Goal: Task Accomplishment & Management: Use online tool/utility

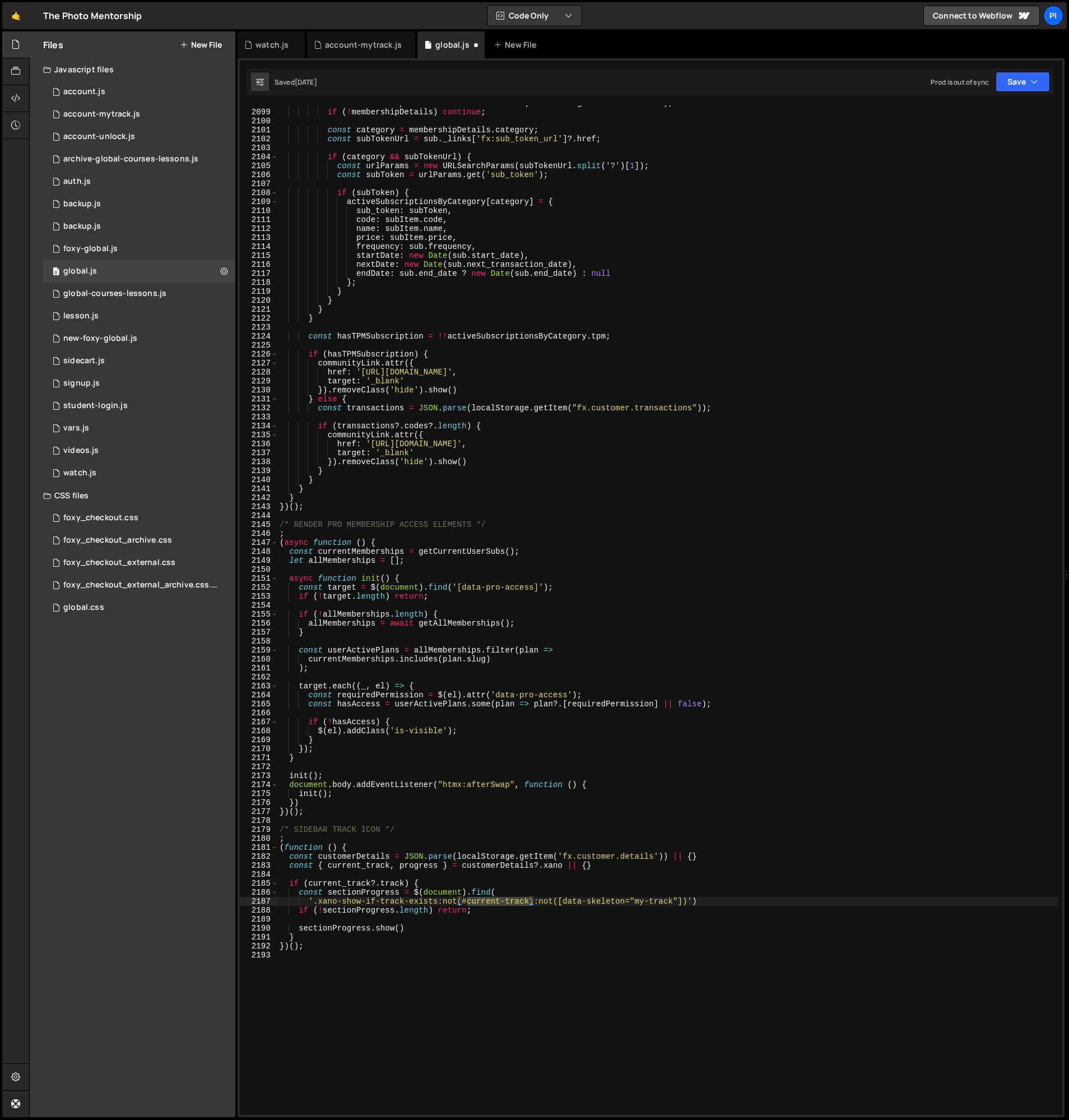
scroll to position [502, 0]
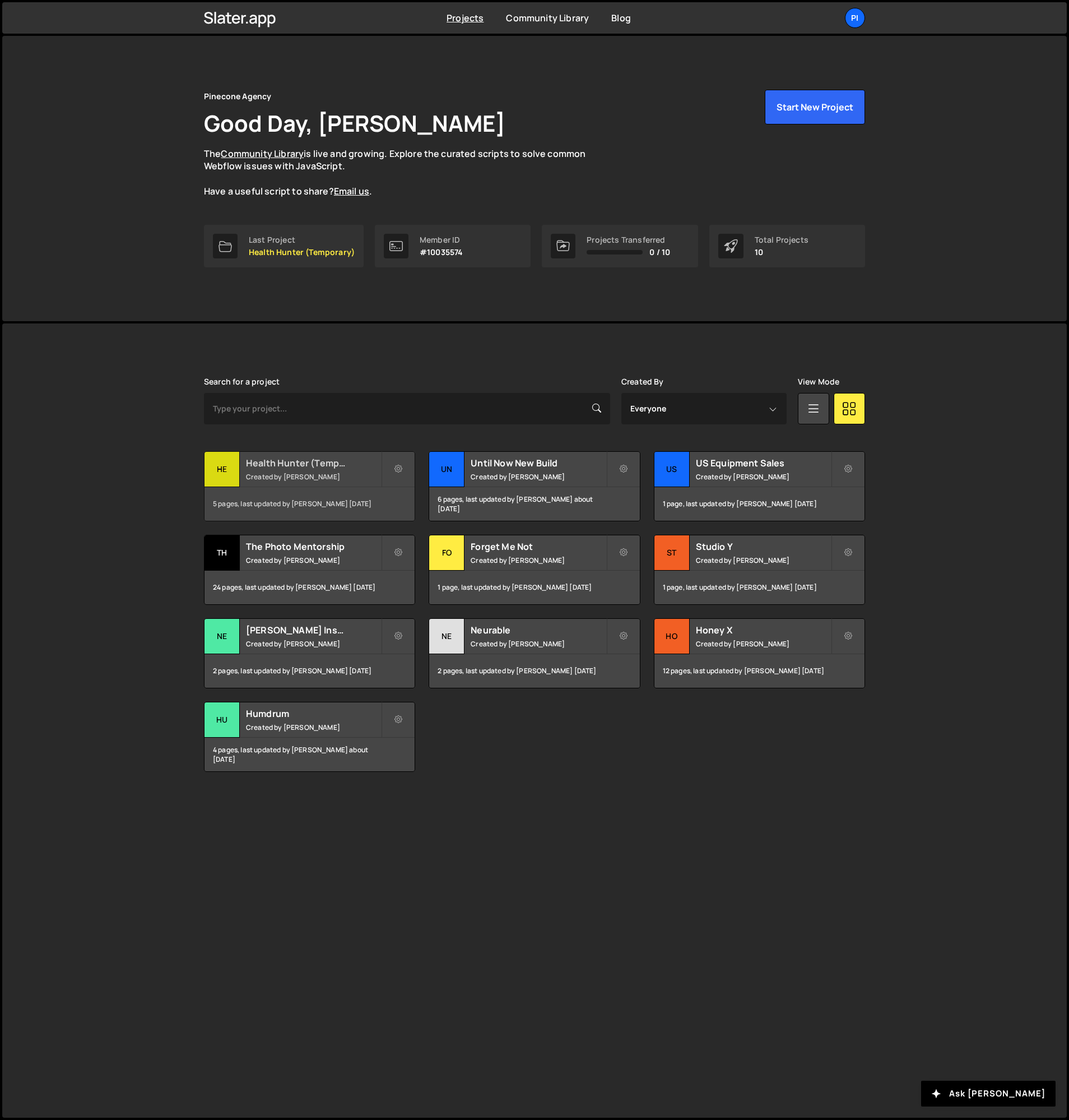
click at [279, 470] on div "Health Hunter (Temporary) Created by Richard Burles" at bounding box center [309, 469] width 210 height 35
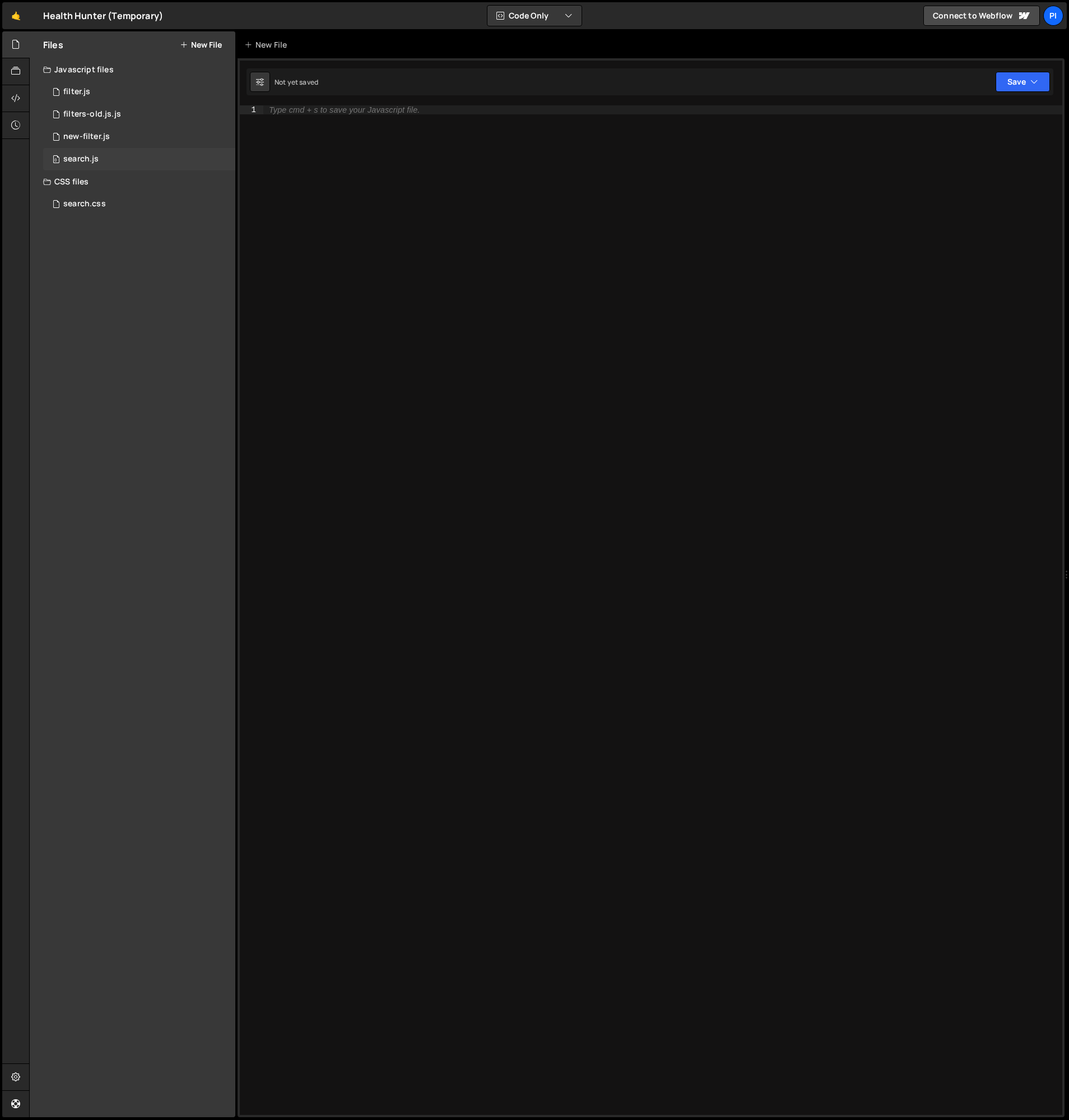
click at [145, 156] on div "0 search.js 0" at bounding box center [139, 159] width 192 height 22
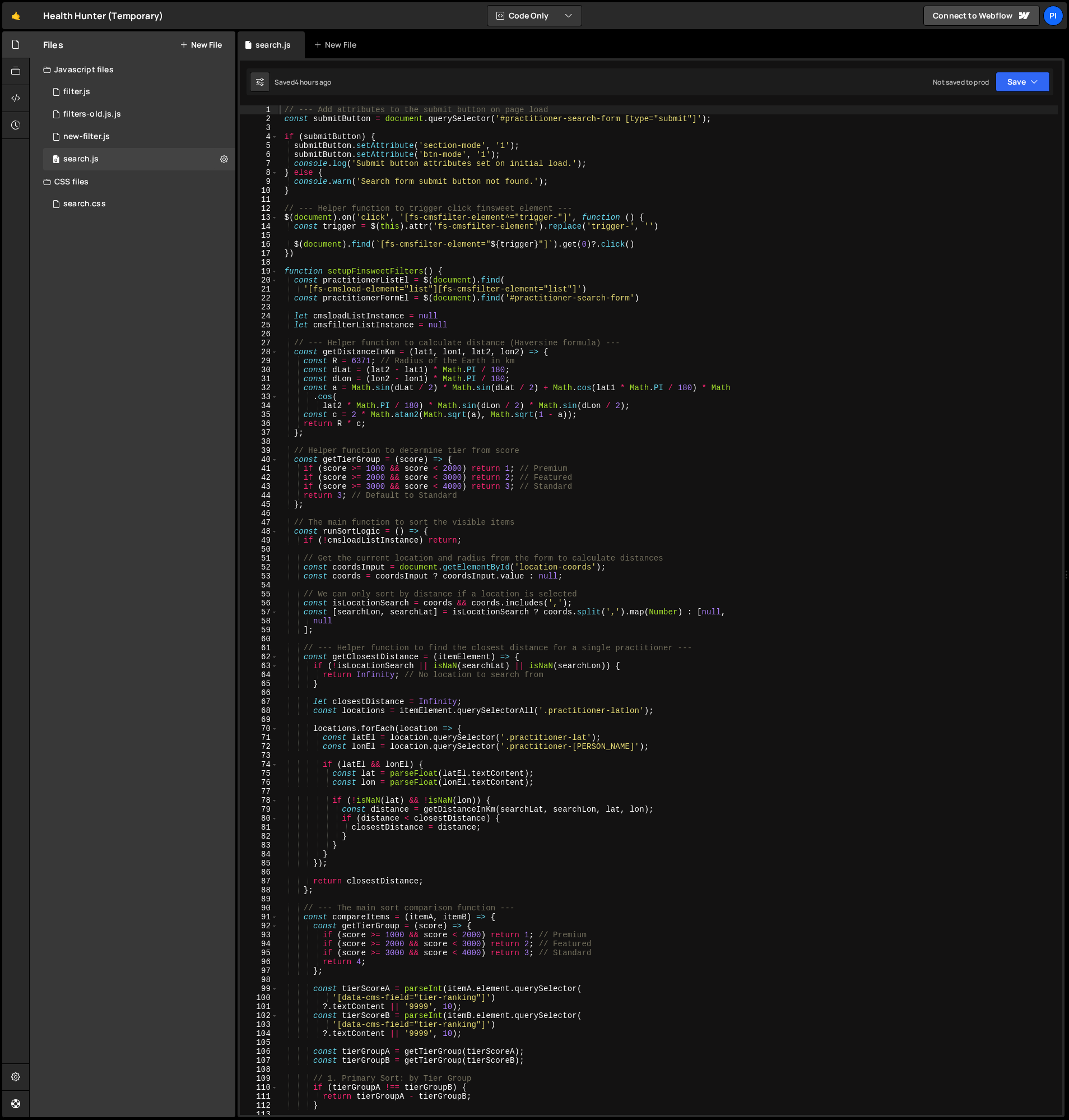
scroll to position [2488, 0]
click at [454, 255] on div "// --- Add attributes to the submit button on page load const submitButton = do…" at bounding box center [668, 619] width 781 height 1028
click at [386, 255] on div "// --- Add attributes to the submit button on page load const submitButton = do…" at bounding box center [668, 619] width 781 height 1028
click at [372, 322] on div "// --- Add attributes to the submit button on page load const submitButton = do…" at bounding box center [668, 619] width 781 height 1028
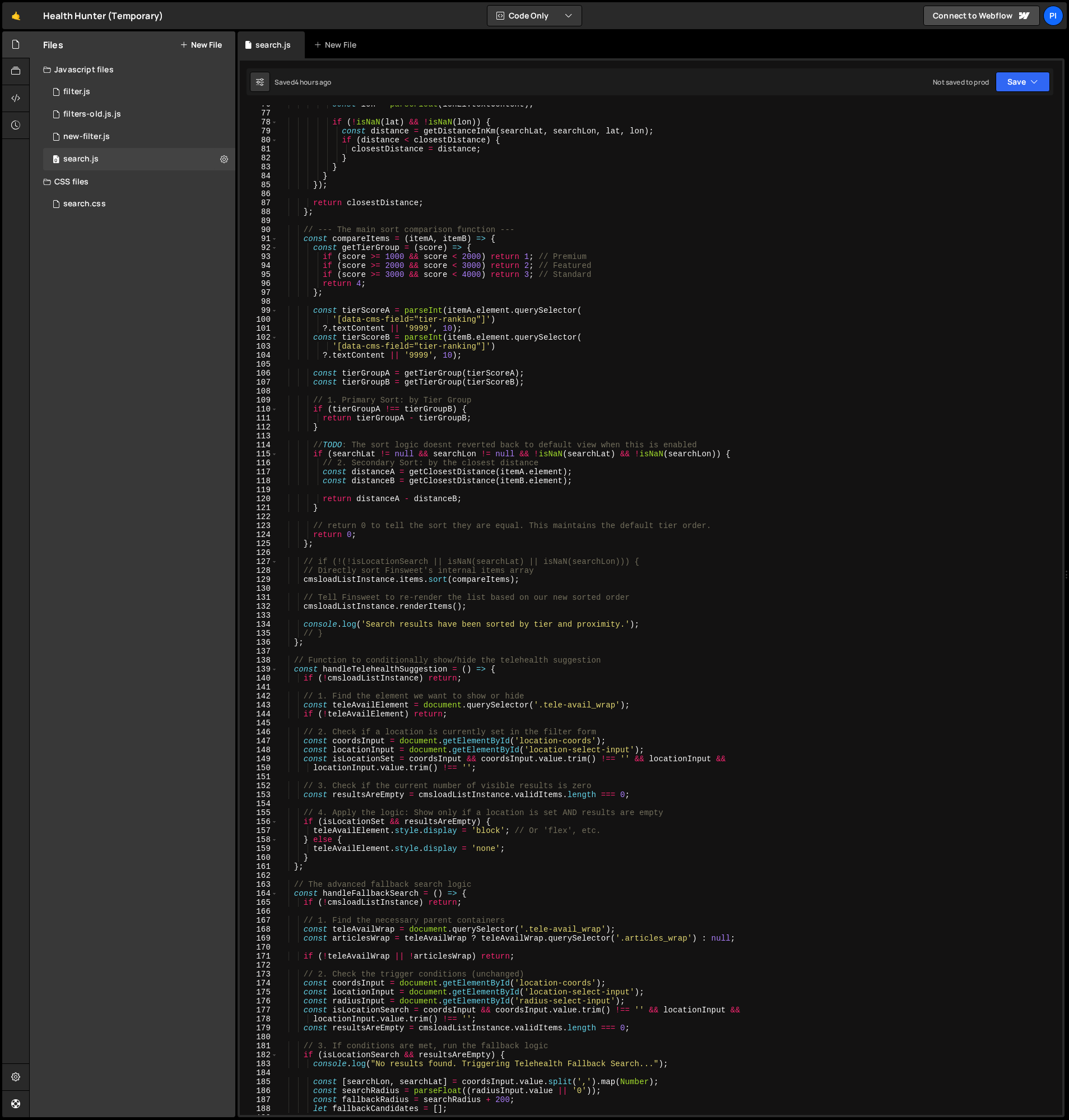
scroll to position [690, 0]
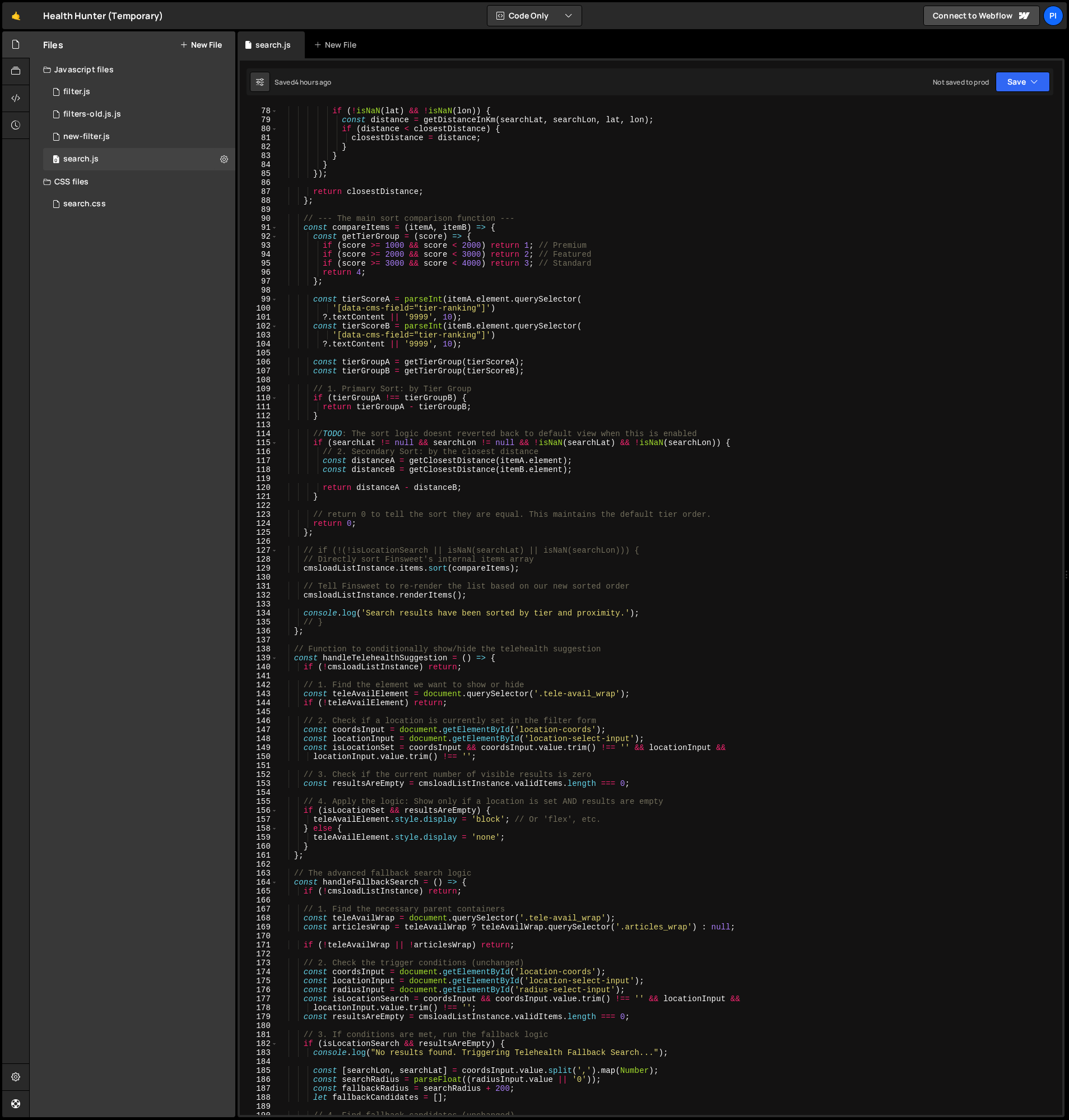
click at [384, 597] on div "if ( ! isNaN ( lat ) && ! isNaN ( lon )) { const distance = getDistanceInKm ( s…" at bounding box center [668, 611] width 781 height 1028
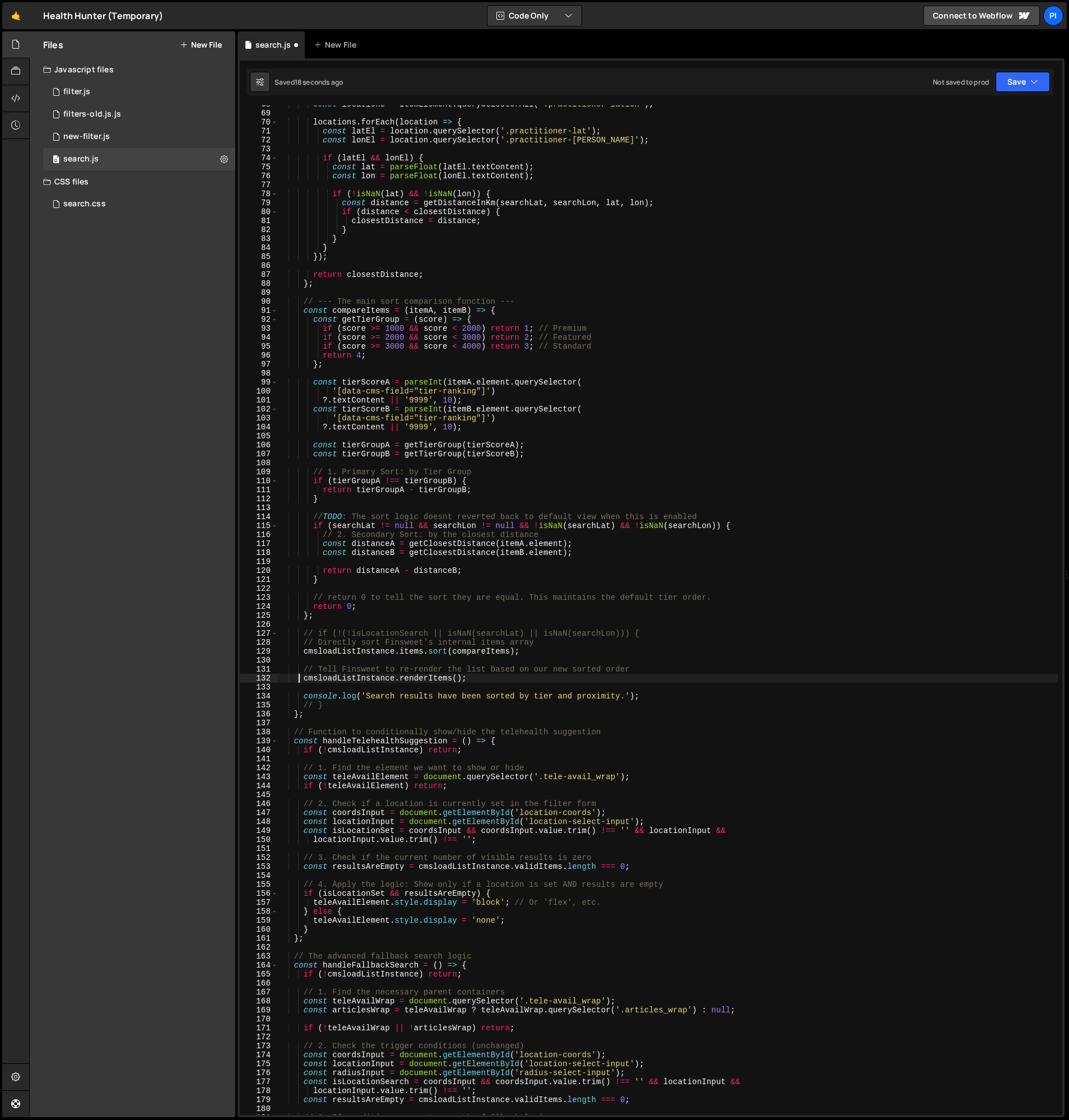
scroll to position [604, 0]
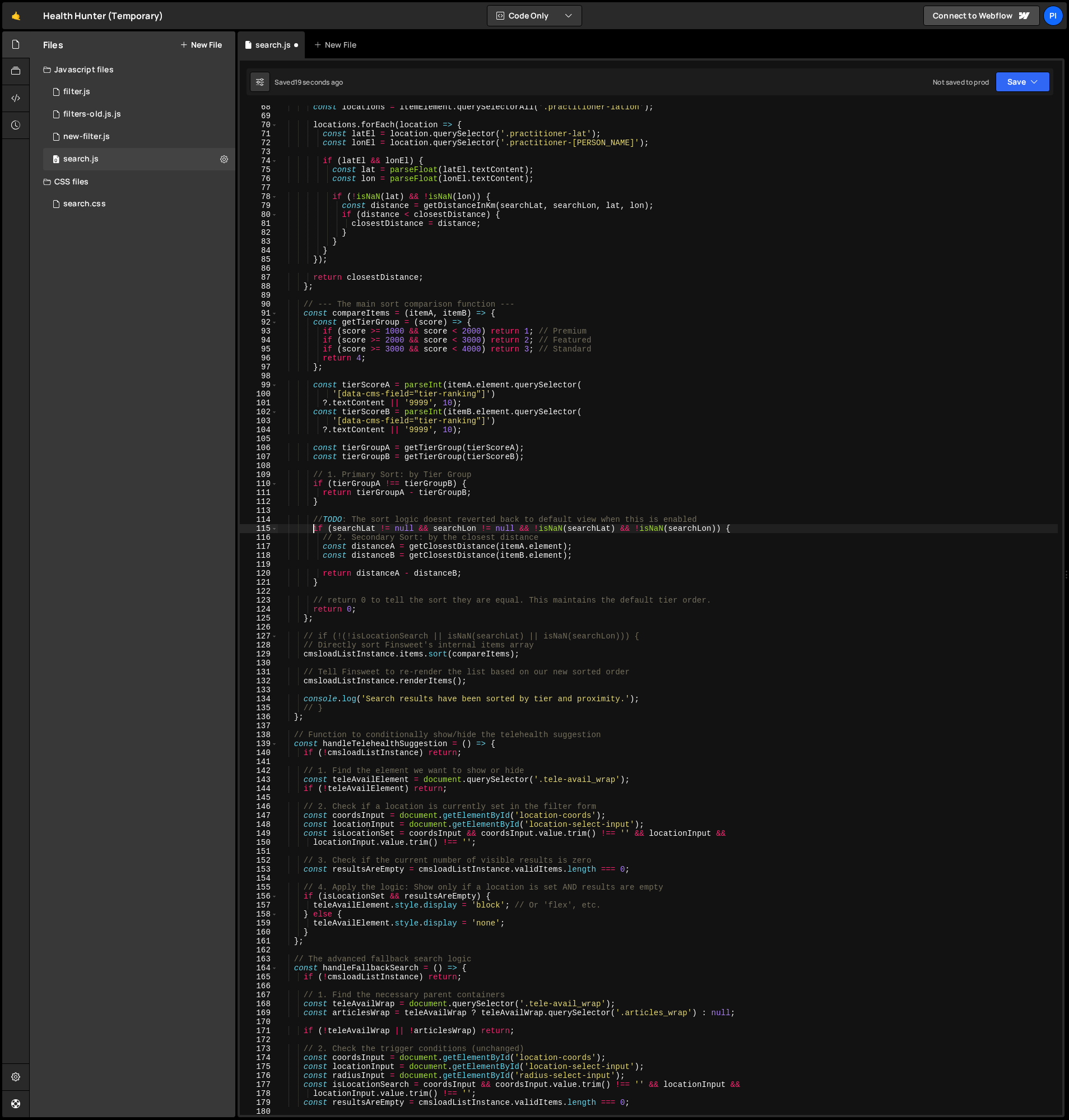
click at [315, 530] on div "const locations = itemElement . querySelectorAll ( '.practitioner-latlon' ) ; l…" at bounding box center [668, 616] width 781 height 1028
click at [396, 581] on div "const locations = itemElement . querySelectorAll ( '.practitioner-latlon' ) ; l…" at bounding box center [668, 616] width 781 height 1028
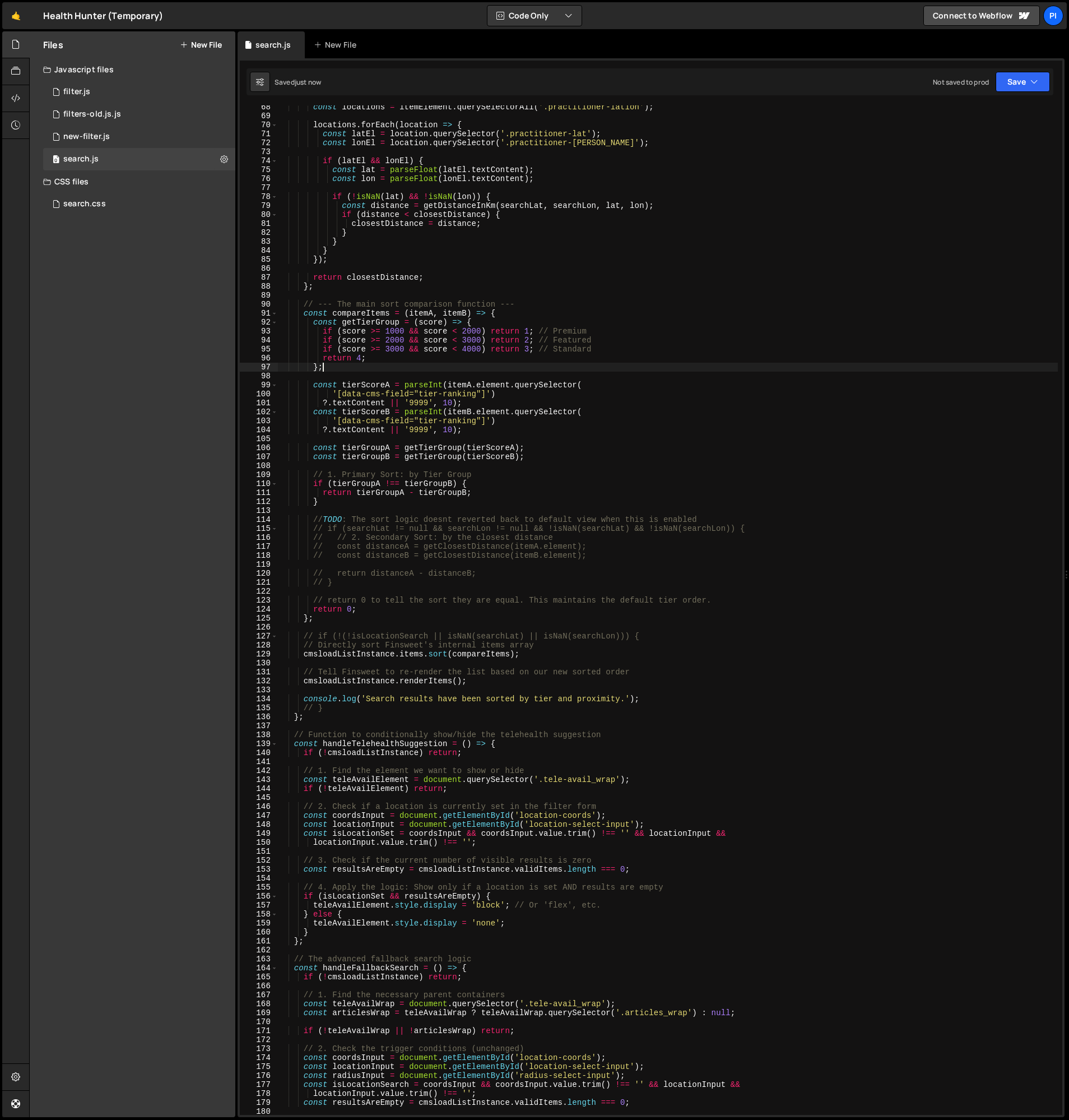
click at [562, 368] on div "const locations = itemElement . querySelectorAll ( '.practitioner-latlon' ) ; l…" at bounding box center [668, 616] width 781 height 1028
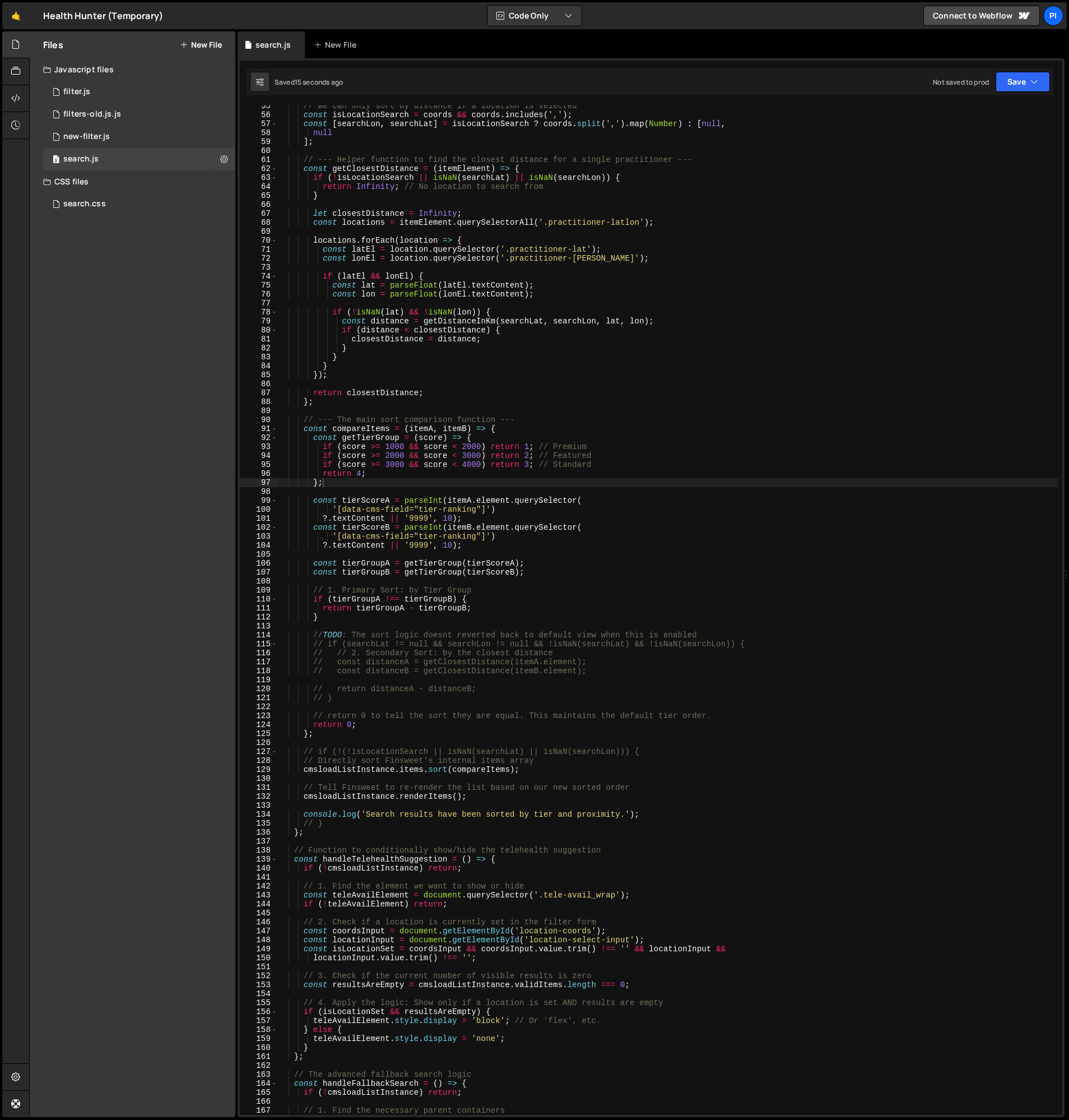
scroll to position [481, 0]
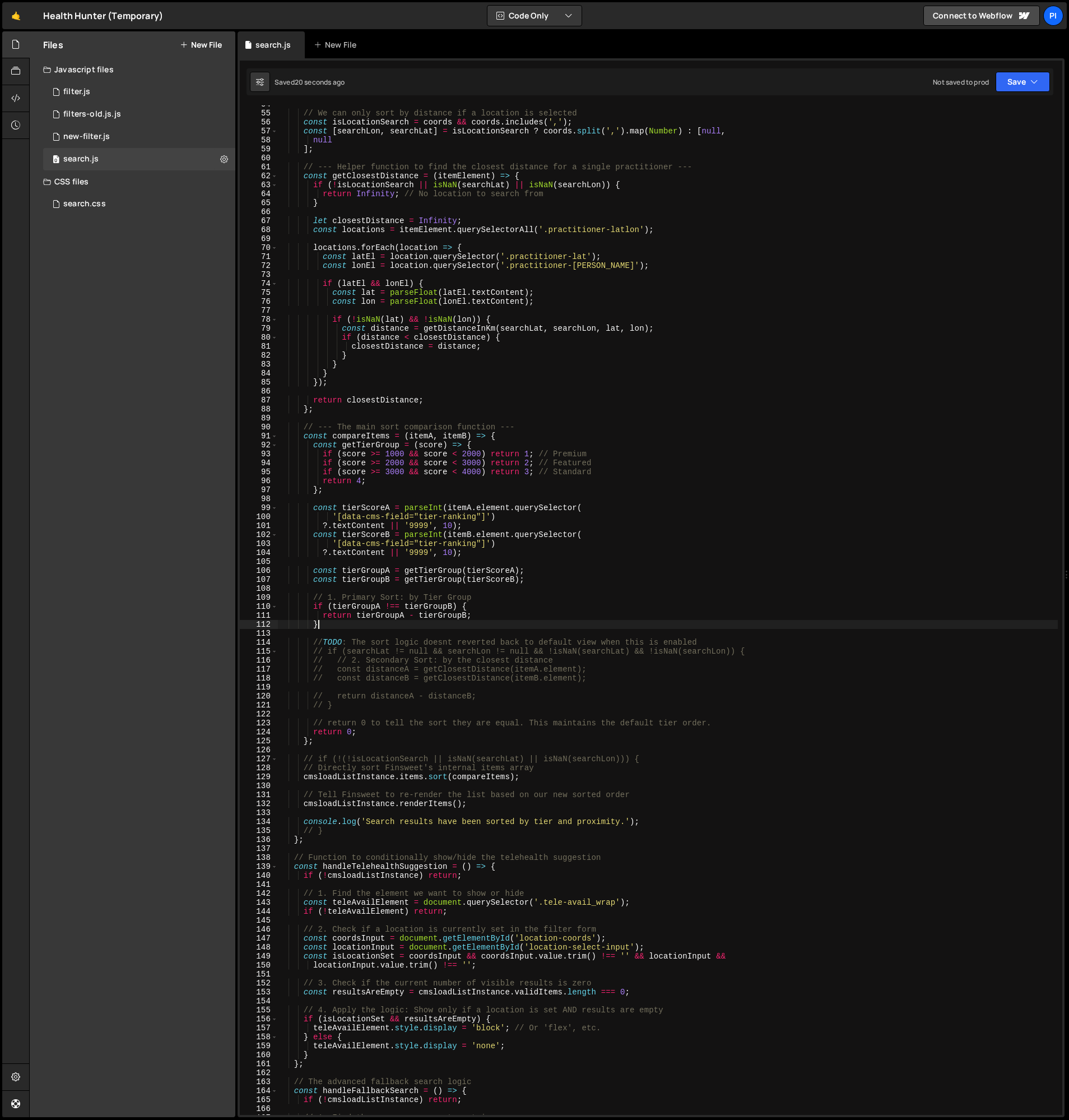
click at [351, 623] on div "// We can only sort by distance if a location is selected const isLocationSearc…" at bounding box center [668, 614] width 781 height 1028
click at [361, 437] on div "// We can only sort by distance if a location is selected const isLocationSearc…" at bounding box center [668, 614] width 781 height 1028
click at [314, 652] on div "// We can only sort by distance if a location is selected const isLocationSearc…" at bounding box center [668, 614] width 781 height 1028
click at [311, 642] on div "// We can only sort by distance if a location is selected const isLocationSearc…" at bounding box center [668, 614] width 781 height 1028
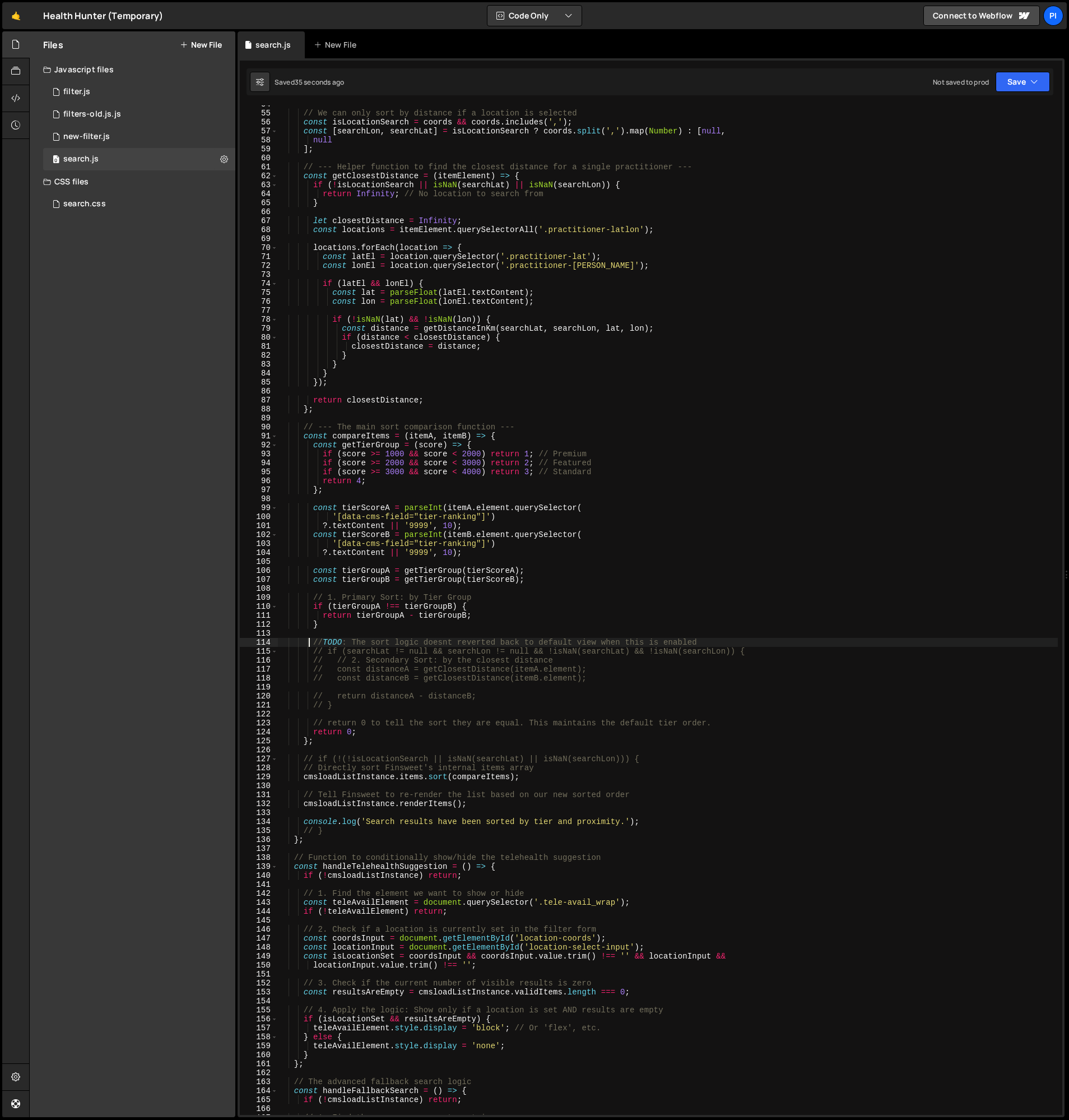
click at [314, 654] on div "// We can only sort by distance if a location is selected const isLocationSearc…" at bounding box center [668, 614] width 781 height 1028
click at [350, 708] on div "// We can only sort by distance if a location is selected const isLocationSearc…" at bounding box center [668, 614] width 781 height 1028
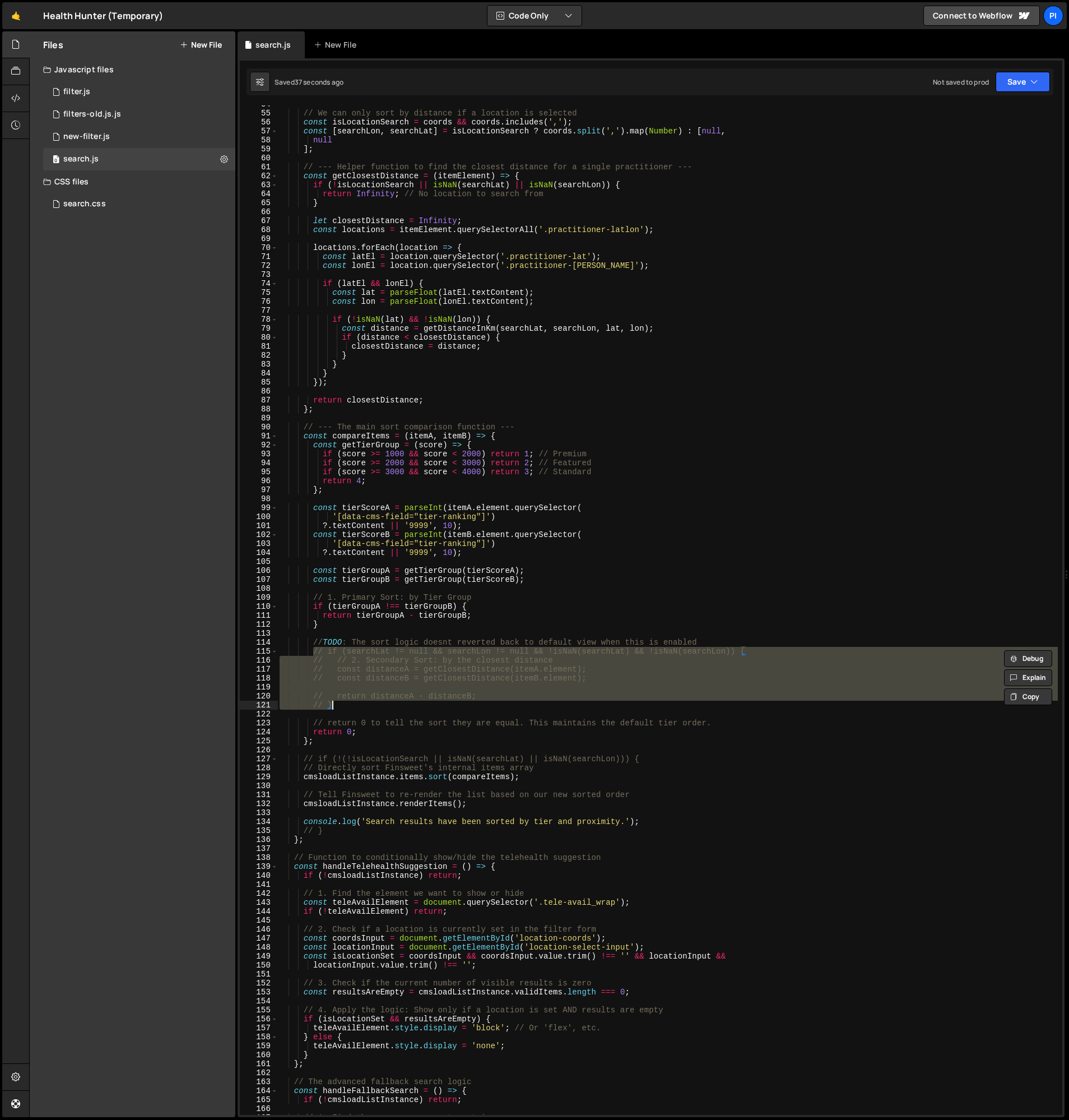
type textarea "return distanceA - distanceB; }"
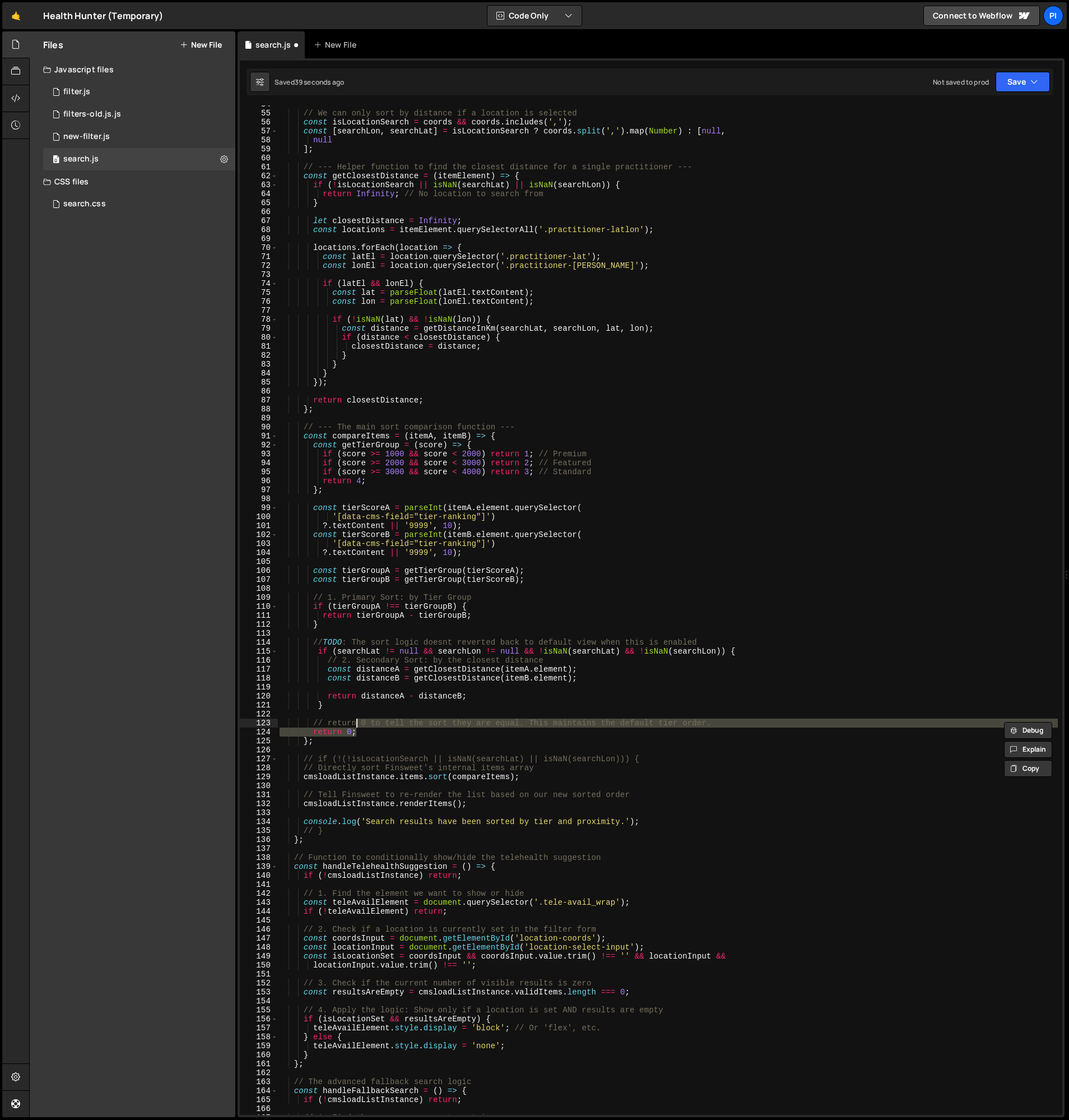
type textarea "// return 0 to tell the sort they are equal. This maintains the default tier or…"
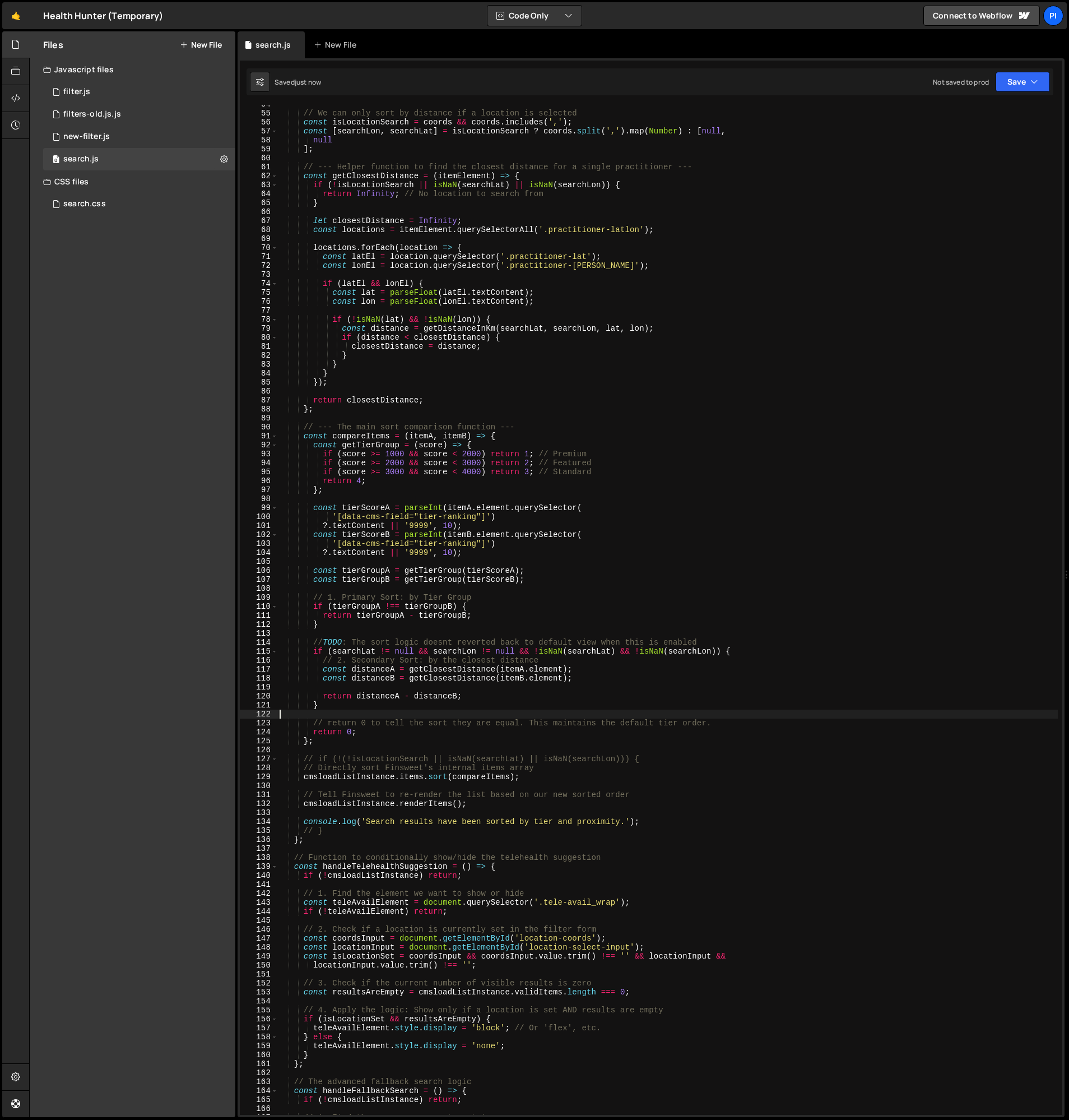
click at [305, 775] on div "// We can only sort by distance if a location is selected const isLocationSearc…" at bounding box center [668, 614] width 781 height 1028
click at [540, 779] on div "// We can only sort by distance if a location is selected const isLocationSearc…" at bounding box center [668, 614] width 781 height 1028
click at [302, 780] on div "// We can only sort by distance if a location is selected const isLocationSearc…" at bounding box center [668, 614] width 781 height 1028
click at [542, 770] on div "// We can only sort by distance if a location is selected const isLocationSearc…" at bounding box center [668, 614] width 781 height 1028
type textarea "// Directly sort Finsweet's internal items array"
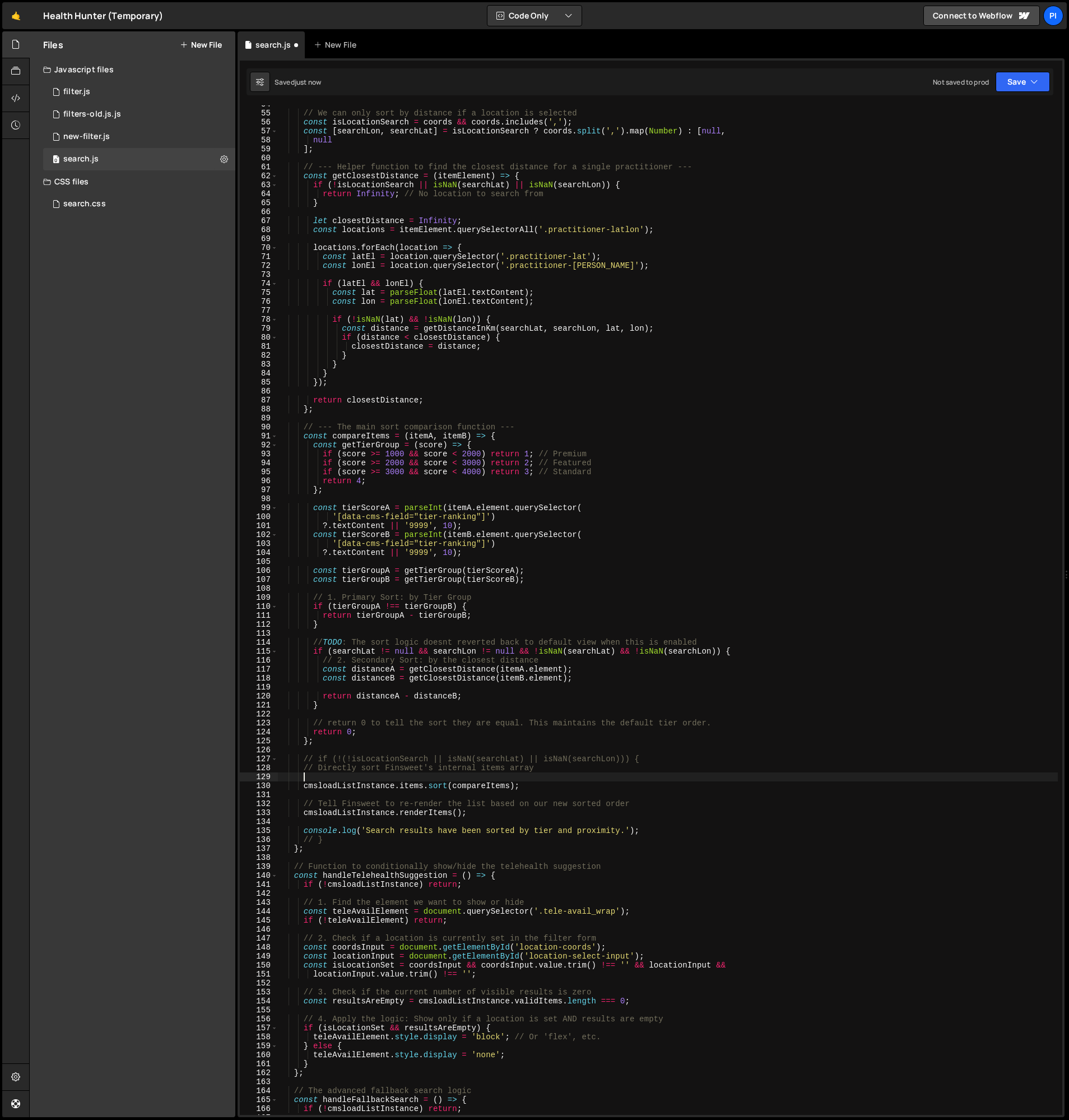
scroll to position [0, 1]
paste textarea "cmsloadListInstance.items.sort(compareItems);"
type textarea "cmsloadListInstance.items.sort(compareItems);"
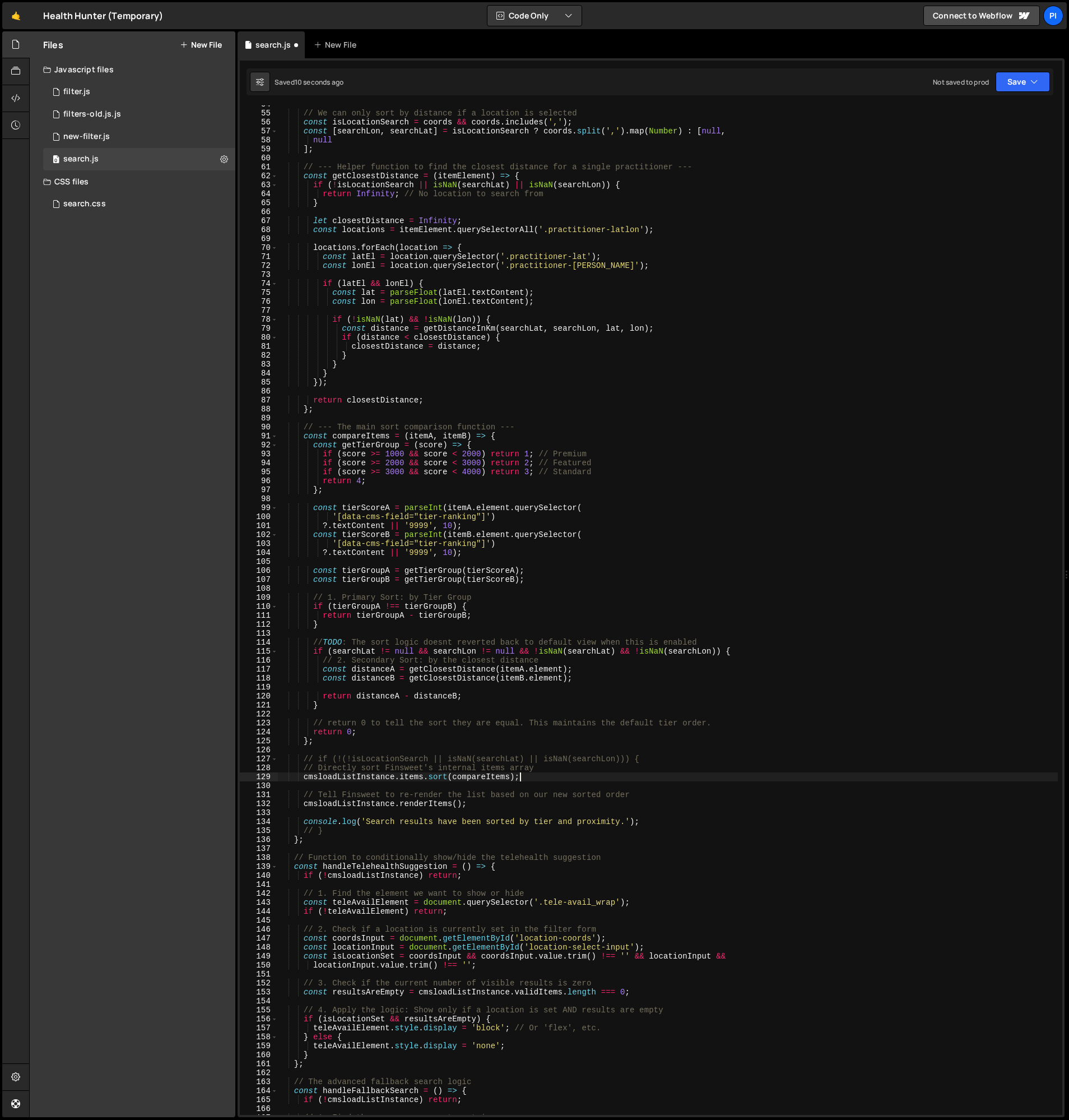
click at [538, 780] on div "// We can only sort by distance if a location is selected const isLocationSearc…" at bounding box center [668, 614] width 781 height 1028
type textarea "cmsloadListInstance.items.sort(compareItems);"
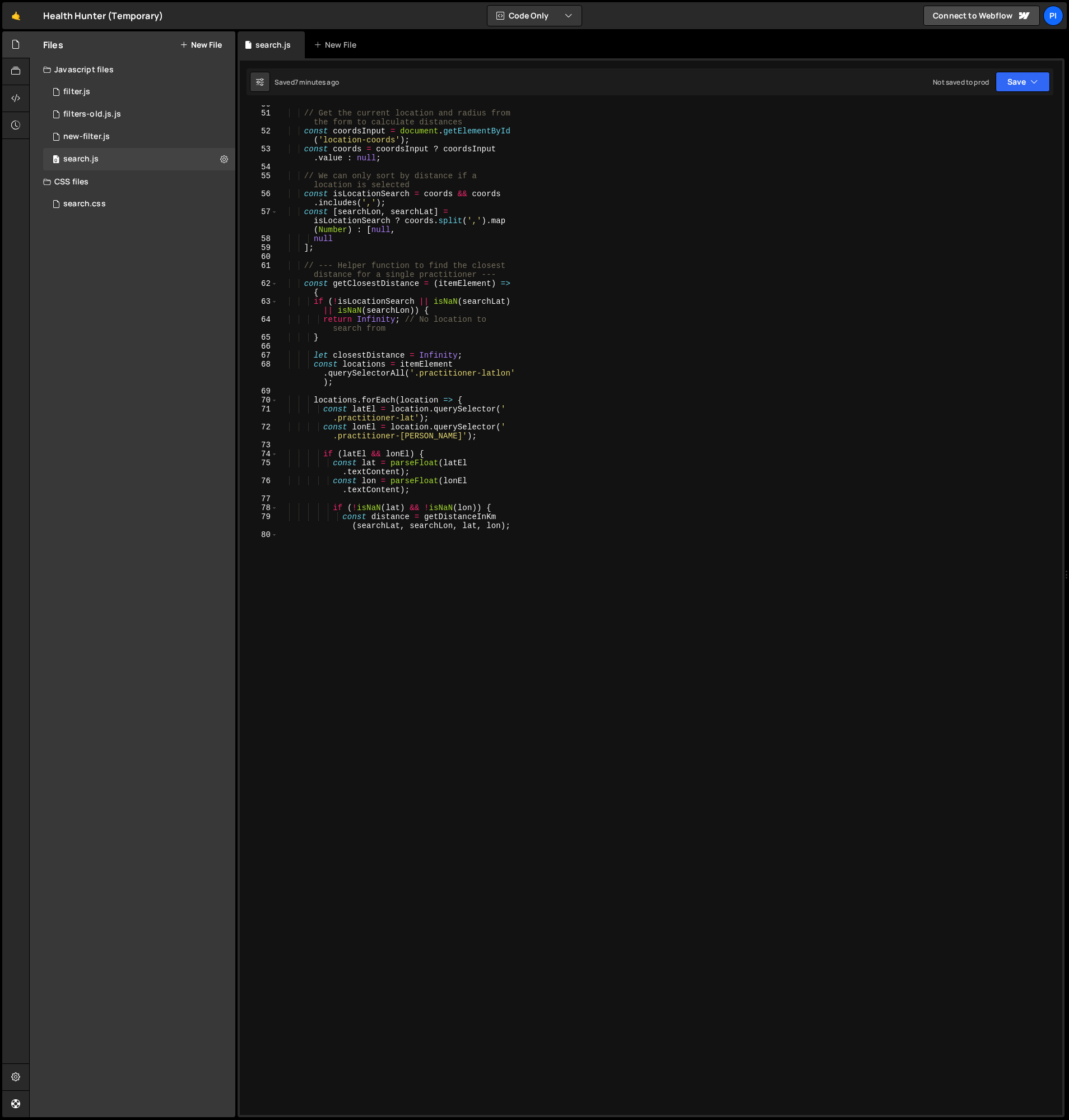
scroll to position [1368, 0]
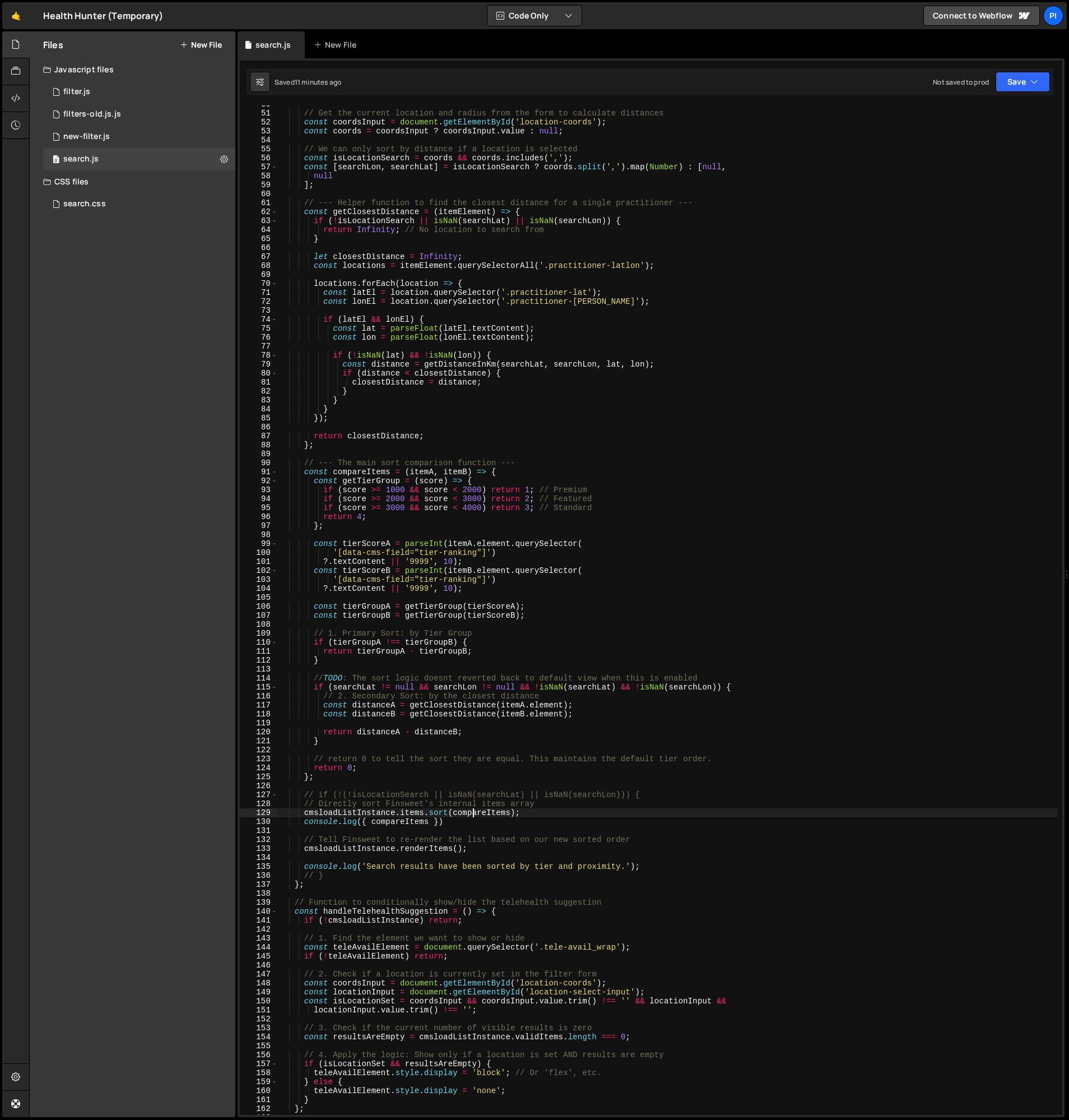
click at [472, 813] on div "// Get the current location and radius from the form to calculate distances con…" at bounding box center [668, 614] width 780 height 1028
click at [429, 824] on div "// Get the current location and radius from the form to calculate distances con…" at bounding box center [668, 614] width 780 height 1028
click at [418, 813] on div "// Get the current location and radius from the form to calculate distances con…" at bounding box center [668, 614] width 780 height 1028
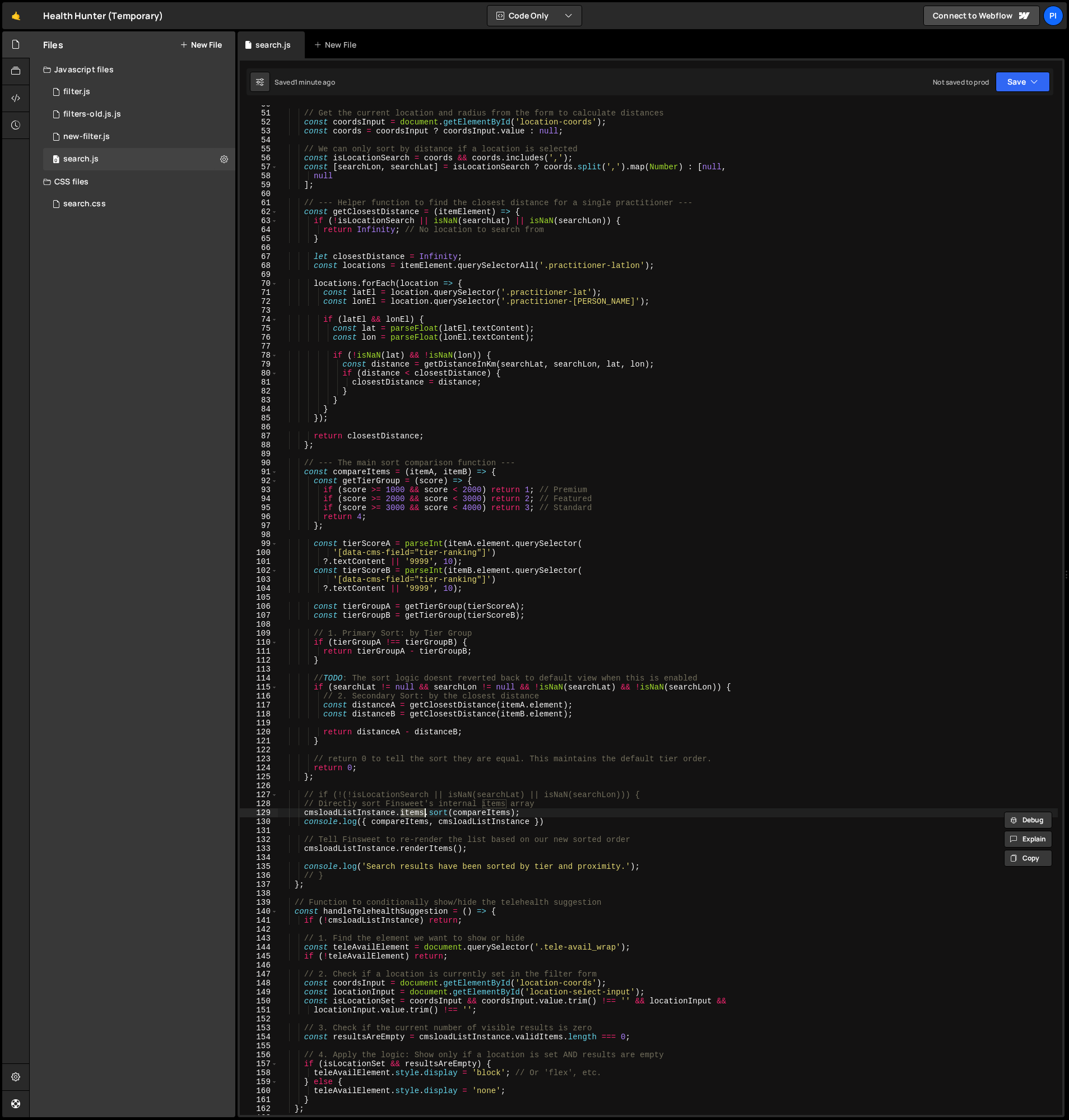
click at [306, 814] on div "// Get the current location and radius from the form to calculate distances con…" at bounding box center [668, 614] width 780 height 1028
click at [529, 816] on div "// Get the current location and radius from the form to calculate distances con…" at bounding box center [668, 614] width 780 height 1028
click at [315, 679] on div "// Get the current location and radius from the form to calculate distances con…" at bounding box center [668, 614] width 780 height 1028
click at [337, 741] on div "// Get the current location and radius from the form to calculate distances con…" at bounding box center [668, 614] width 780 height 1028
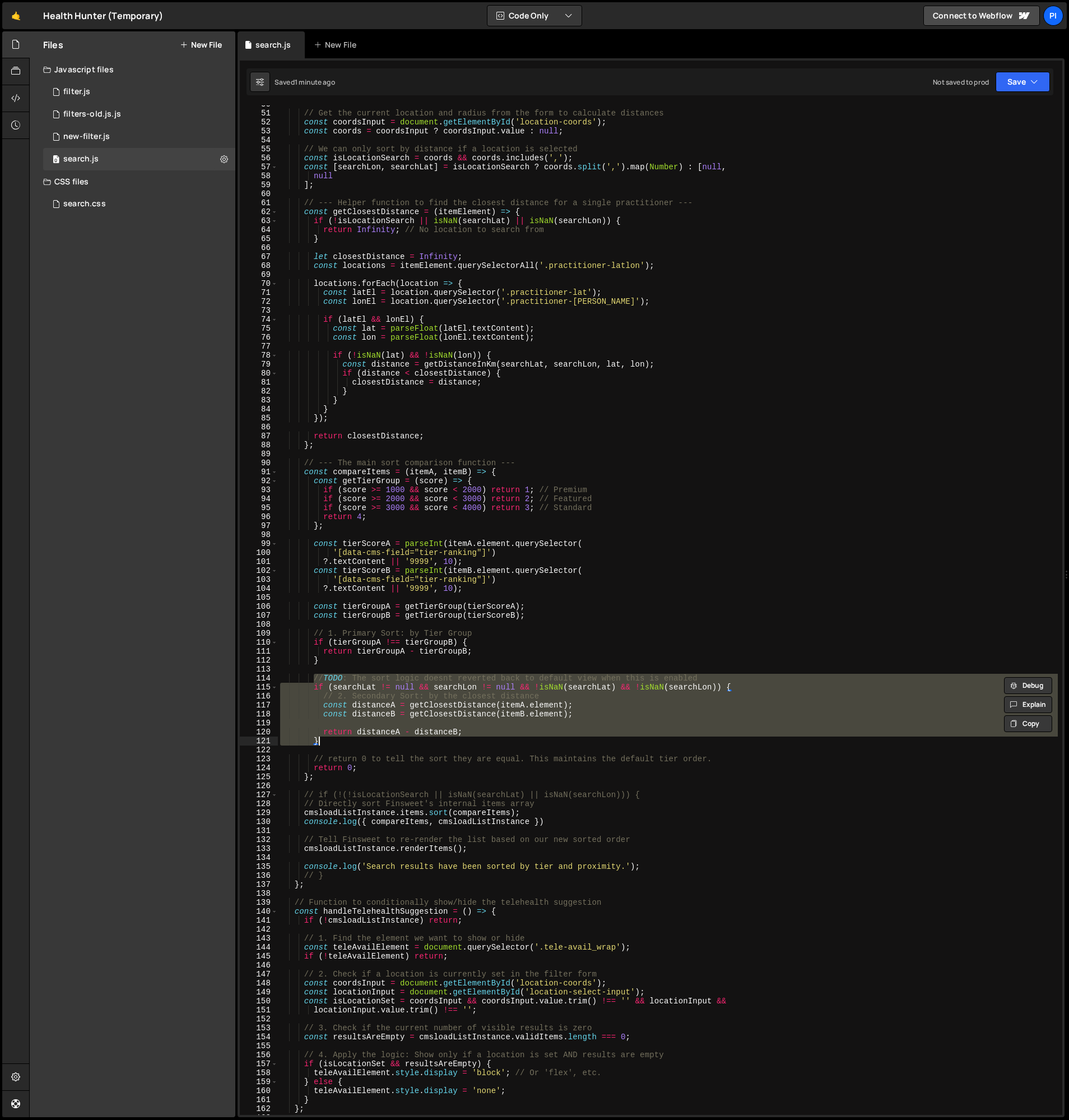
click at [523, 813] on div "// Get the current location and radius from the form to calculate distances con…" at bounding box center [668, 614] width 780 height 1028
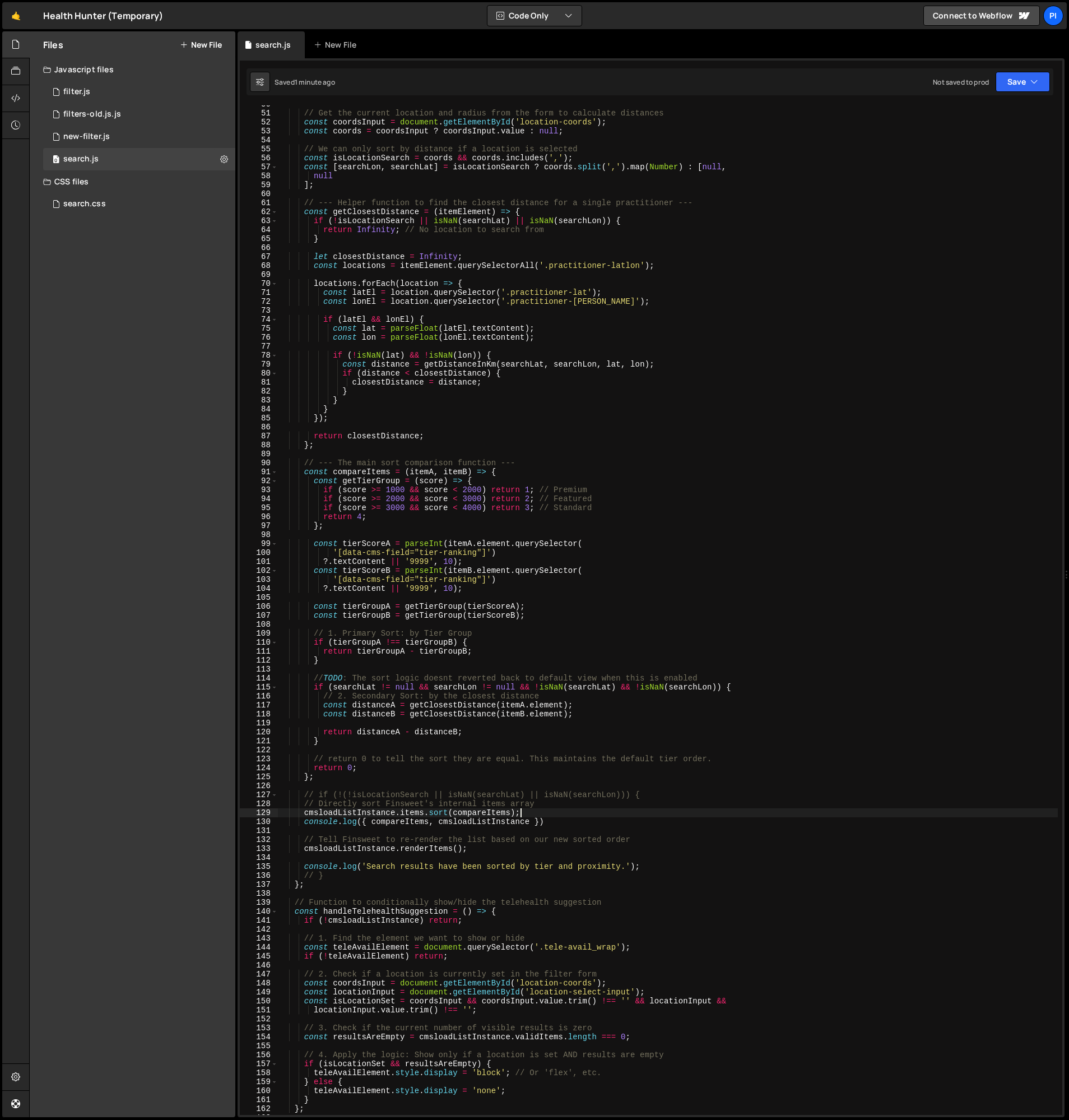
drag, startPoint x: 305, startPoint y: 813, endPoint x: 349, endPoint y: 813, distance: 44.0
click at [305, 814] on div "// Get the current location and radius from the form to calculate distances con…" at bounding box center [668, 614] width 780 height 1028
click at [547, 807] on div "// Get the current location and radius from the form to calculate distances con…" at bounding box center [668, 614] width 780 height 1028
type textarea "// Directly sort Finsweet's internal items array"
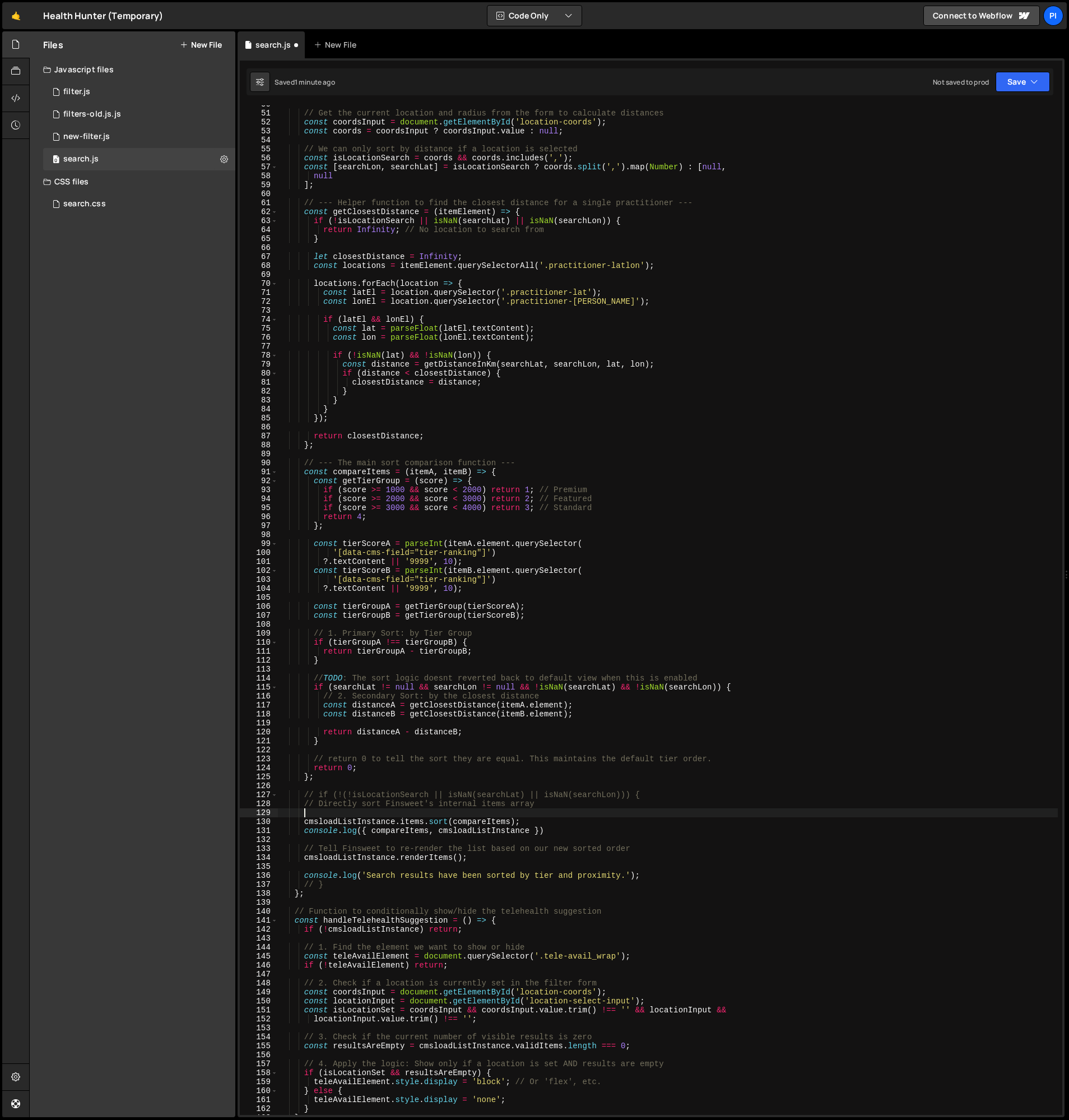
scroll to position [0, 1]
paste textarea "cmsloadListInstance.items.sort(compareItems);"
click at [304, 472] on div "// Get the current location and radius from the form to calculate distances con…" at bounding box center [668, 614] width 780 height 1028
click at [312, 679] on div "// Get the current location and radius from the form to calculate distances con…" at bounding box center [668, 614] width 780 height 1028
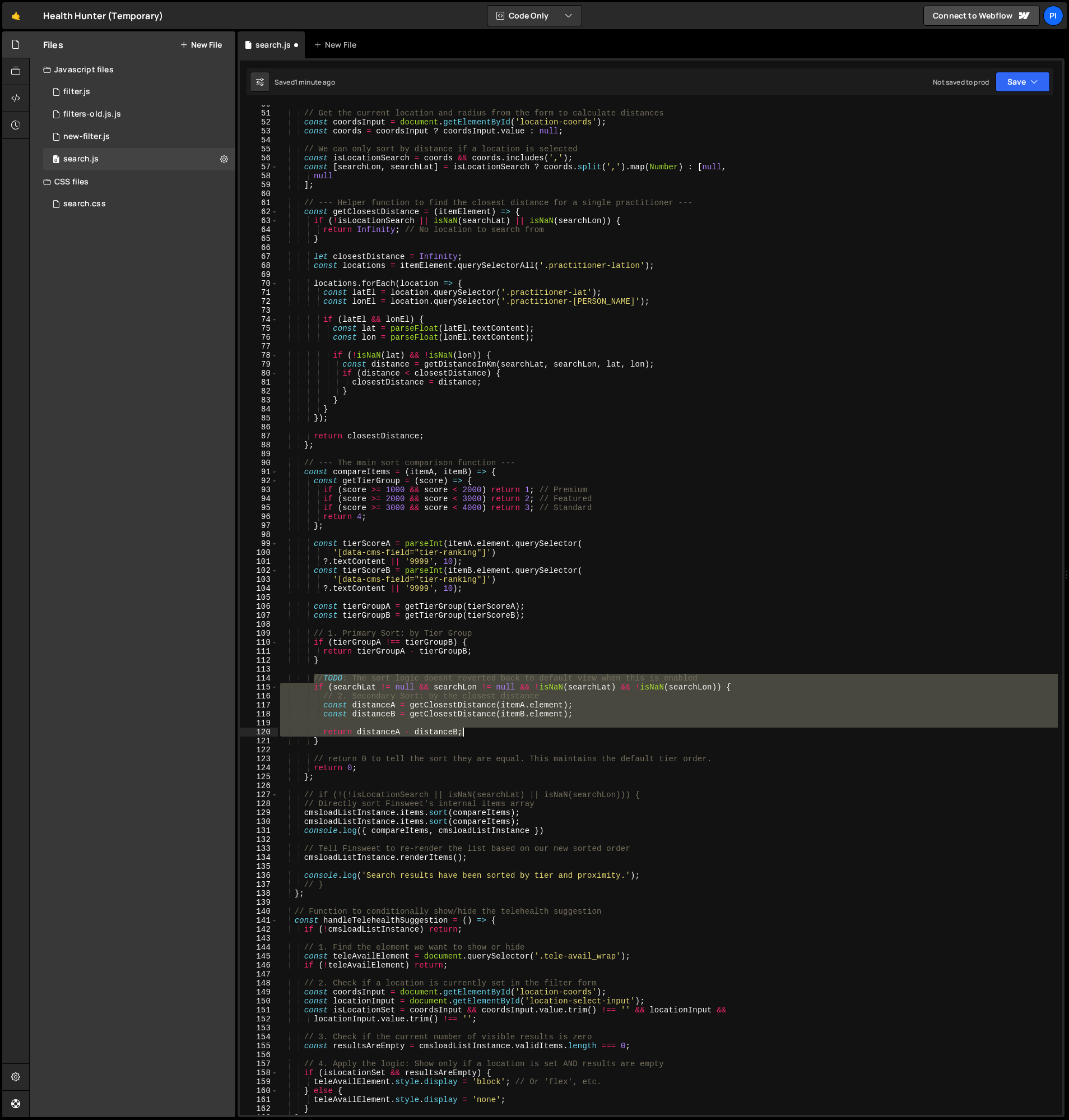
click at [474, 736] on div "// Get the current location and radius from the form to calculate distances con…" at bounding box center [668, 614] width 780 height 1028
click at [453, 742] on div "// Get the current location and radius from the form to calculate distances con…" at bounding box center [668, 614] width 780 height 1028
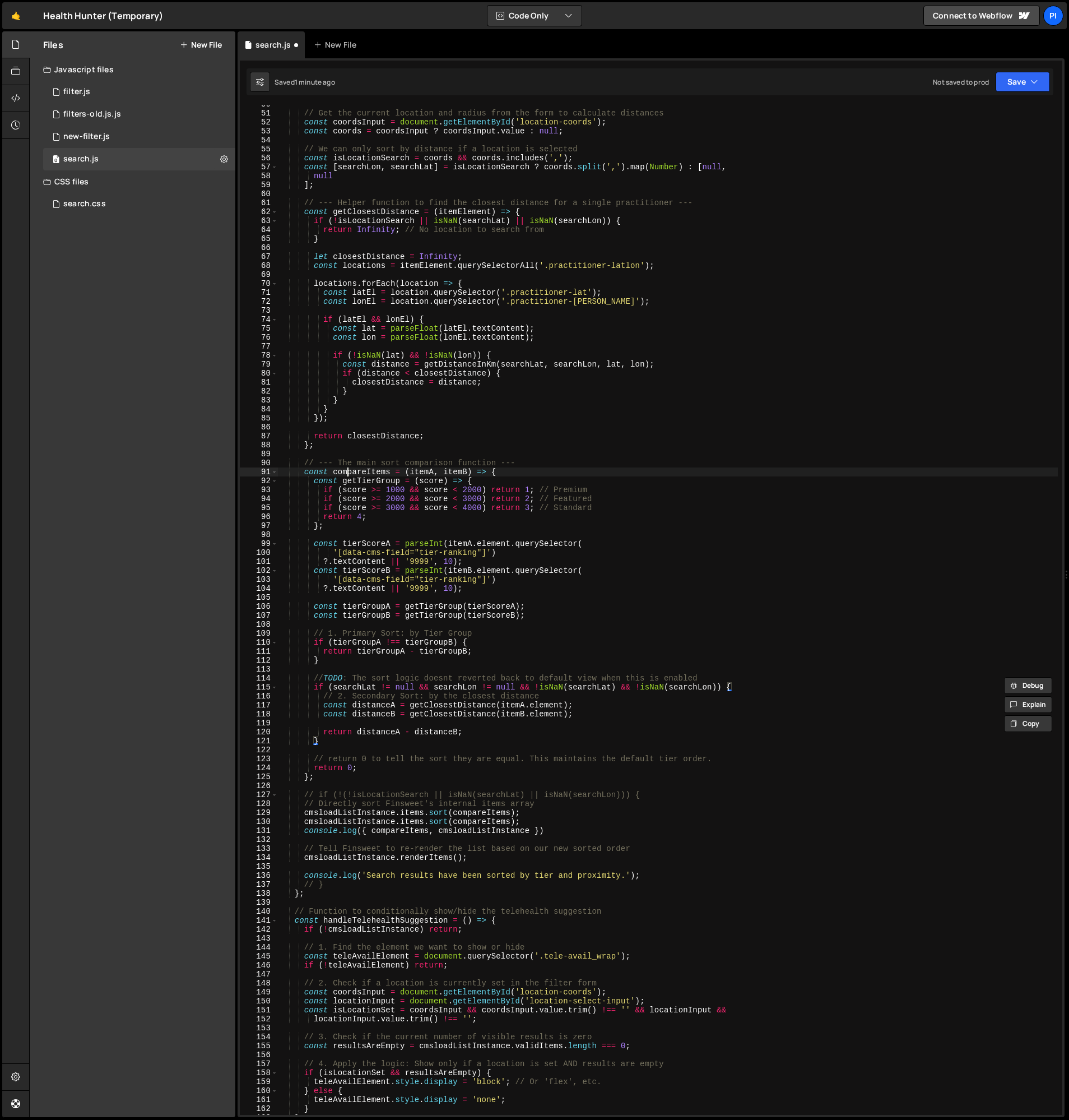
click at [348, 471] on div "// Get the current location and radius from the form to calculate distances con…" at bounding box center [668, 614] width 780 height 1028
click at [312, 481] on div "// Get the current location and radius from the form to calculate distances con…" at bounding box center [668, 614] width 780 height 1028
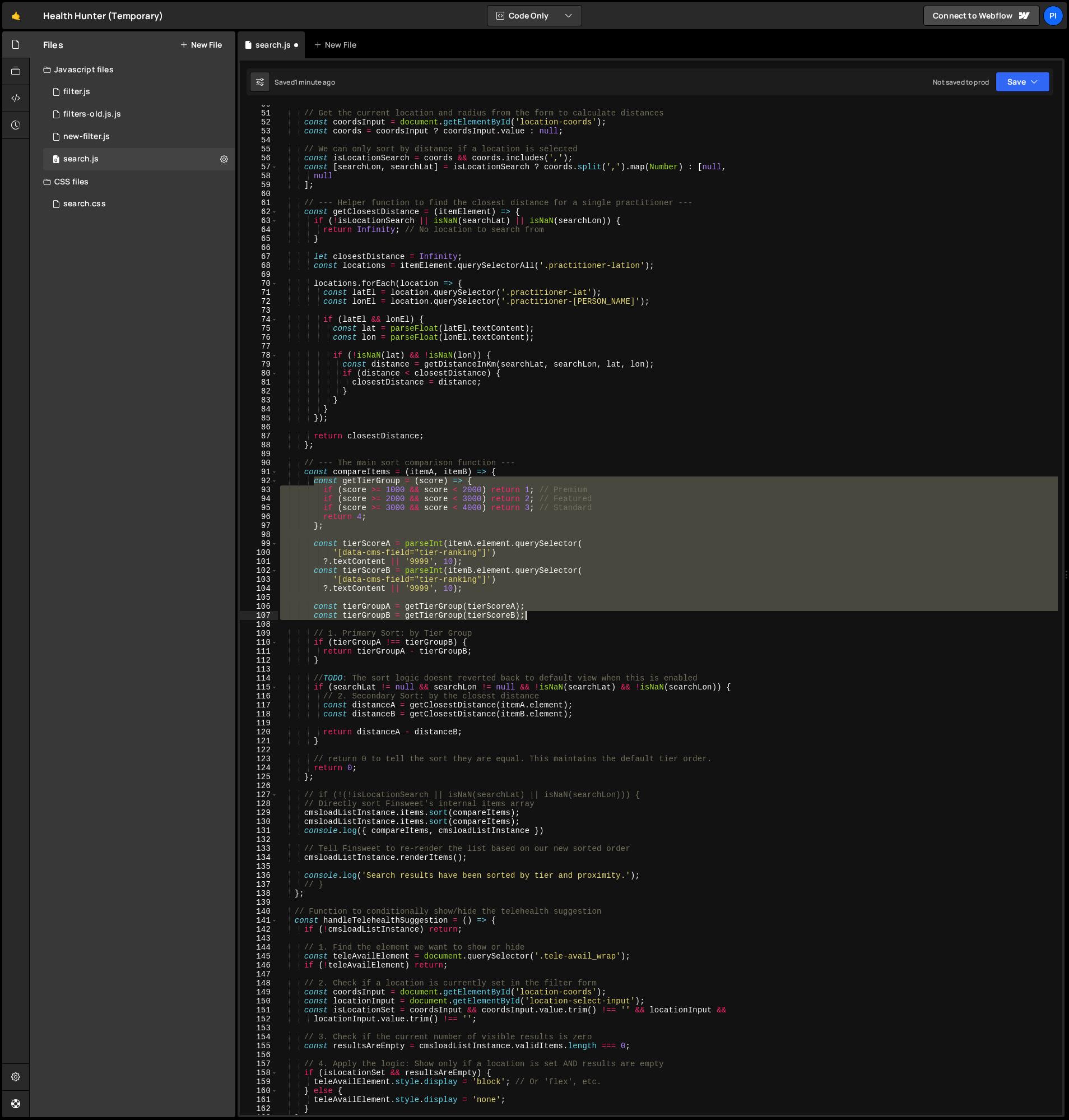
click at [525, 619] on div "// Get the current location and radius from the form to calculate distances con…" at bounding box center [668, 614] width 780 height 1028
type textarea "const tierGroupA = getTierGroup(tierScoreA); const tierGroupB = getTierGroup(ti…"
click at [550, 619] on div "// Get the current location and radius from the form to calculate distances con…" at bounding box center [668, 610] width 780 height 1010
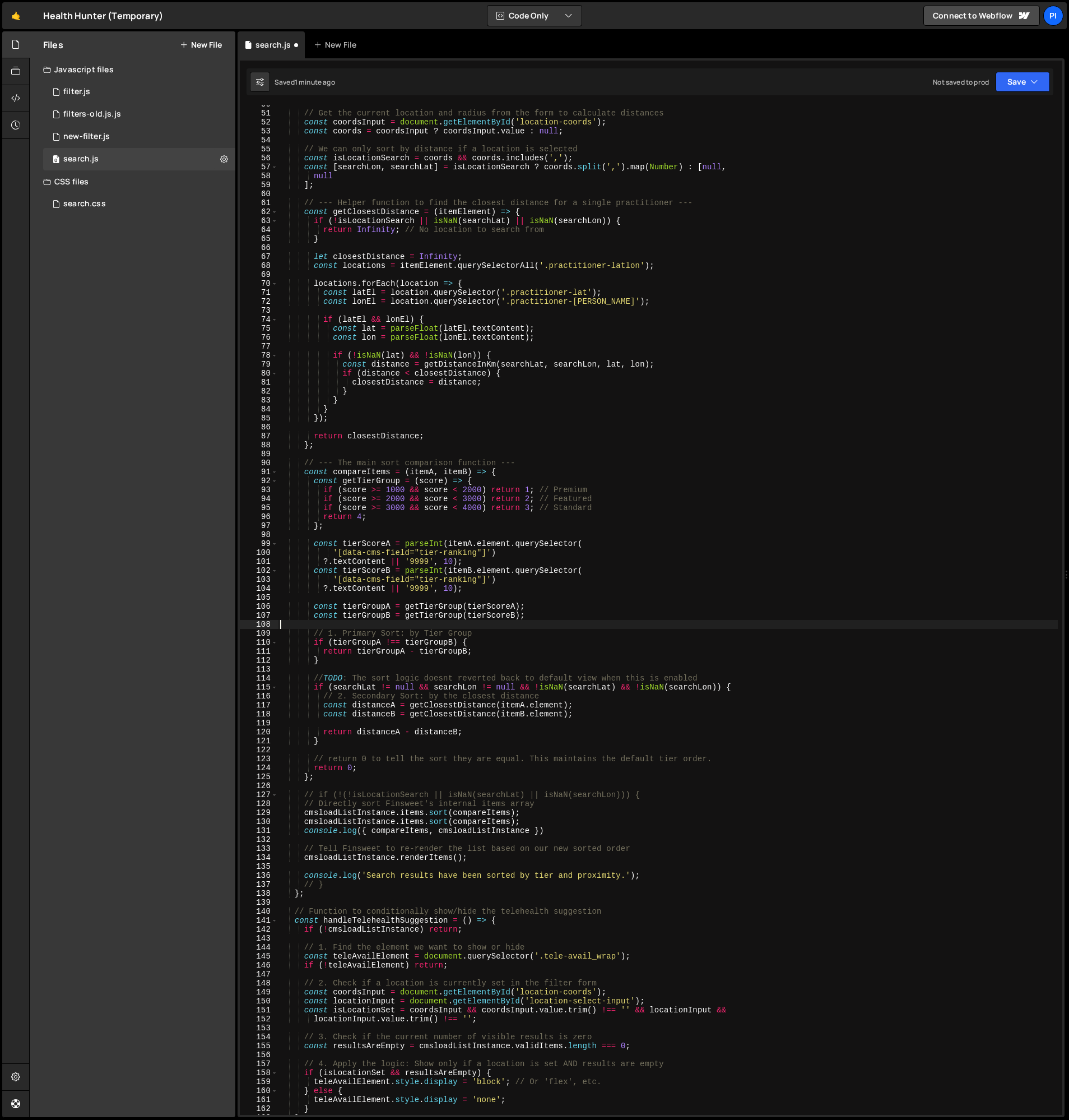
drag, startPoint x: 519, startPoint y: 625, endPoint x: 505, endPoint y: 629, distance: 14.6
click at [519, 625] on div "// Get the current location and radius from the form to calculate distances con…" at bounding box center [668, 614] width 780 height 1028
click at [303, 463] on div "// Get the current location and radius from the form to calculate distances con…" at bounding box center [668, 614] width 780 height 1028
click at [304, 474] on div "// Get the current location and radius from the form to calculate distances con…" at bounding box center [668, 614] width 780 height 1028
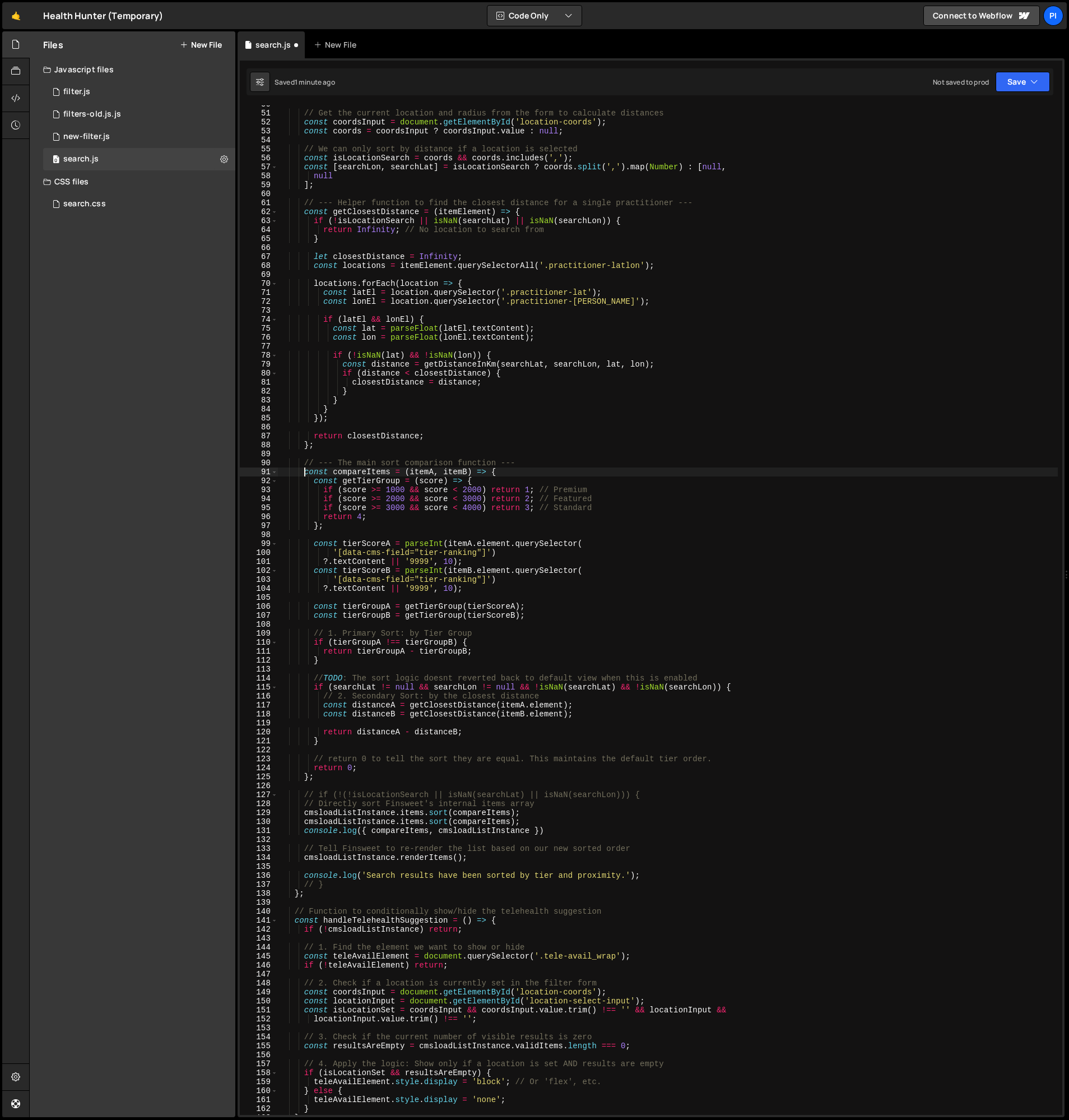
click at [325, 781] on div "// Get the current location and radius from the form to calculate distances con…" at bounding box center [668, 614] width 780 height 1028
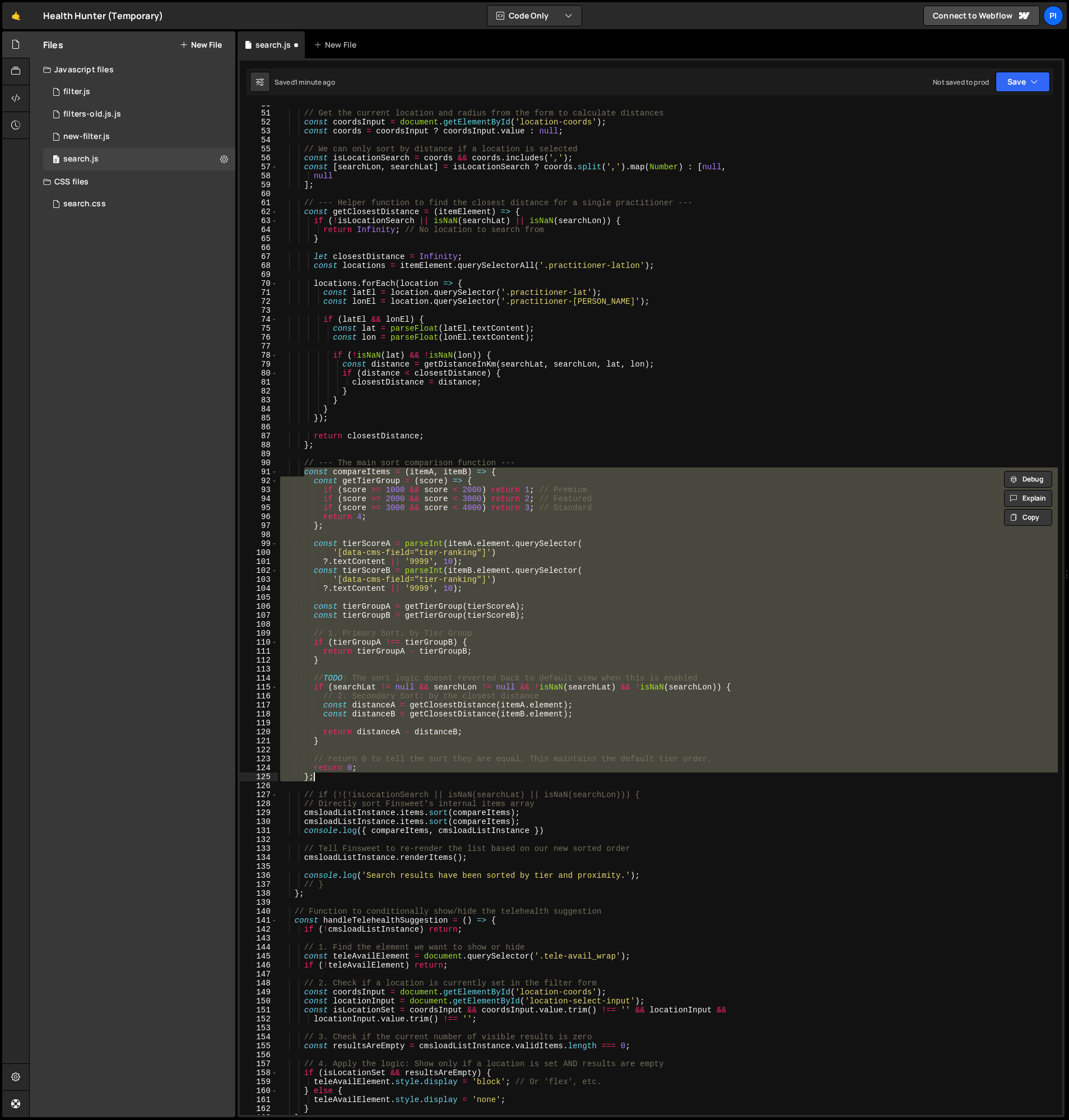
click at [537, 461] on div "// Get the current location and radius from the form to calculate distances con…" at bounding box center [668, 614] width 780 height 1028
type textarea "// --- The main sort comparison function ---"
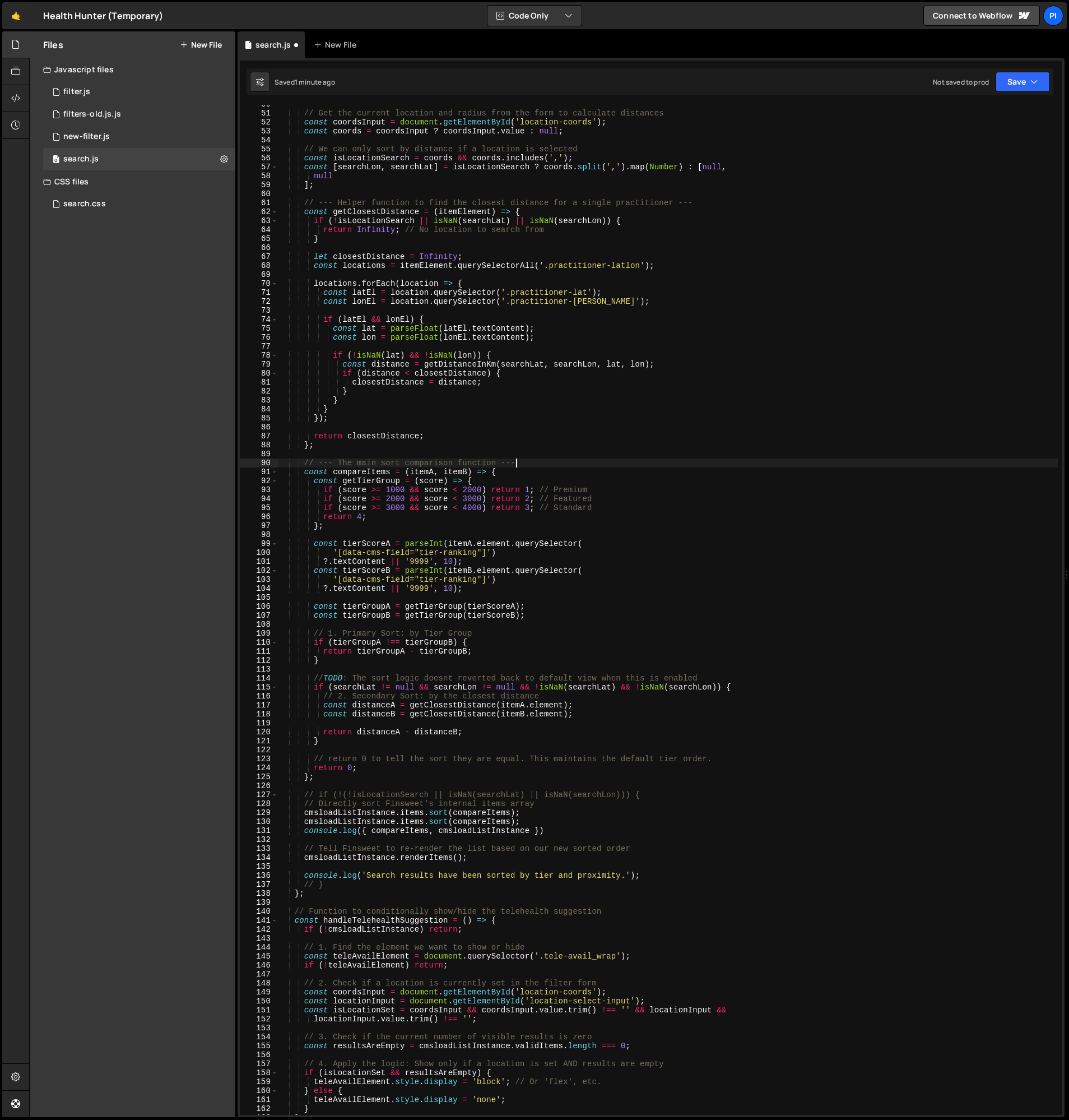
scroll to position [0, 1]
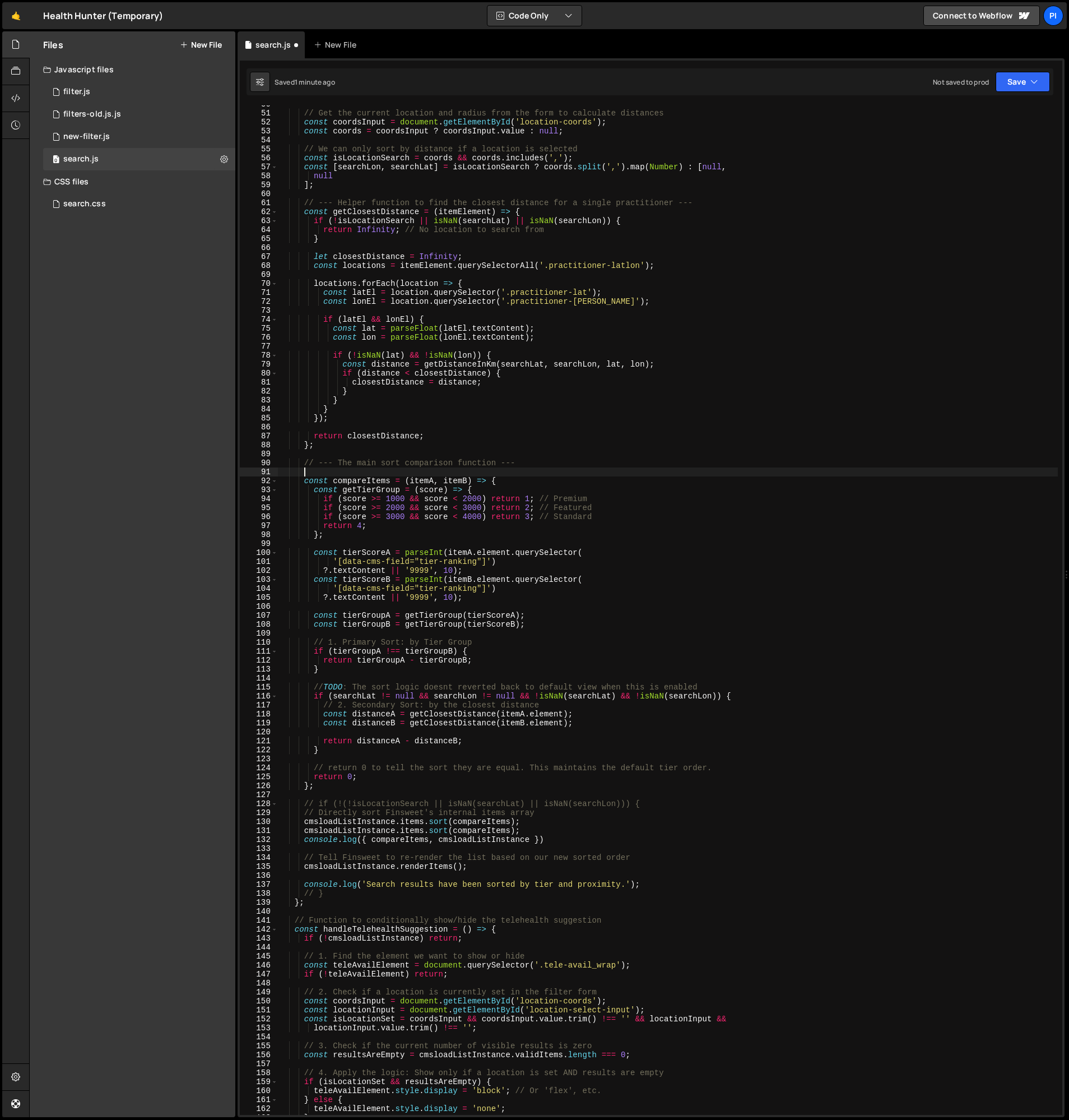
paste textarea "};"
type textarea "};"
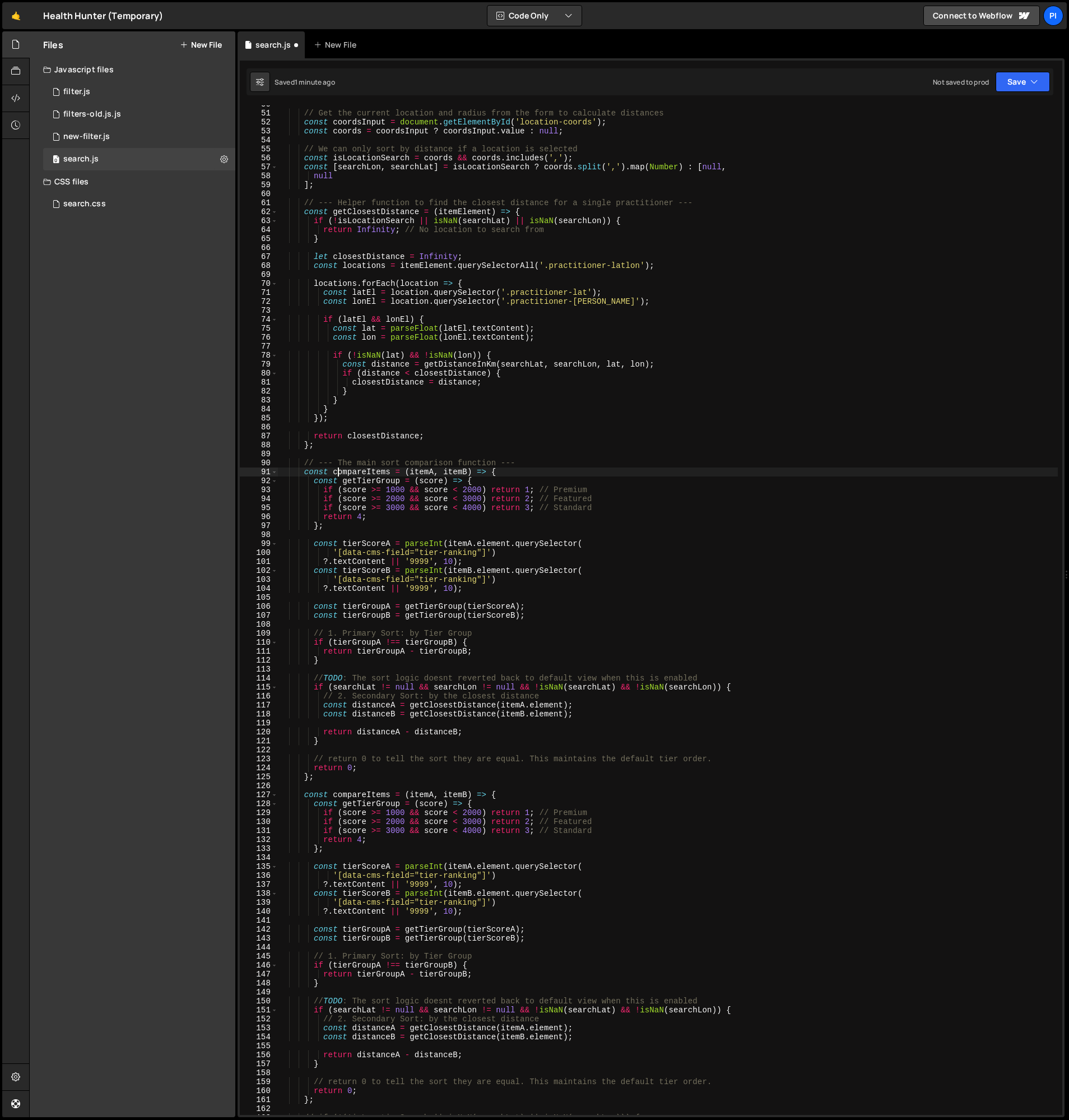
click at [338, 474] on div "// Get the current location and radius from the form to calculate distances con…" at bounding box center [668, 614] width 780 height 1028
click at [358, 475] on div "// Get the current location and radius from the form to calculate distances con…" at bounding box center [668, 614] width 780 height 1028
click at [313, 677] on div "// Get the current location and radius from the form to calculate distances con…" at bounding box center [668, 614] width 780 height 1028
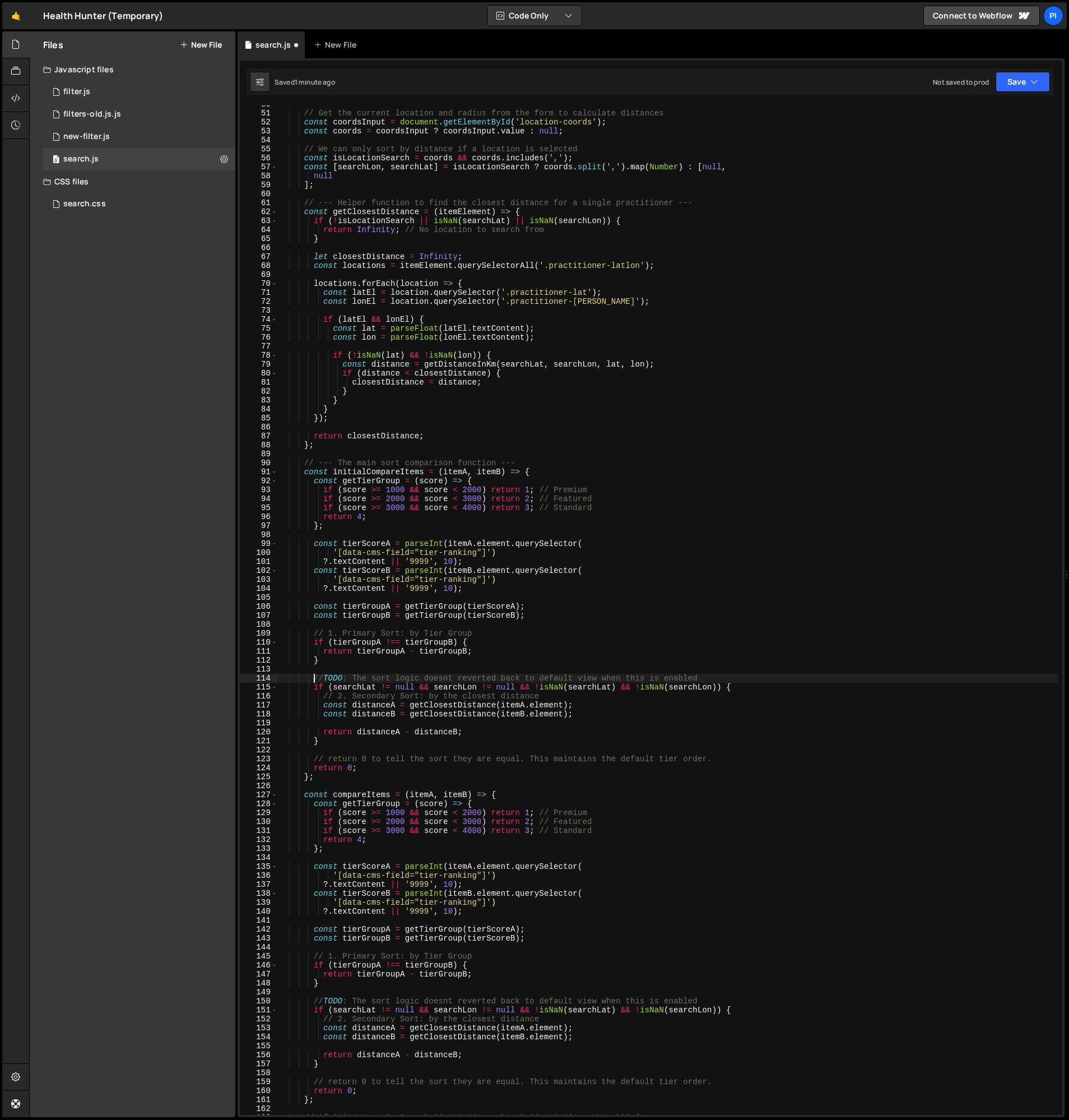
click at [641, 750] on div "// Get the current location and radius from the form to calculate distances con…" at bounding box center [668, 614] width 780 height 1028
type textarea "}"
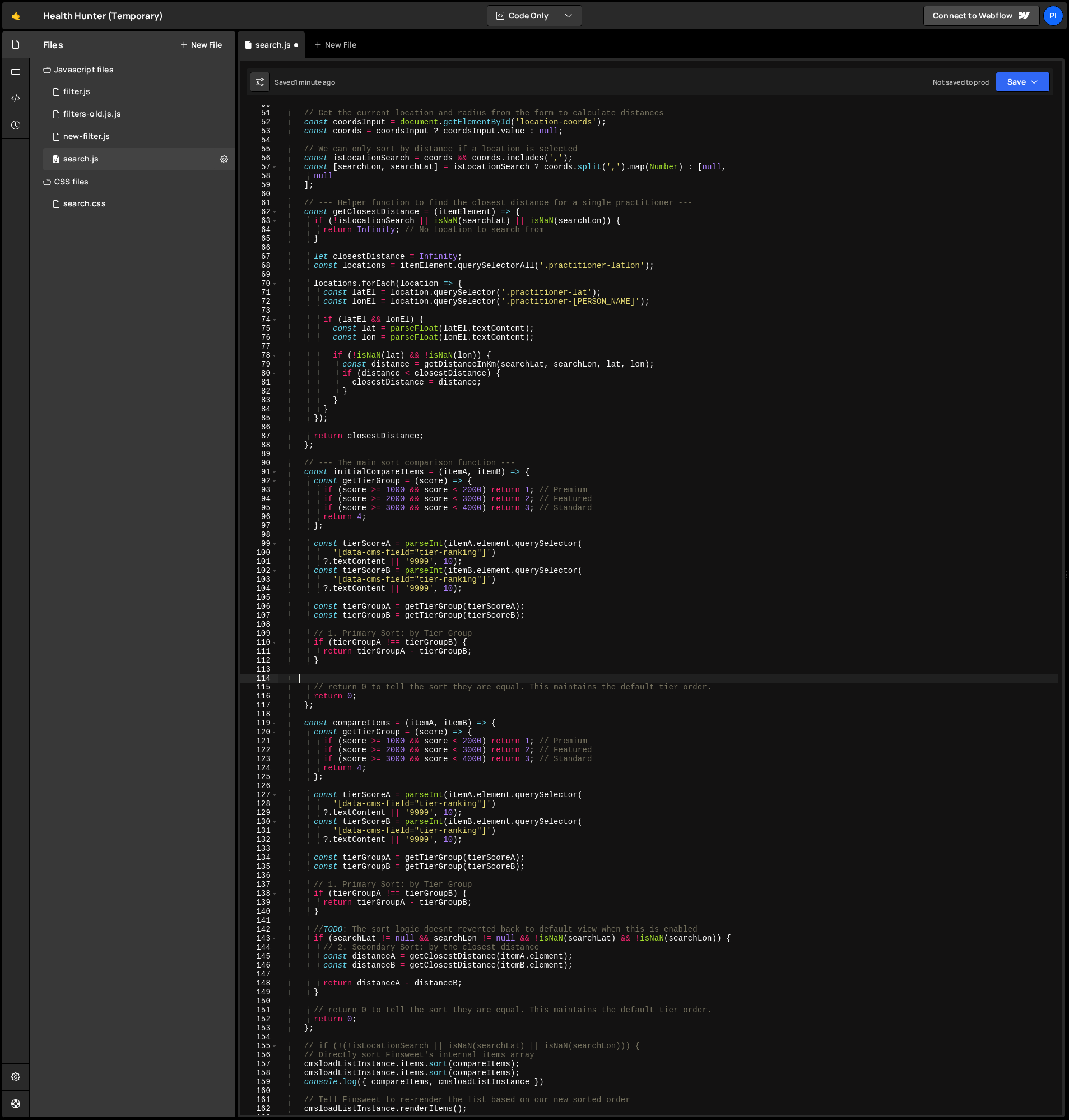
scroll to position [0, 0]
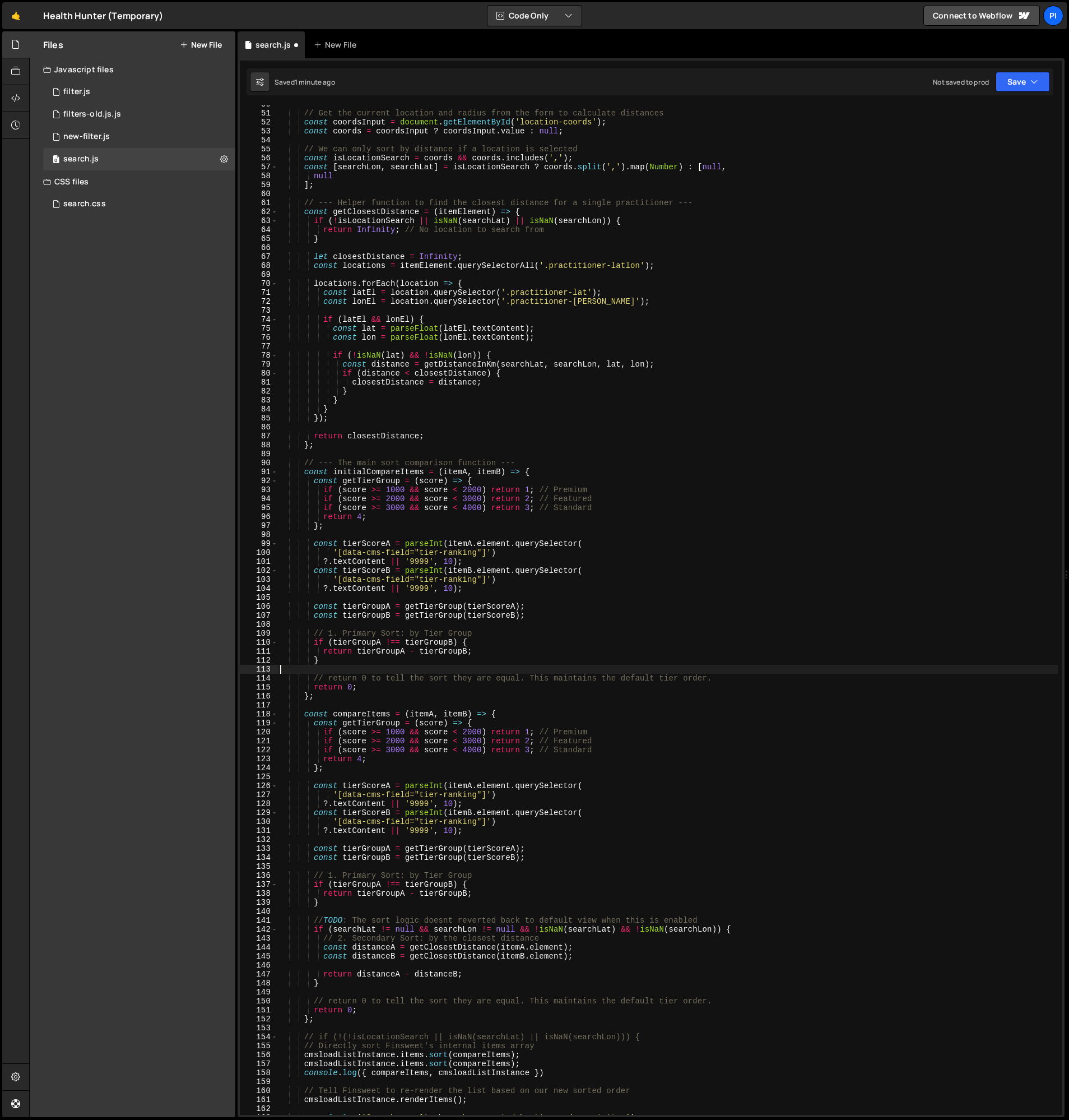
click at [401, 673] on div "// Get the current location and radius from the form to calculate distances con…" at bounding box center [668, 614] width 780 height 1028
click at [502, 646] on div "// Get the current location and radius from the form to calculate distances con…" at bounding box center [668, 614] width 780 height 1028
click at [490, 660] on div "// Get the current location and radius from the form to calculate distances con…" at bounding box center [668, 614] width 780 height 1028
click at [389, 474] on div "// Get the current location and radius from the form to calculate distances con…" at bounding box center [668, 614] width 780 height 1028
click at [368, 471] on div "// Get the current location and radius from the form to calculate distances con…" at bounding box center [668, 614] width 780 height 1028
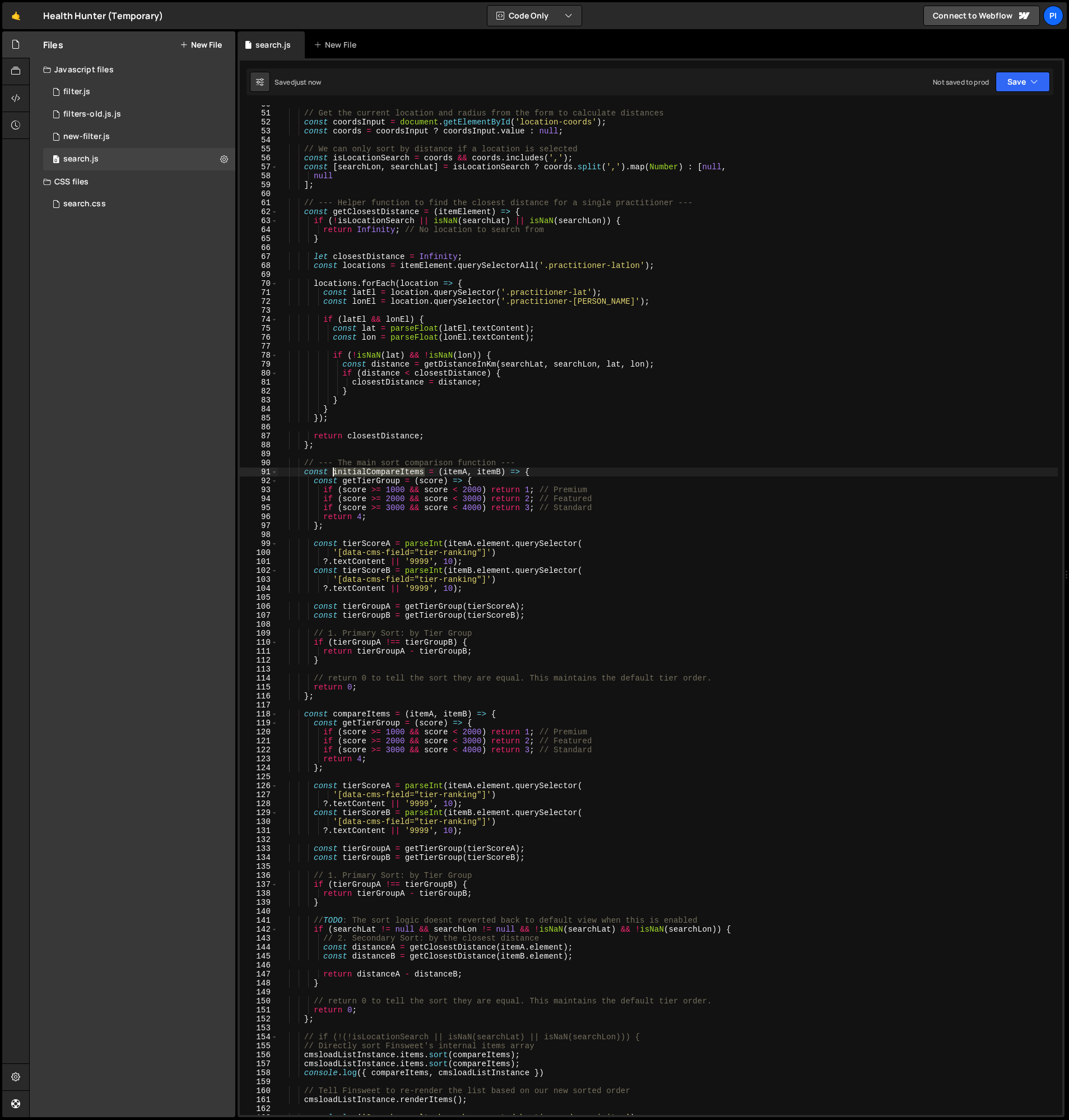
click at [368, 471] on div "// Get the current location and radius from the form to calculate distances con…" at bounding box center [668, 614] width 780 height 1028
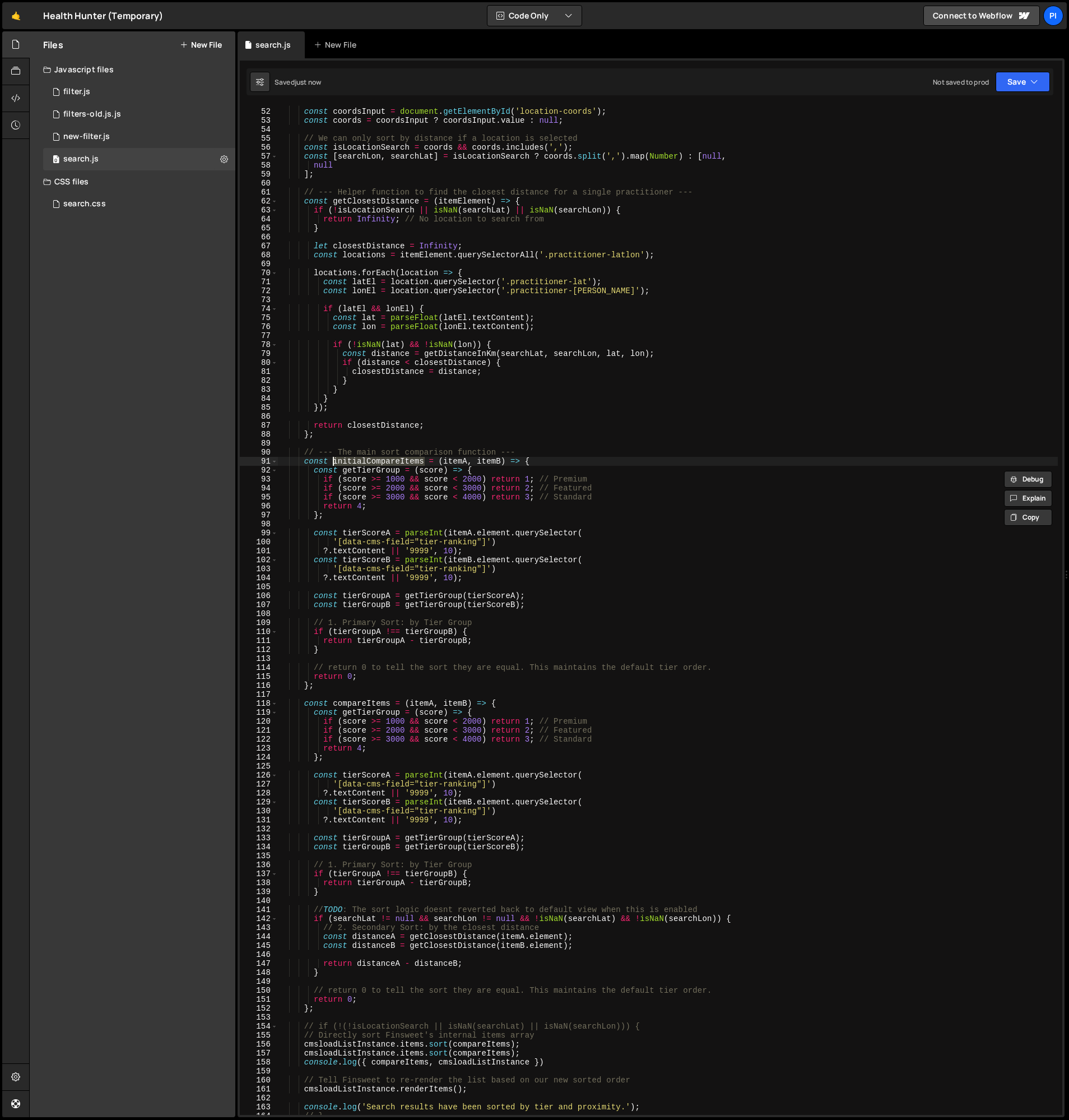
scroll to position [457, 0]
click at [487, 1042] on div "const coordsInput = document . getElementById ( 'location-coords' ) ; const coo…" at bounding box center [668, 619] width 780 height 1028
paste textarea "initialC"
click at [530, 1040] on div "const coordsInput = document . getElementById ( 'location-coords' ) ; const coo…" at bounding box center [668, 619] width 780 height 1028
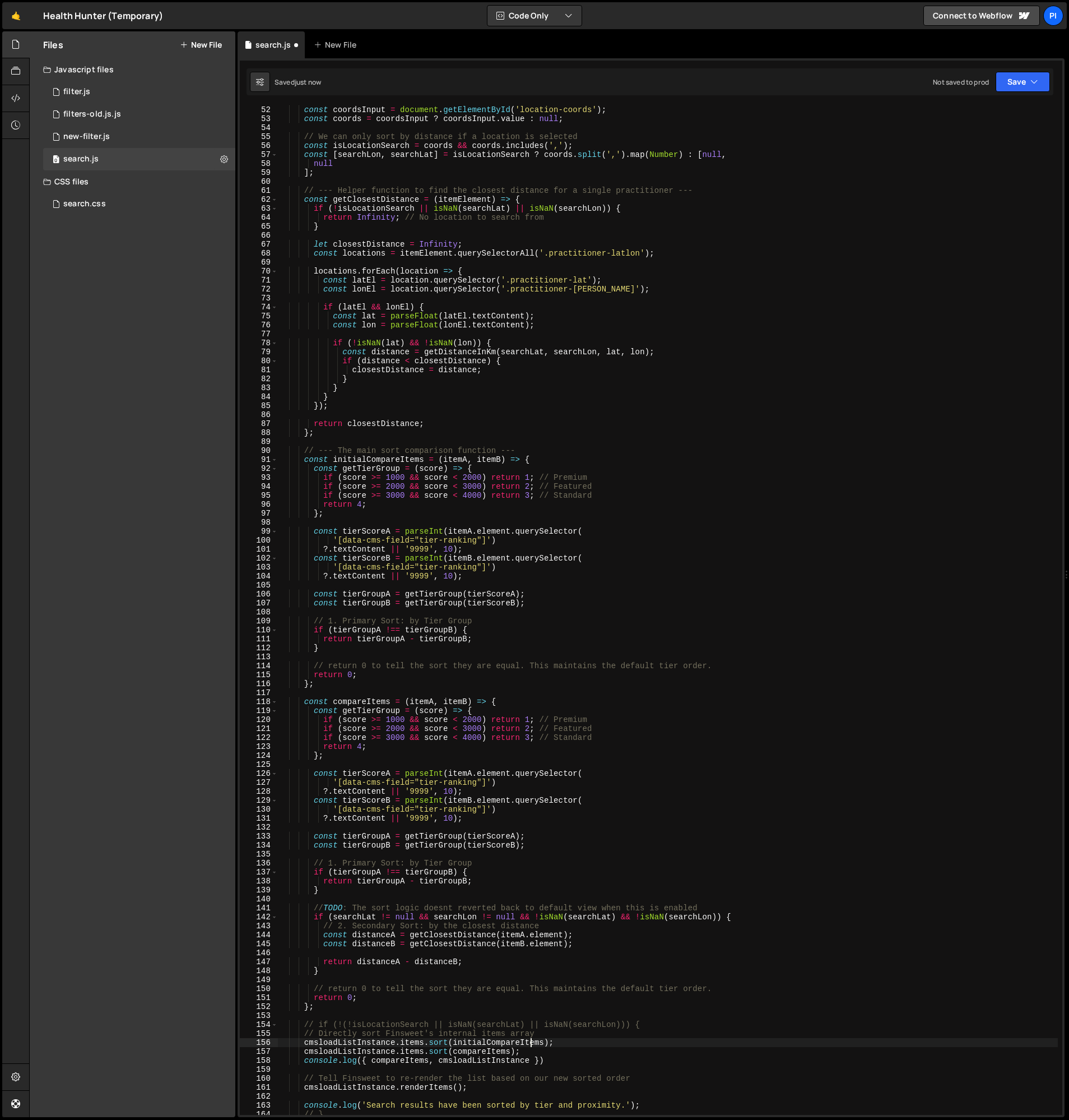
click at [554, 1035] on div "const coordsInput = document . getElementById ( 'location-coords' ) ; const coo…" at bounding box center [668, 619] width 780 height 1028
click at [552, 1059] on div "const coordsInput = document . getElementById ( 'location-coords' ) ; const coo…" at bounding box center [668, 619] width 780 height 1028
click at [305, 1061] on div "const coordsInput = document . getElementById ( 'location-coords' ) ; const coo…" at bounding box center [668, 619] width 780 height 1028
click at [565, 1043] on div "const coordsInput = document . getElementById ( 'location-coords' ) ; const coo…" at bounding box center [668, 619] width 780 height 1028
type textarea "cmsloadListInstance.items.sort(initialCompareItems);"
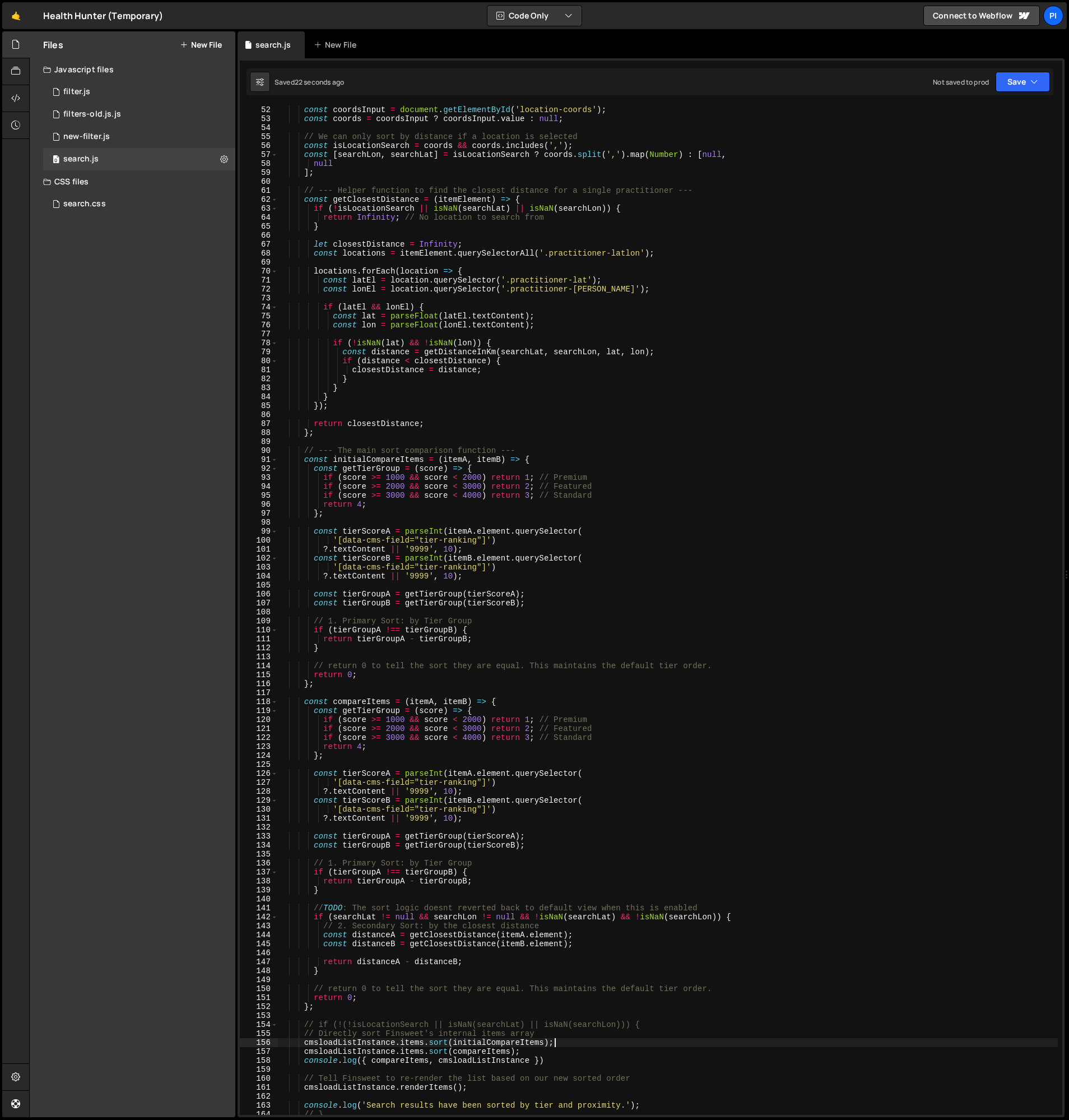
scroll to position [0, 1]
paste textarea "console.log({ compareItems, cmsloadListInstance })"
click at [454, 1054] on div "const coordsInput = document . getElementById ( 'location-coords' ) ; const coo…" at bounding box center [668, 619] width 780 height 1028
click at [357, 1045] on div "const coordsInput = document . getElementById ( 'location-coords' ) ; const coo…" at bounding box center [668, 619] width 780 height 1028
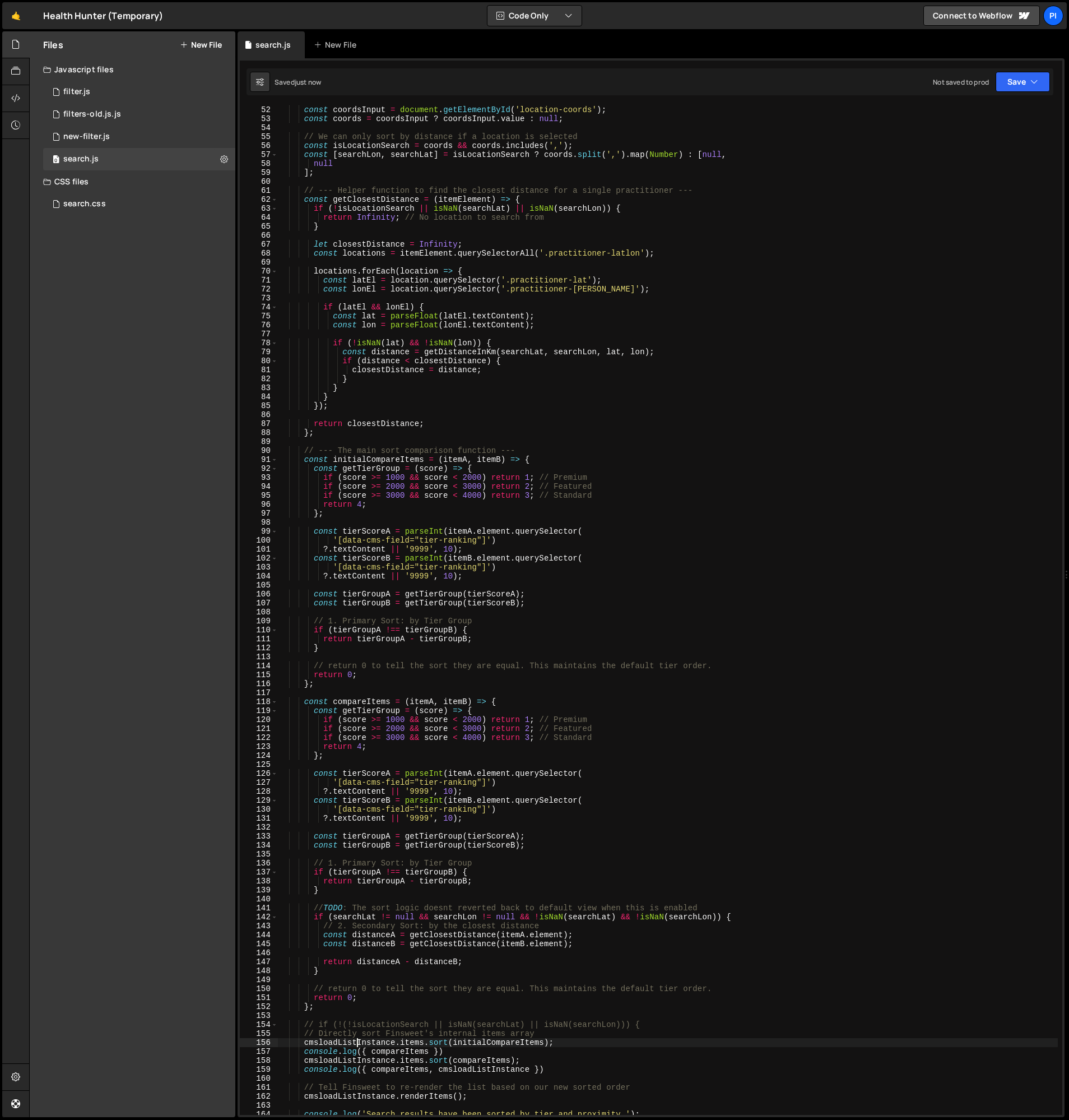
click at [357, 1045] on div "const coordsInput = document . getElementById ( 'location-coords' ) ; const coo…" at bounding box center [668, 619] width 780 height 1028
click at [424, 1043] on div "const coordsInput = document . getElementById ( 'location-coords' ) ; const coo…" at bounding box center [668, 619] width 780 height 1028
click at [415, 1052] on div "const coordsInput = document . getElementById ( 'location-coords' ) ; const coo…" at bounding box center [668, 619] width 780 height 1028
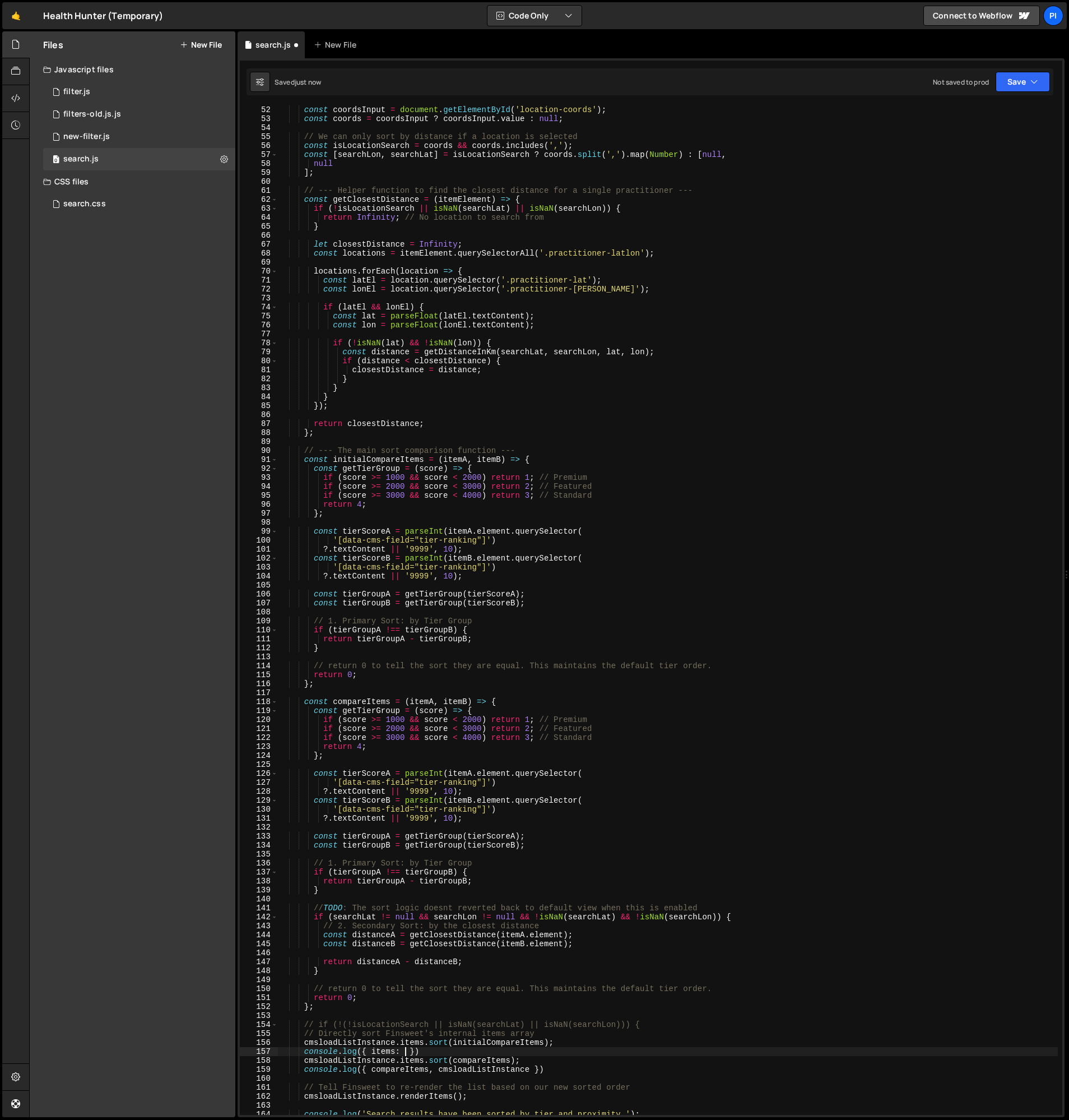
paste textarea "cmsloadListInstance.items"
click at [565, 1055] on div "const coordsInput = document . getElementById ( 'location-coords' ) ; const coo…" at bounding box center [668, 619] width 780 height 1028
click at [561, 1044] on div "const coordsInput = document . getElementById ( 'location-coords' ) ; const coo…" at bounding box center [668, 619] width 780 height 1028
click at [562, 1069] on div "const coordsInput = document . getElementById ( 'location-coords' ) ; const coo…" at bounding box center [668, 619] width 780 height 1028
click at [549, 1062] on div "const coordsInput = document . getElementById ( 'location-coords' ) ; const coo…" at bounding box center [668, 619] width 780 height 1028
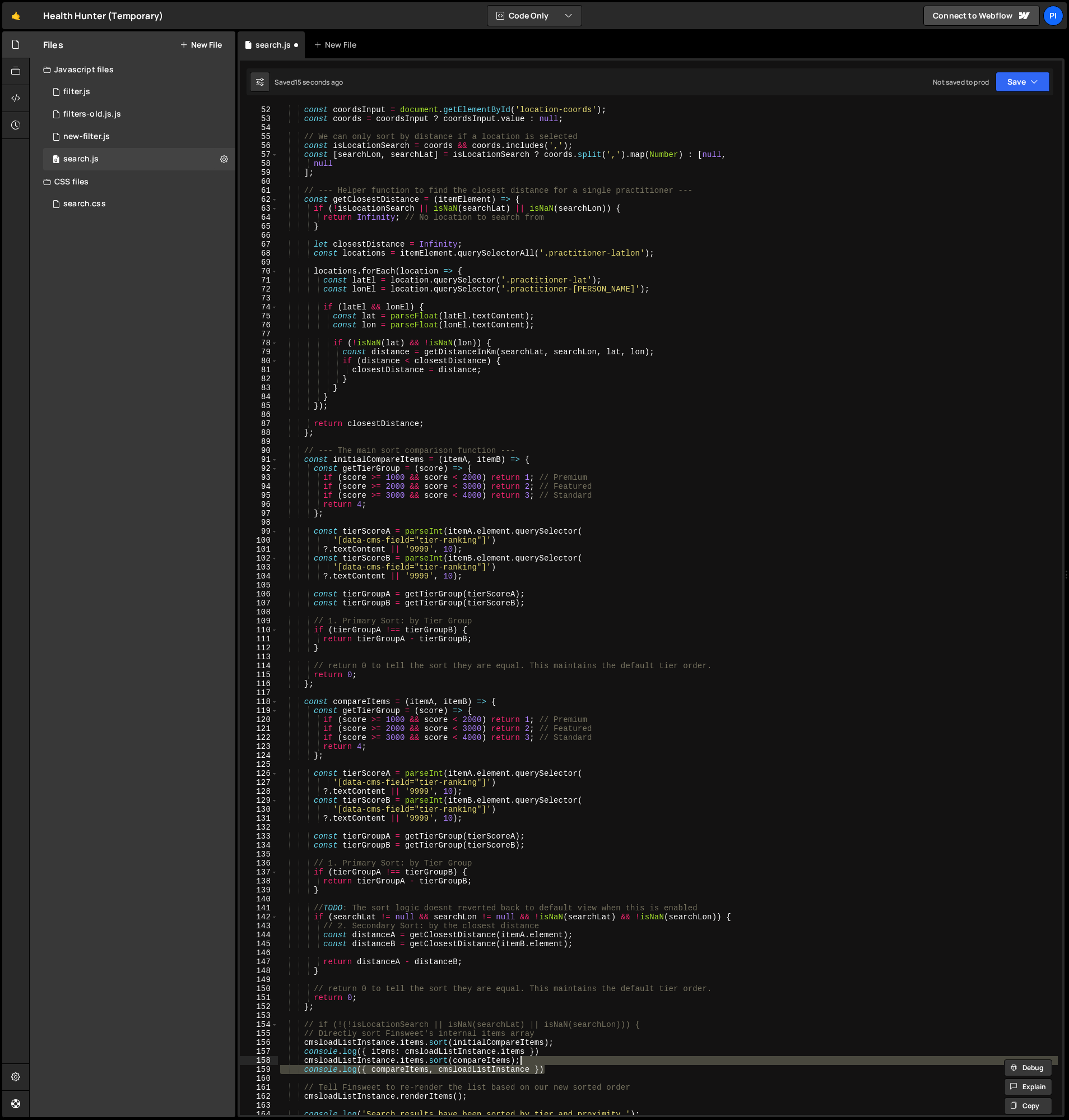
click at [406, 1069] on div "const coordsInput = document . getElementById ( 'location-coords' ) ; const coo…" at bounding box center [668, 610] width 780 height 1010
click at [406, 1069] on div "const coordsInput = document . getElementById ( 'location-coords' ) ; const coo…" at bounding box center [668, 619] width 780 height 1028
click at [441, 1069] on div "const coordsInput = document . getElementById ( 'location-coords' ) ; const coo…" at bounding box center [668, 619] width 780 height 1028
click at [372, 1051] on div "const coordsInput = document . getElementById ( 'location-coords' ) ; const coo…" at bounding box center [668, 619] width 780 height 1028
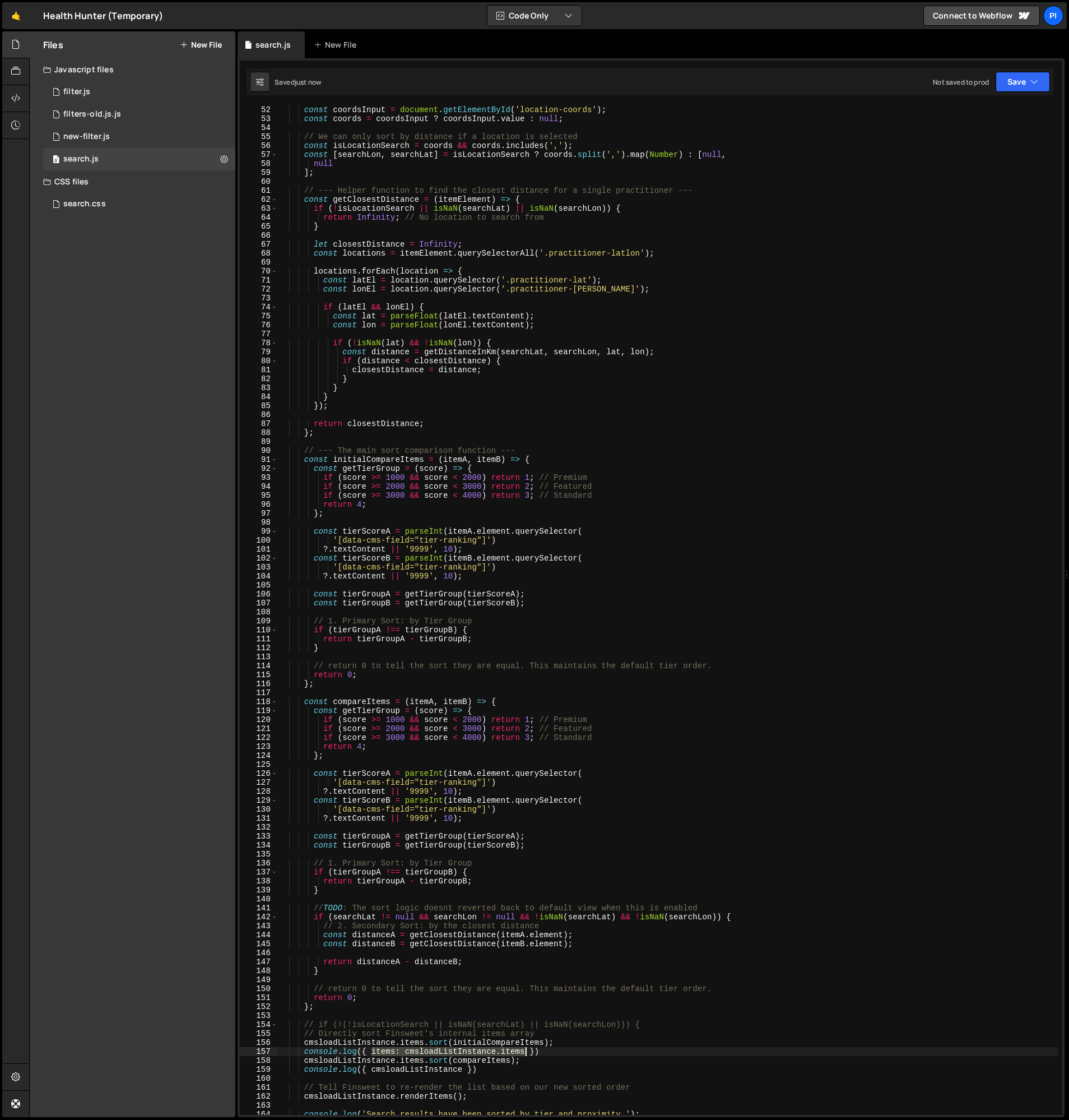
click at [525, 1052] on div "const coordsInput = document . getElementById ( 'location-coords' ) ; const coo…" at bounding box center [668, 619] width 780 height 1028
click at [371, 1072] on div "const coordsInput = document . getElementById ( 'location-coords' ) ; const coo…" at bounding box center [668, 619] width 780 height 1028
paste textarea "items: cmsloadListInstance.items"
type textarea "console.log({ items: cmsloadListInstance.items, cmsloadListInstance })"
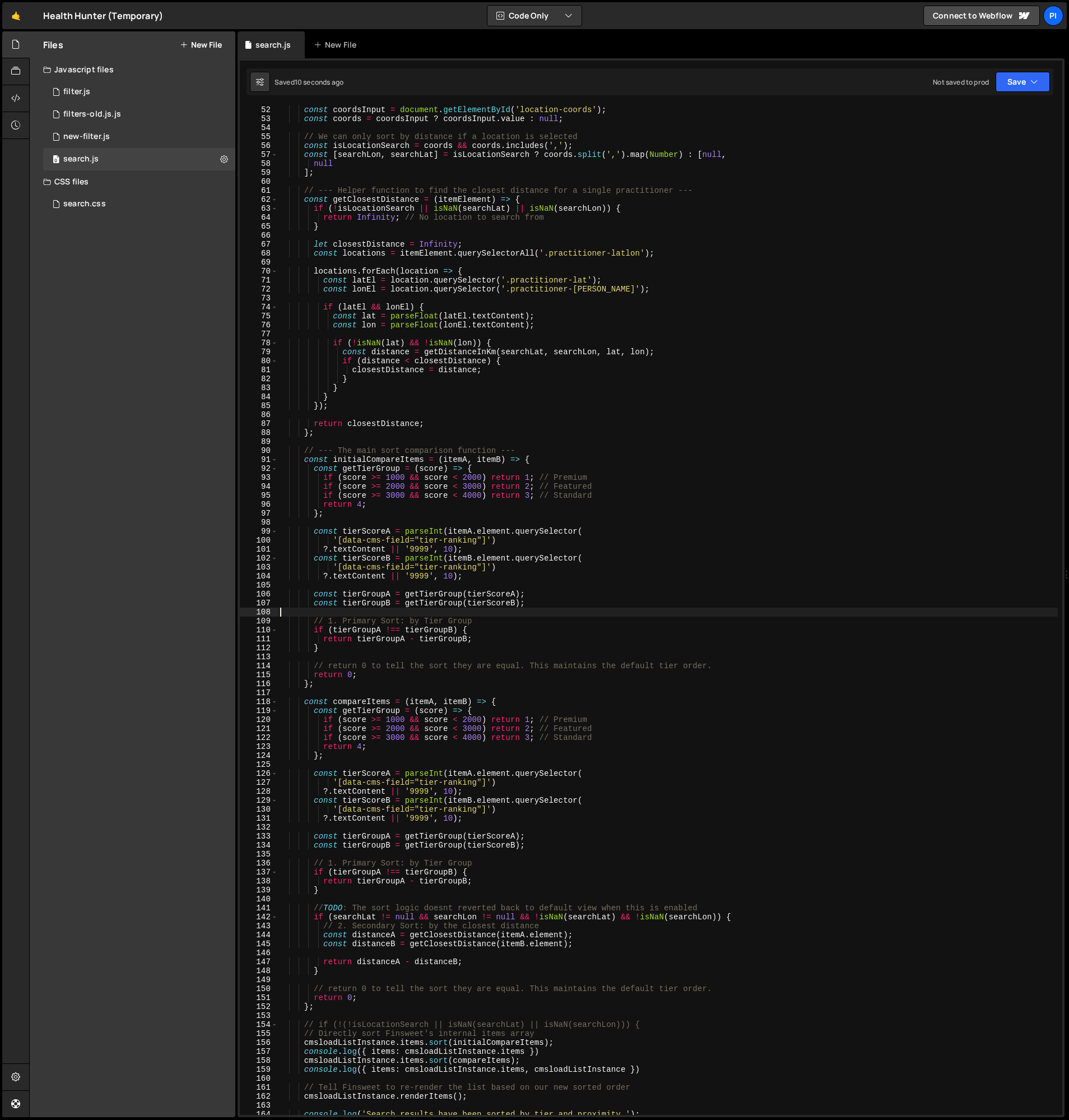
click at [461, 612] on div "const coordsInput = document . getElementById ( 'location-coords' ) ; const coo…" at bounding box center [668, 619] width 780 height 1028
click at [575, 594] on div "const coordsInput = document . getElementById ( 'location-coords' ) ; const coo…" at bounding box center [668, 619] width 780 height 1028
click at [396, 630] on div "const coordsInput = document . getElementById ( 'location-coords' ) ; const coo…" at bounding box center [668, 619] width 780 height 1028
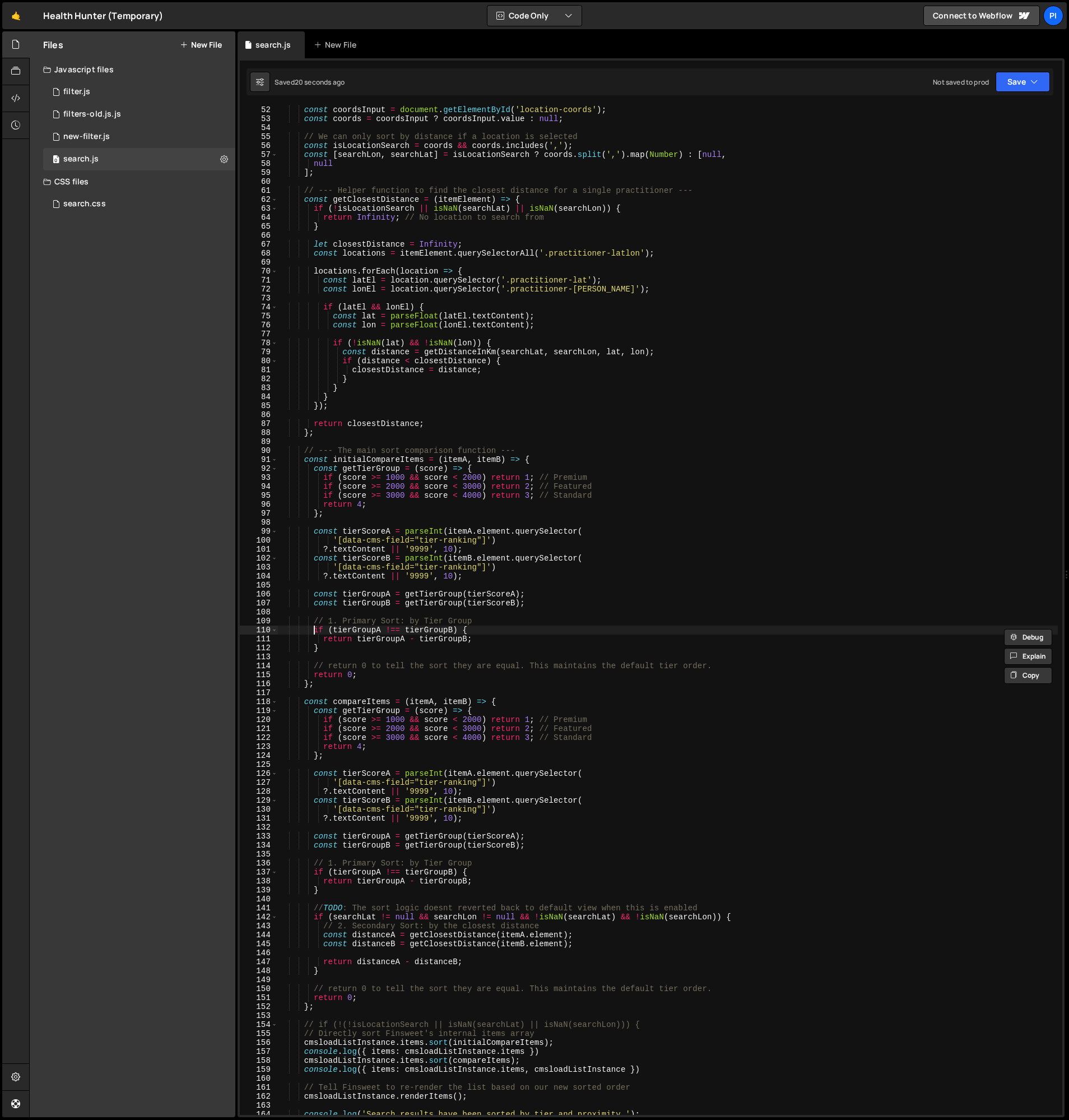
click at [313, 630] on div "const coordsInput = document . getElementById ( 'location-coords' ) ; const coo…" at bounding box center [668, 619] width 780 height 1028
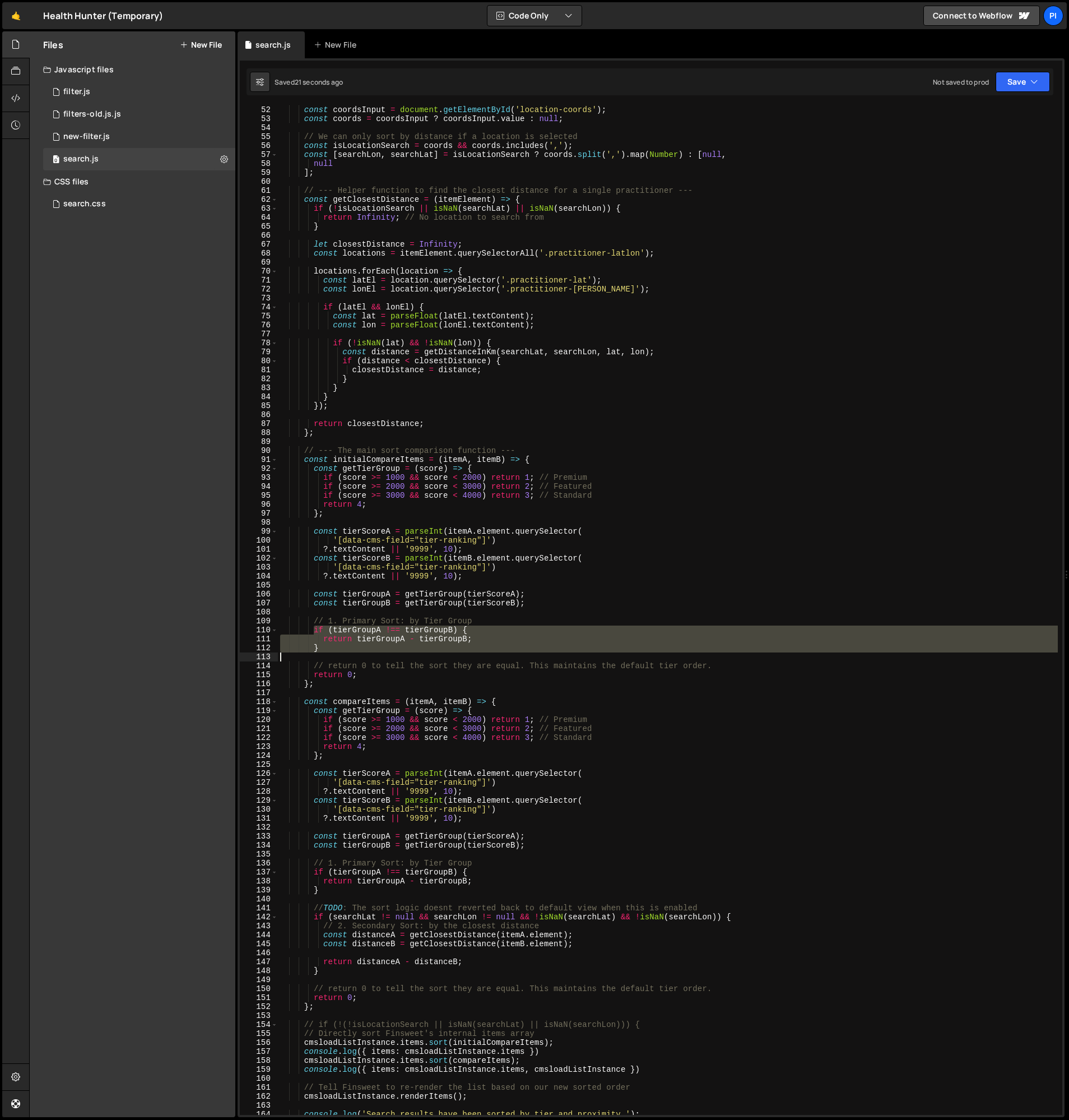
click at [329, 654] on div "const coordsInput = document . getElementById ( 'location-coords' ) ; const coo…" at bounding box center [668, 619] width 780 height 1028
click at [332, 649] on div "const coordsInput = document . getElementById ( 'location-coords' ) ; const coo…" at bounding box center [668, 610] width 780 height 1010
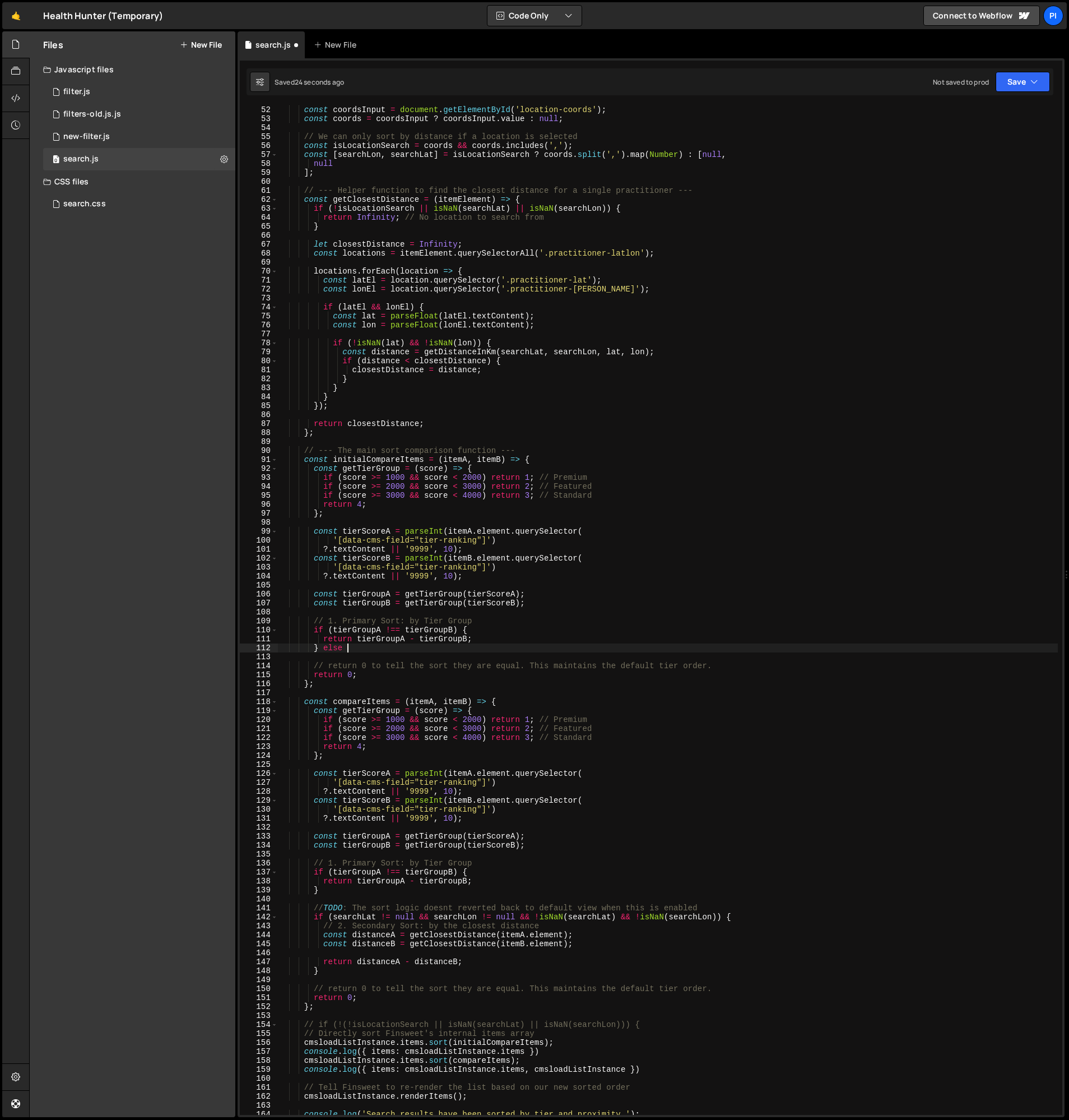
type textarea "} else {}"
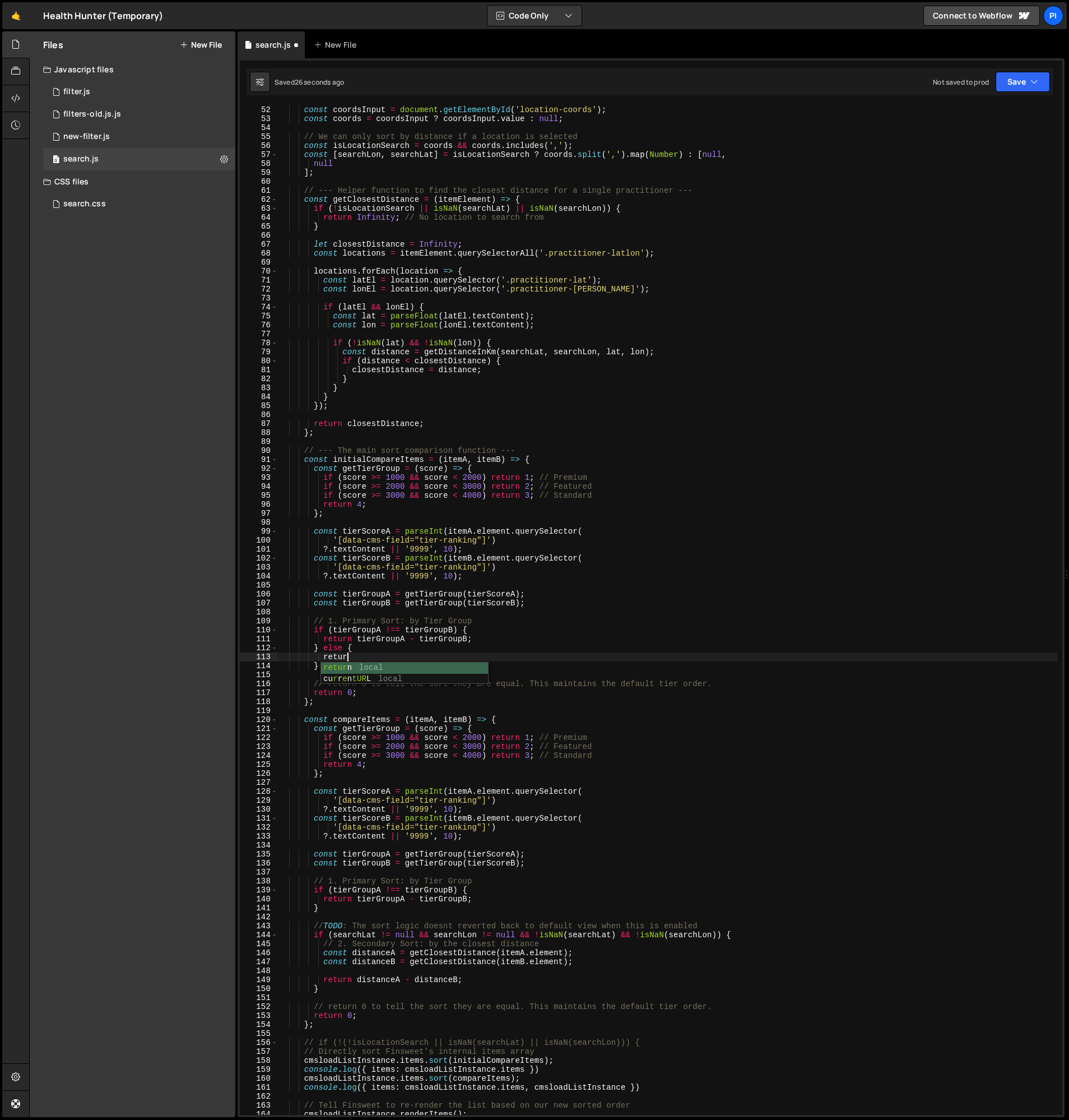
scroll to position [0, 5]
click at [436, 479] on div "const coordsInput = document . getElementById ( 'location-coords' ) ; const coo…" at bounding box center [668, 619] width 780 height 1028
click at [481, 594] on div "const coordsInput = document . getElementById ( 'location-coords' ) ; const coo…" at bounding box center [668, 619] width 780 height 1028
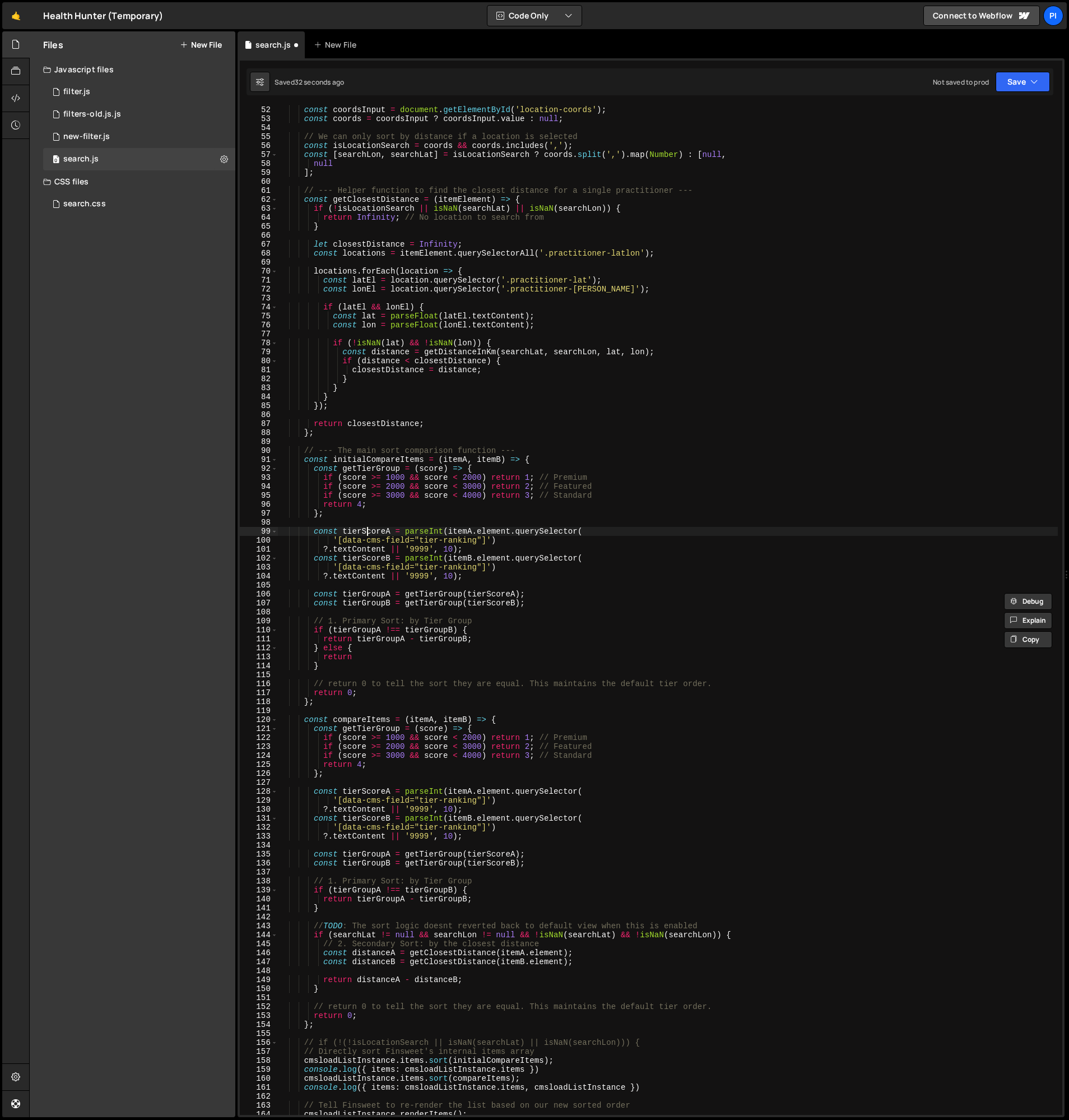
click at [365, 530] on div "const coordsInput = document . getElementById ( 'location-coords' ) ; const coo…" at bounding box center [668, 619] width 780 height 1028
click at [366, 656] on div "const coordsInput = document . getElementById ( 'location-coords' ) ; const coo…" at bounding box center [668, 619] width 780 height 1028
paste textarea "tierScoreA"
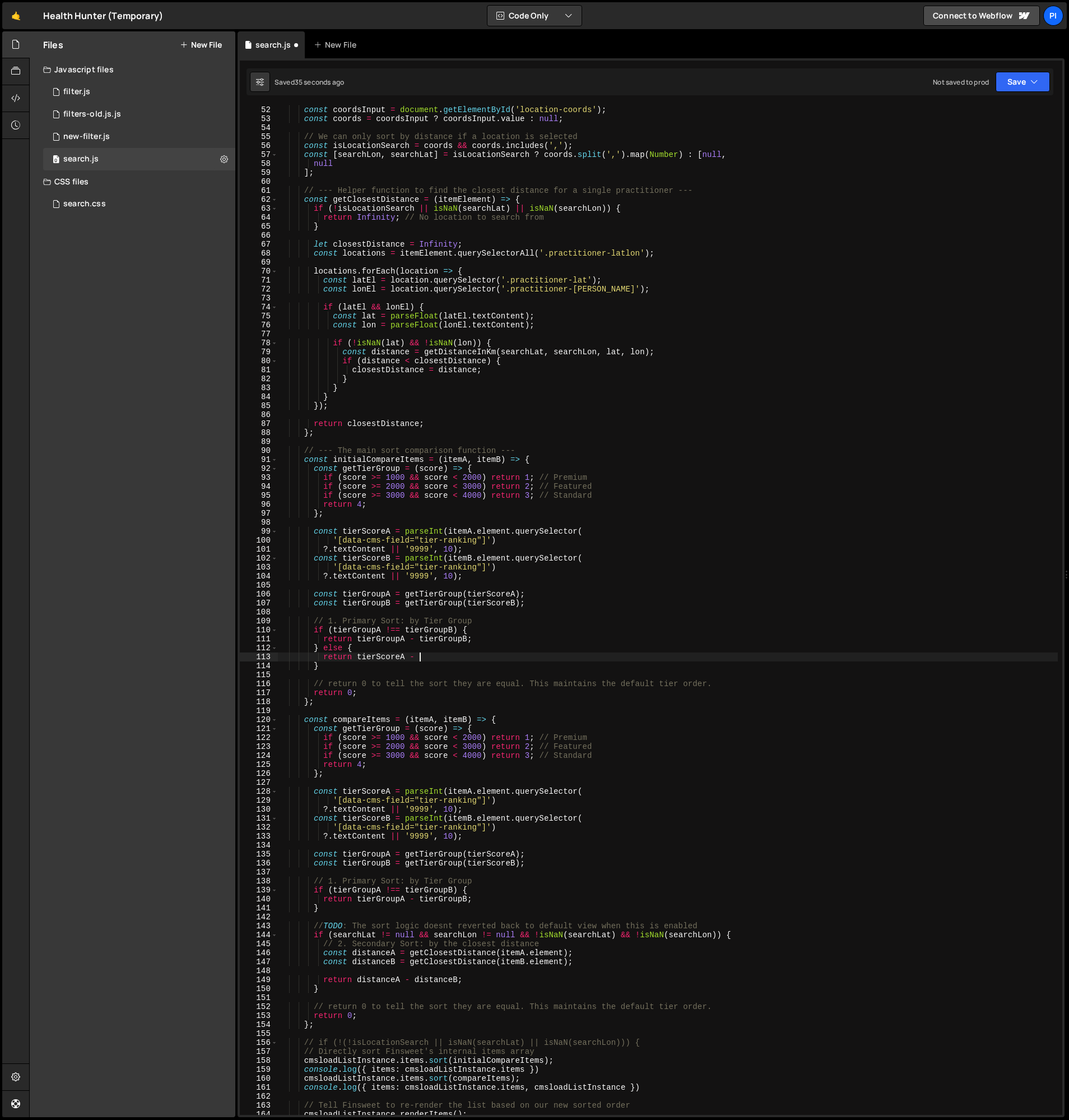
paste textarea "tierScoreA"
click at [311, 632] on div "const coordsInput = document . getElementById ( 'location-coords' ) ; const coo…" at bounding box center [668, 619] width 780 height 1028
click at [339, 669] on div "const coordsInput = document . getElementById ( 'location-coords' ) ; const coo…" at bounding box center [668, 619] width 780 height 1028
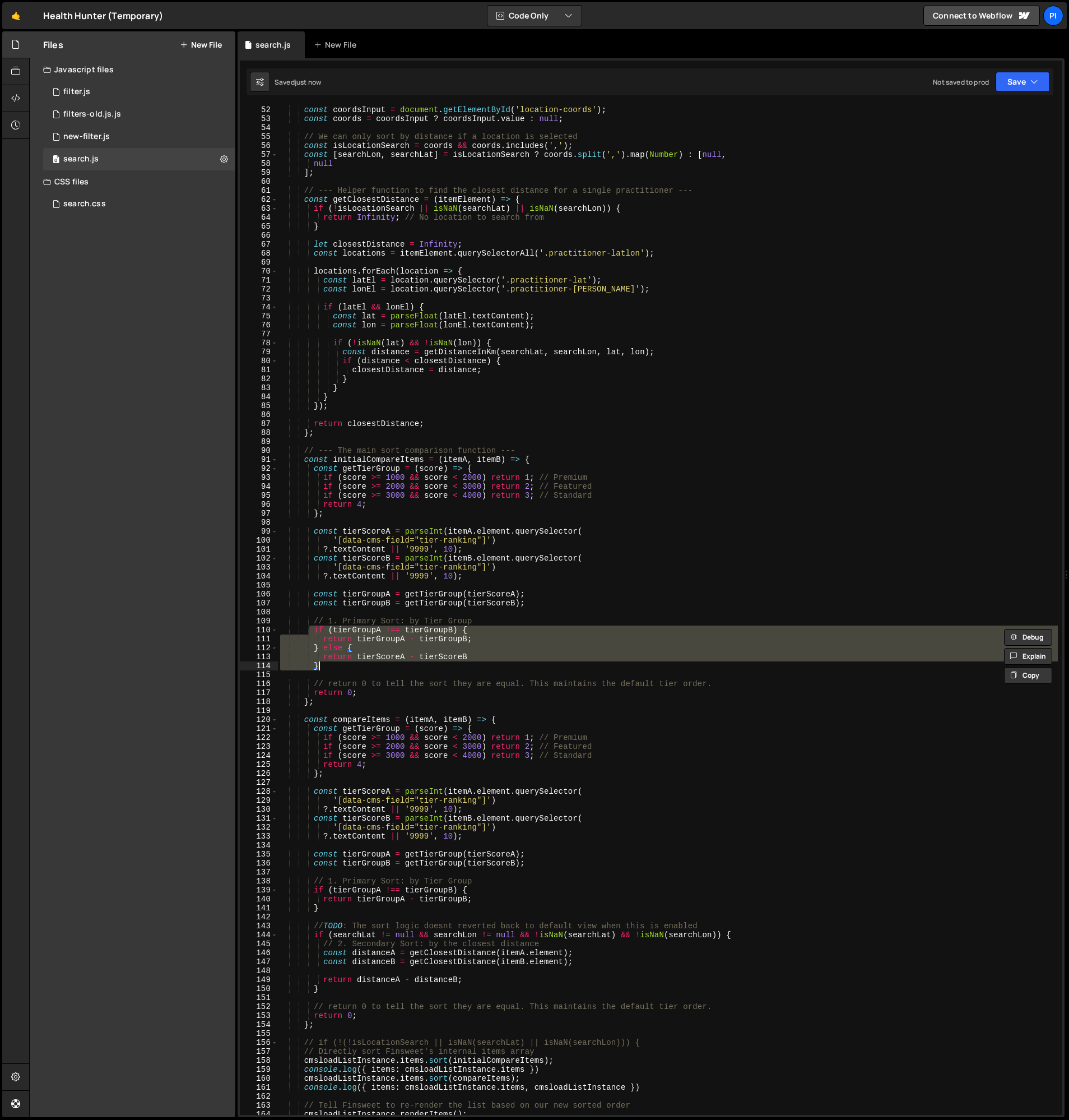
click at [312, 892] on div "const coordsInput = document . getElementById ( 'location-coords' ) ; const coo…" at bounding box center [668, 619] width 780 height 1028
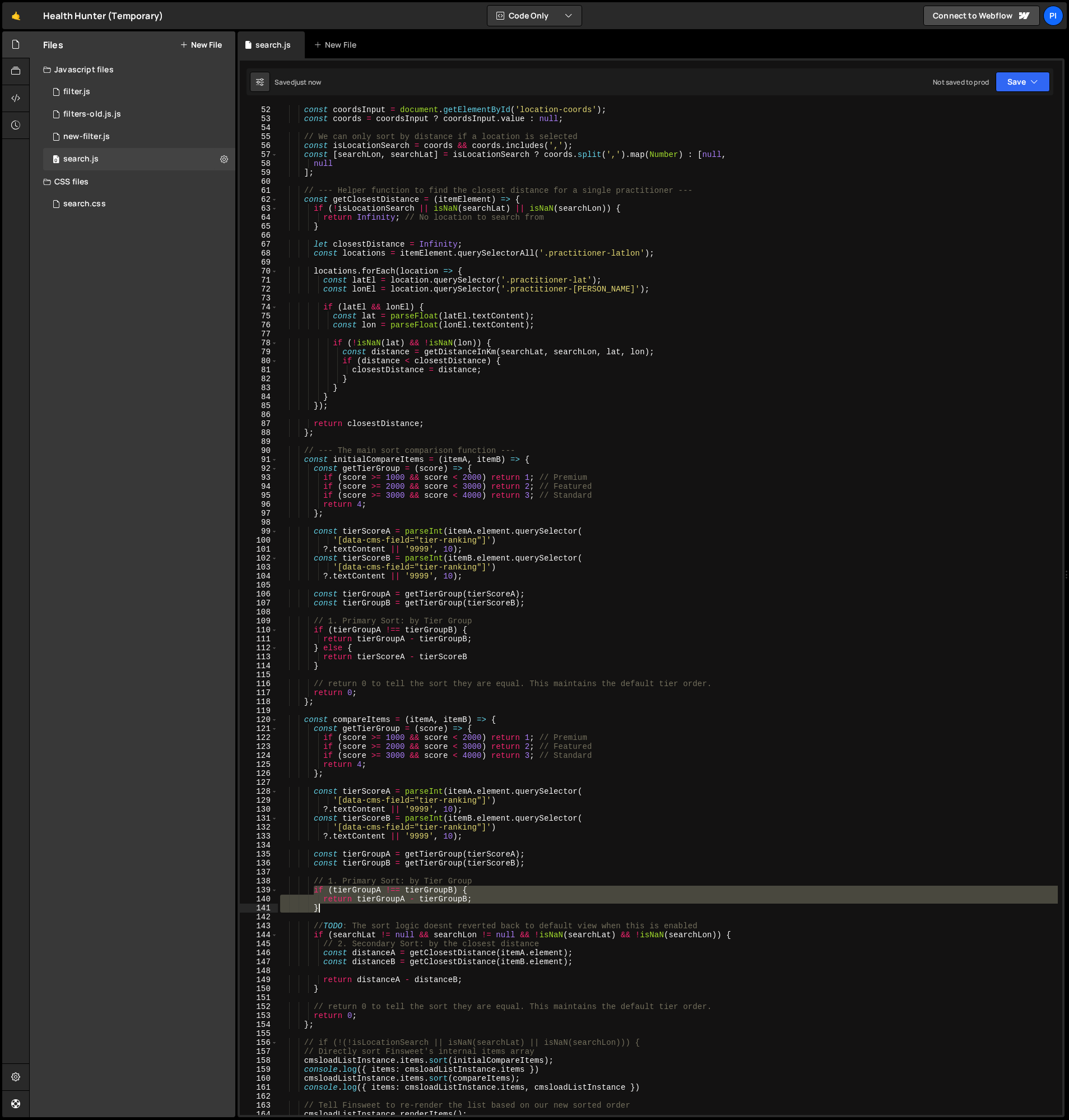
click at [329, 908] on div "const coordsInput = document . getElementById ( 'location-coords' ) ; const coo…" at bounding box center [668, 619] width 780 height 1028
paste textarea
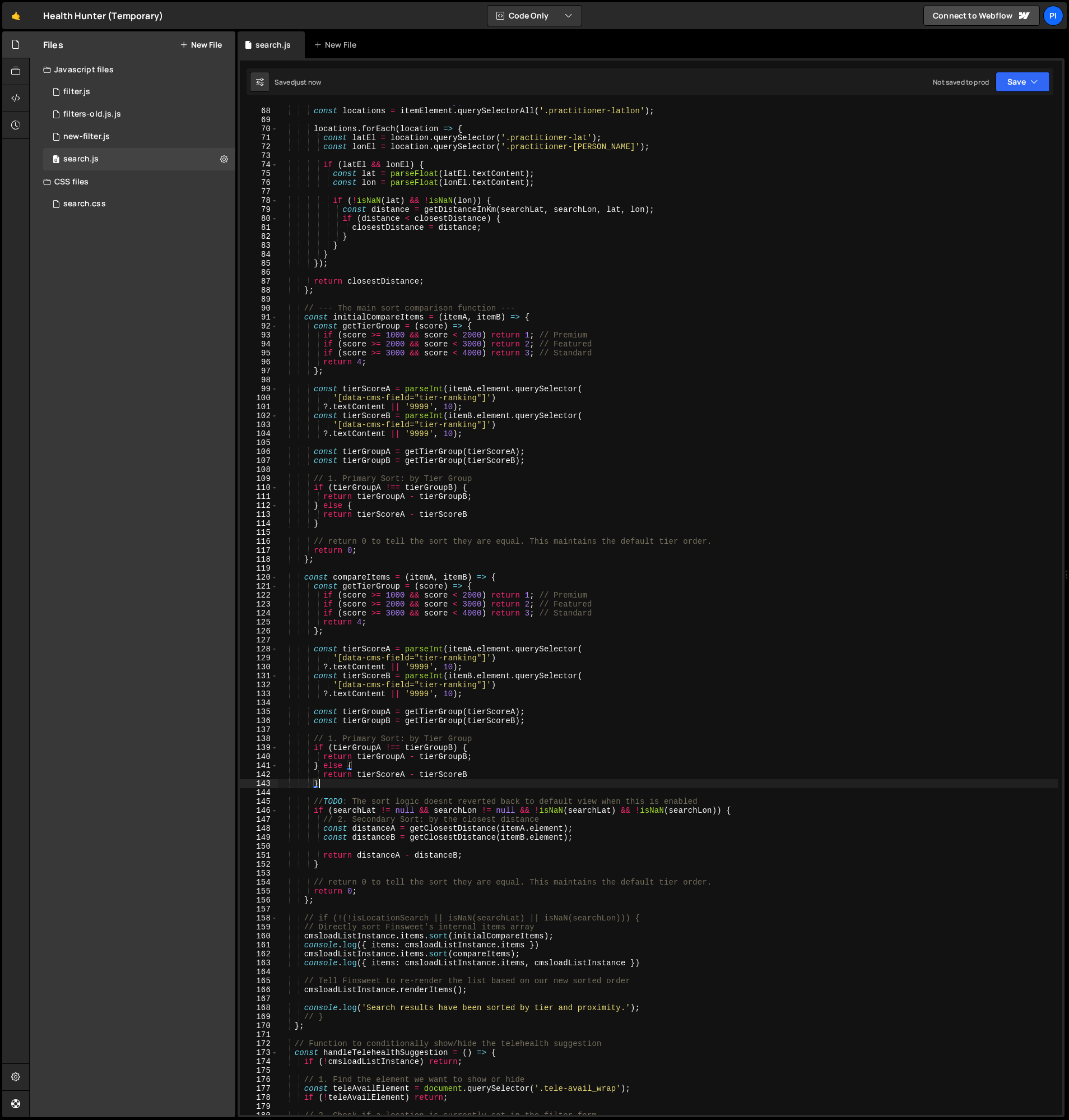
scroll to position [607, 0]
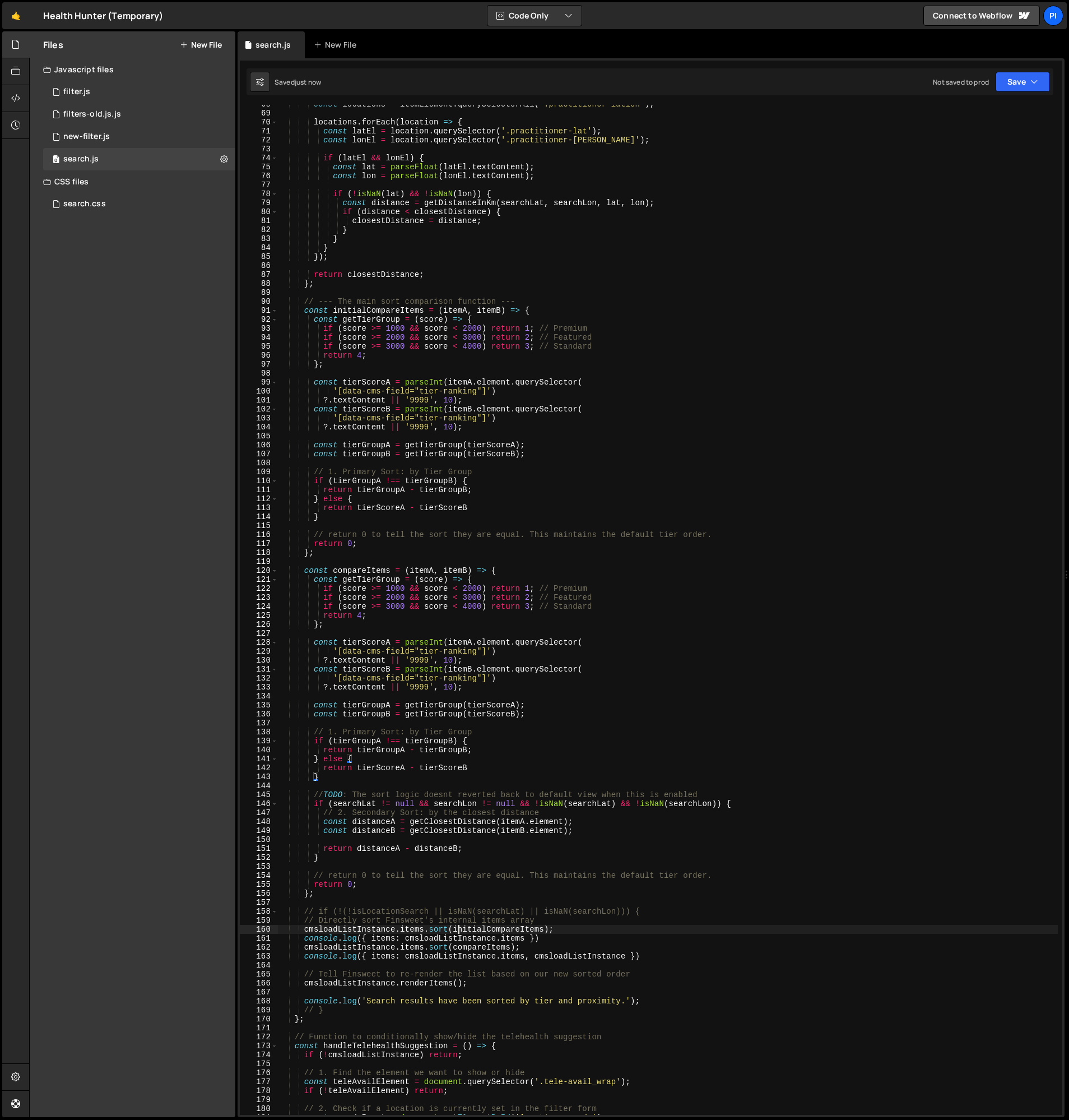
click at [459, 926] on div "const locations = itemElement . querySelectorAll ( '.practitioner-latlon' ) ; l…" at bounding box center [668, 614] width 780 height 1028
click at [489, 941] on div "const locations = itemElement . querySelectorAll ( '.practitioner-latlon' ) ; l…" at bounding box center [668, 614] width 780 height 1028
click at [353, 753] on div "const locations = itemElement . querySelectorAll ( '.practitioner-latlon' ) ; l…" at bounding box center [668, 614] width 780 height 1028
click at [351, 762] on div "const locations = itemElement . querySelectorAll ( '.practitioner-latlon' ) ; l…" at bounding box center [668, 614] width 780 height 1028
click at [348, 772] on div "const locations = itemElement . querySelectorAll ( '.practitioner-latlon' ) ; l…" at bounding box center [668, 614] width 780 height 1028
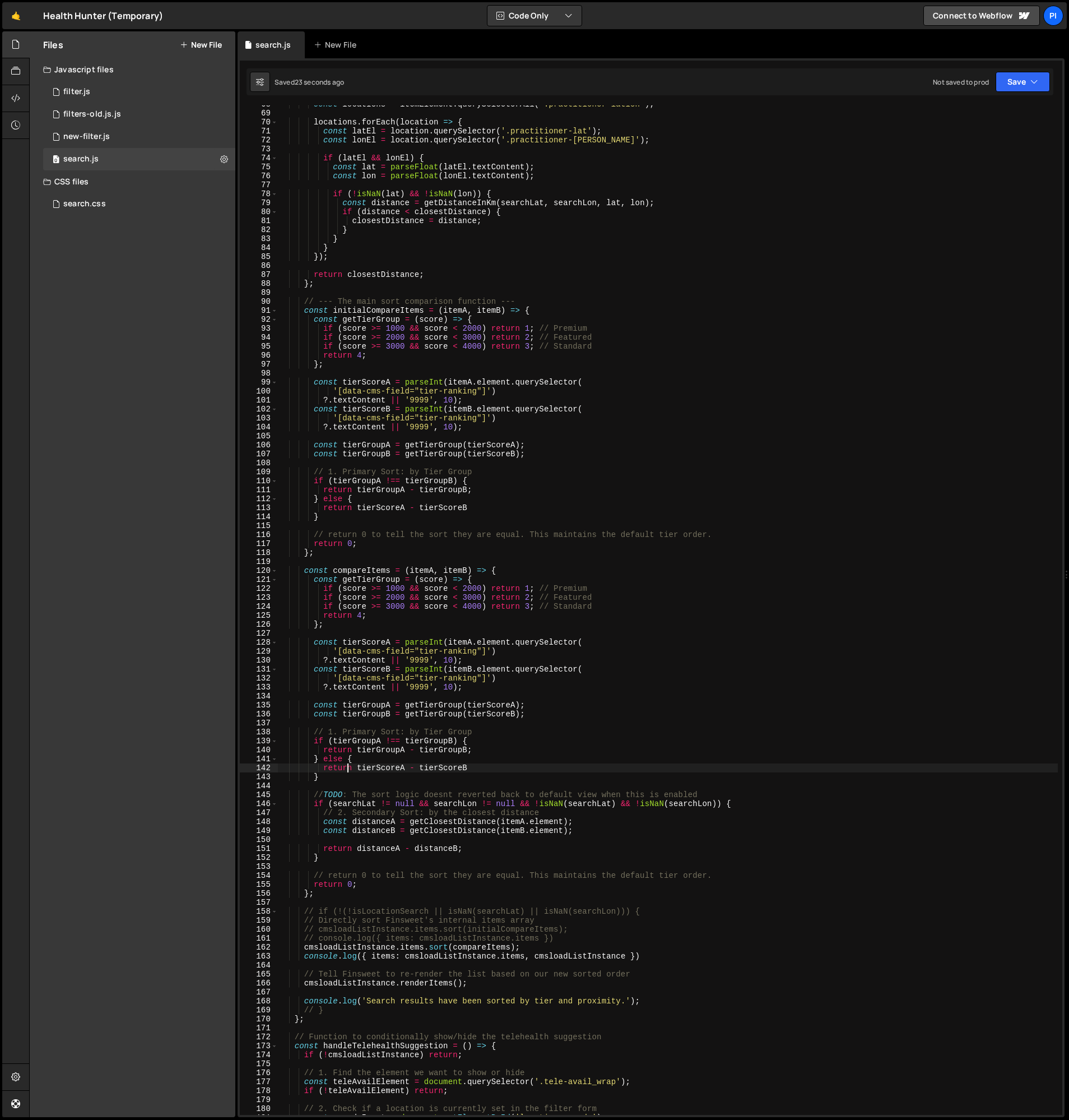
click at [348, 775] on div "const locations = itemElement . querySelectorAll ( '.practitioner-latlon' ) ; l…" at bounding box center [668, 614] width 780 height 1028
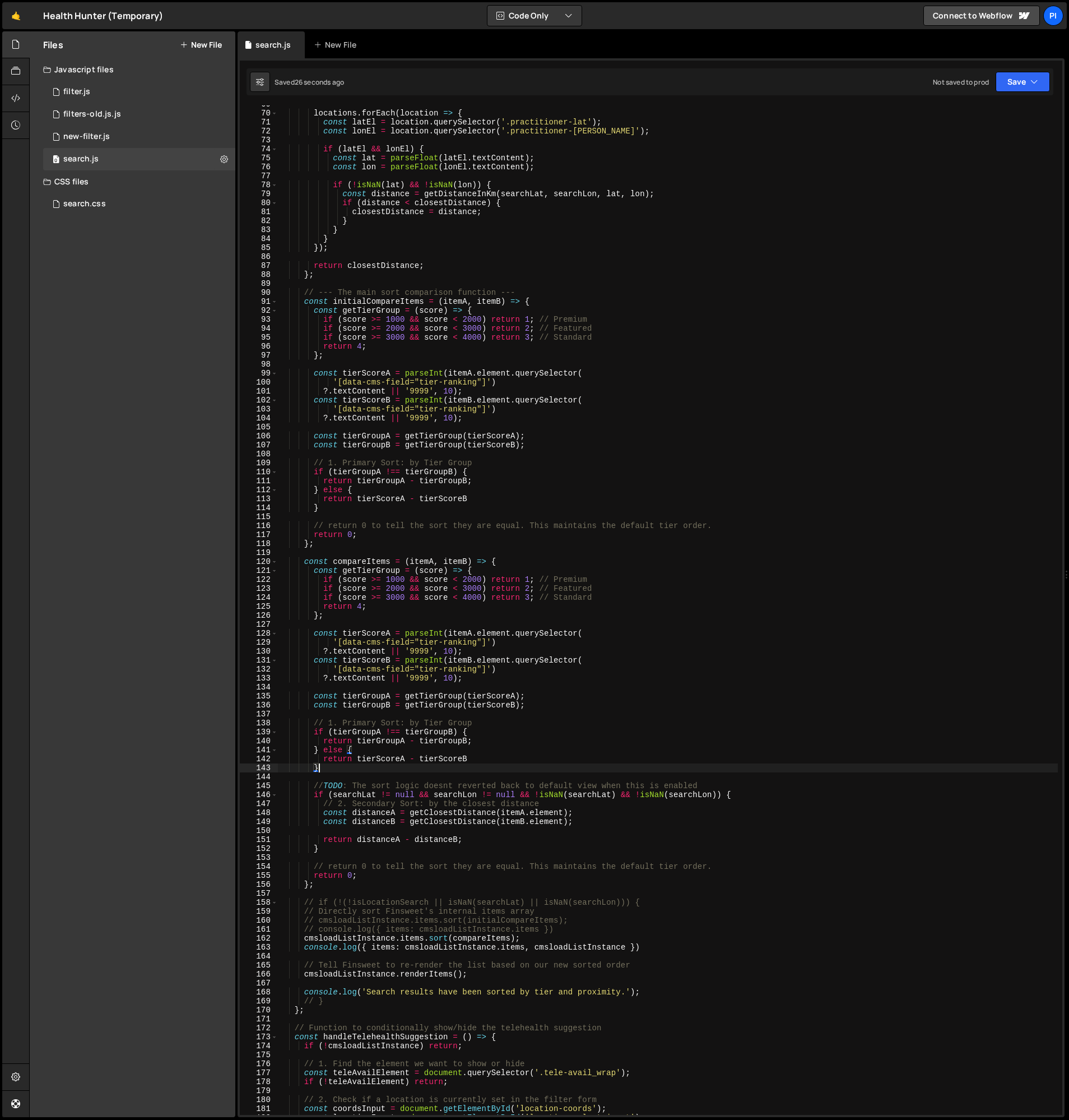
scroll to position [611, 0]
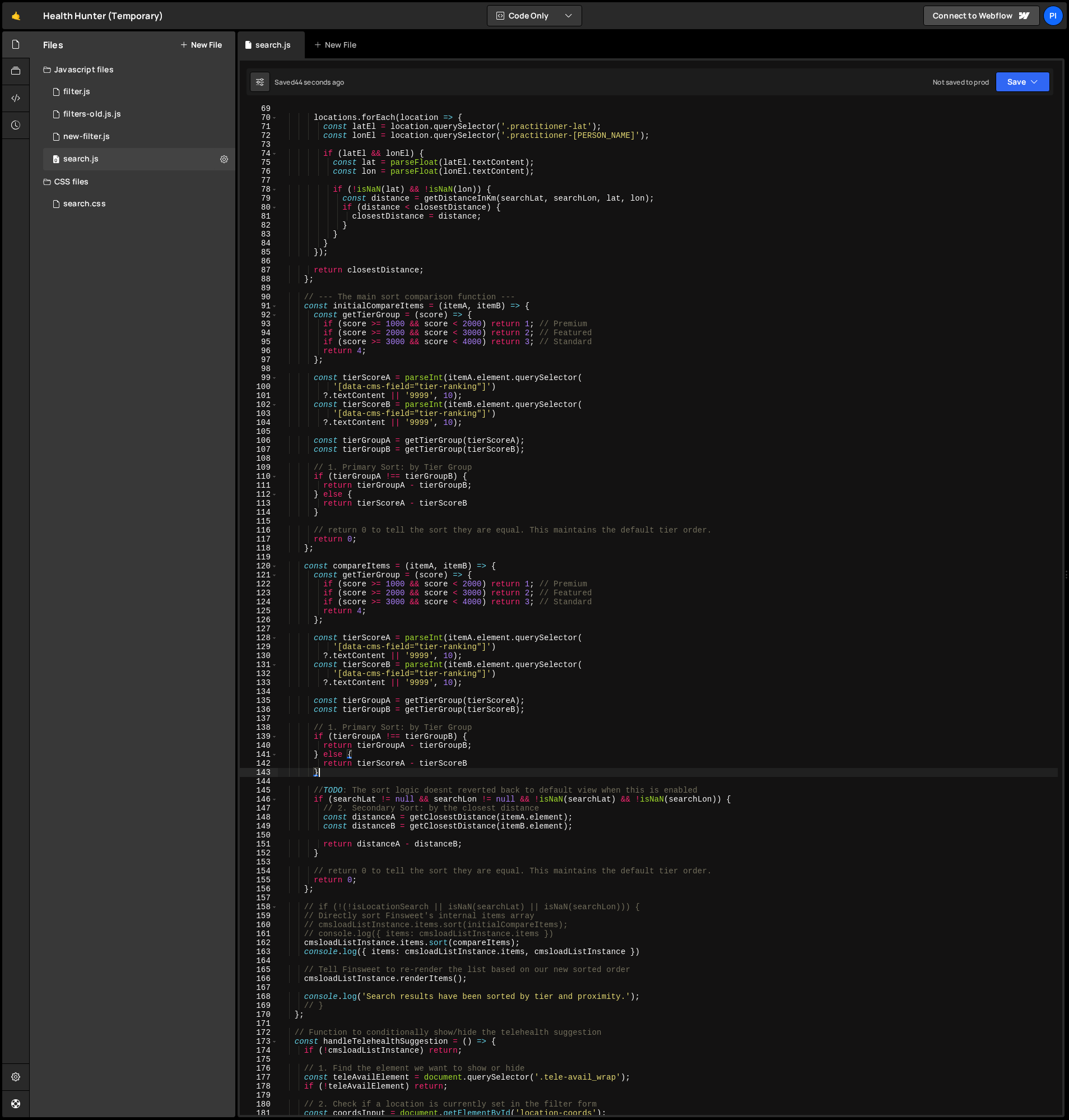
click at [349, 514] on div "locations . forEach ( location => { const latEl = location . querySelector ( '.…" at bounding box center [668, 618] width 780 height 1028
click at [325, 756] on div "locations . forEach ( location => { const latEl = location . querySelector ( '.…" at bounding box center [668, 618] width 780 height 1028
click at [333, 764] on div "locations . forEach ( location => { const latEl = location . querySelector ( '.…" at bounding box center [668, 618] width 780 height 1028
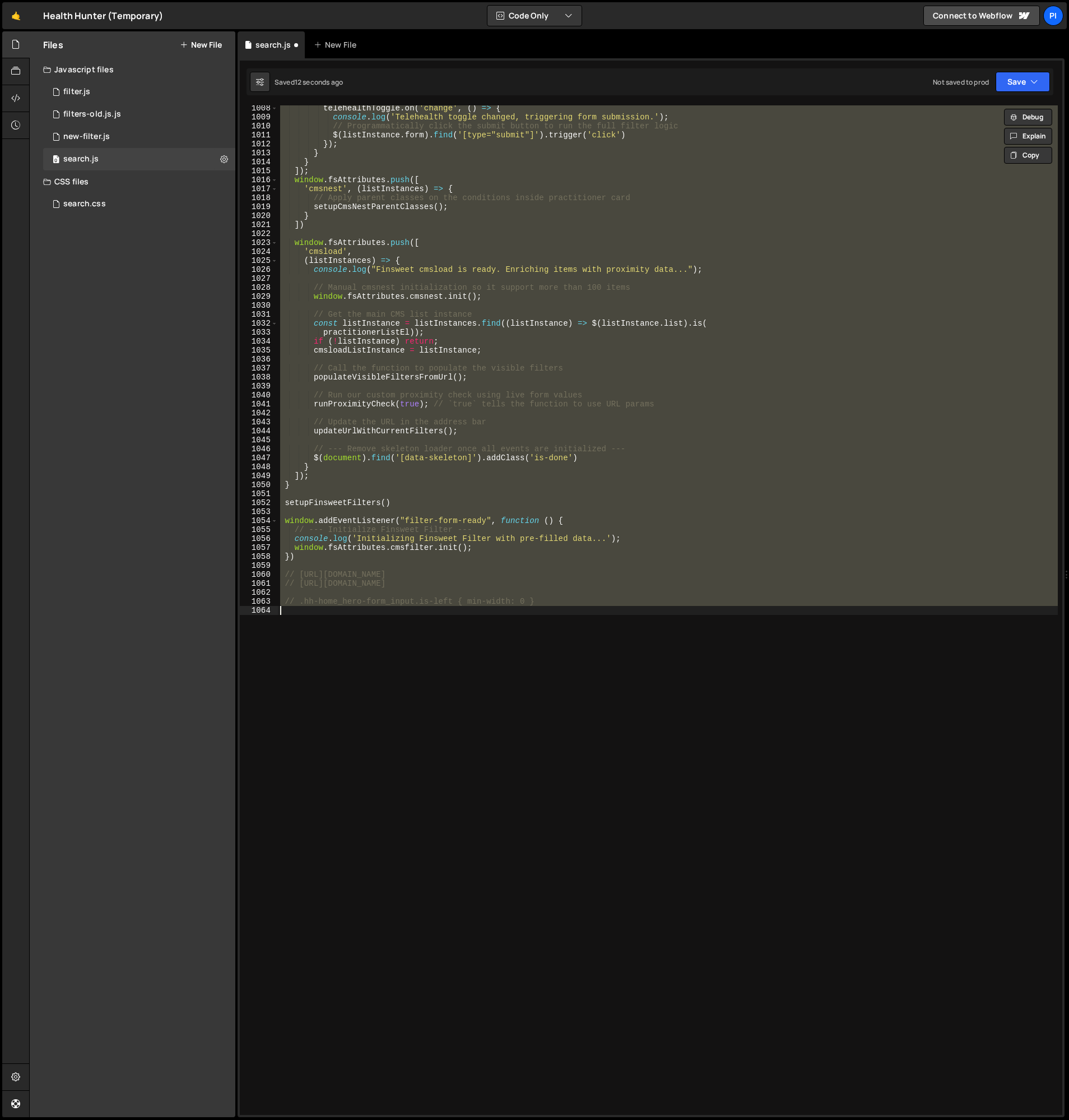
scroll to position [751, 0]
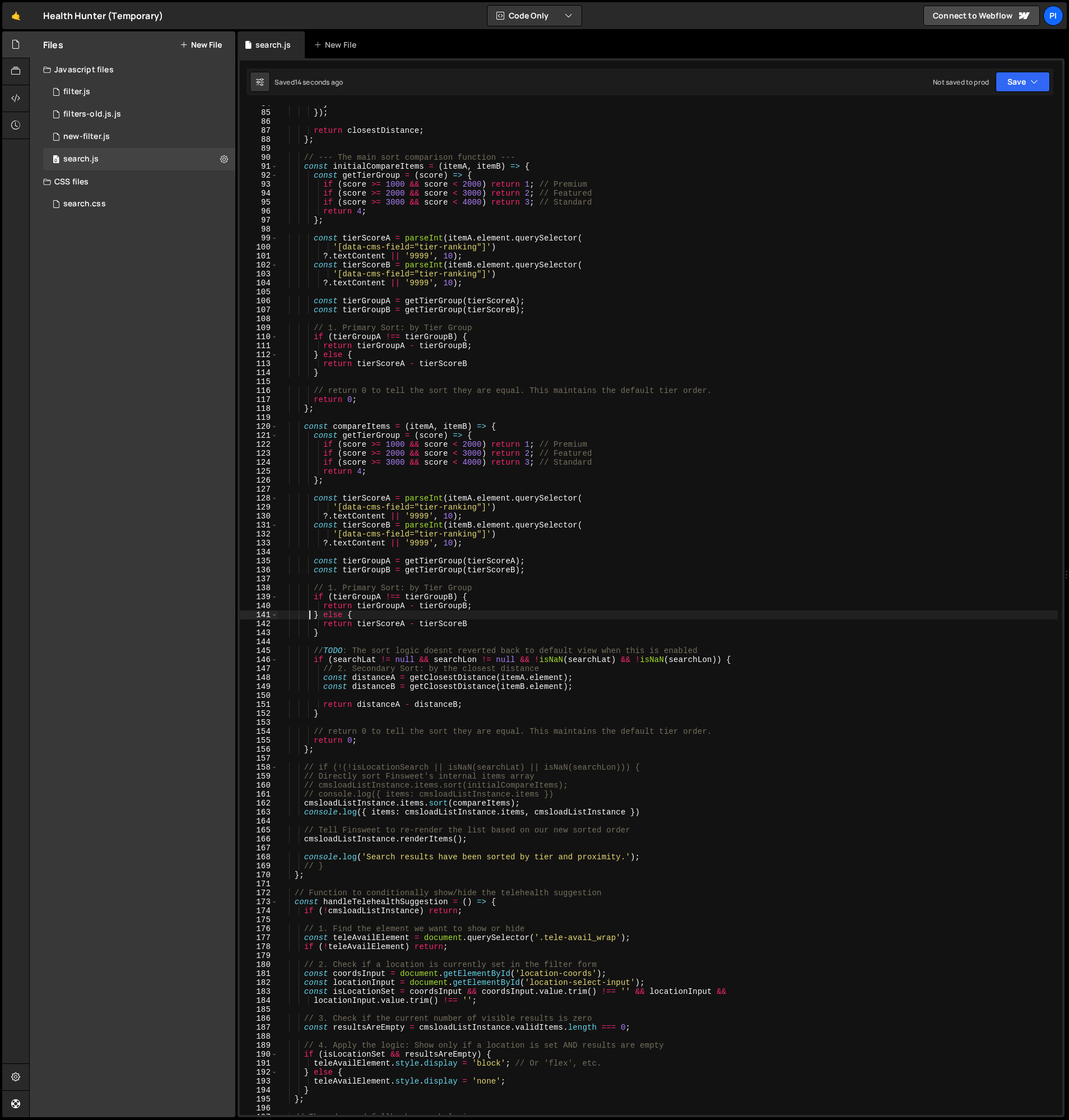
drag, startPoint x: 339, startPoint y: 509, endPoint x: 372, endPoint y: 509, distance: 33.0
click at [339, 509] on div "} }) ; return closestDistance ; } ; // --- The main sort comparison function --…" at bounding box center [668, 613] width 780 height 1028
click at [487, 508] on div "} }) ; return closestDistance ; } ; // --- The main sort comparison function --…" at bounding box center [668, 613] width 780 height 1028
click at [397, 669] on div "} }) ; return closestDistance ; } ; // --- The main sort comparison function --…" at bounding box center [668, 613] width 780 height 1028
click at [371, 633] on div "} }) ; return closestDistance ; } ; // --- The main sort comparison function --…" at bounding box center [668, 613] width 780 height 1028
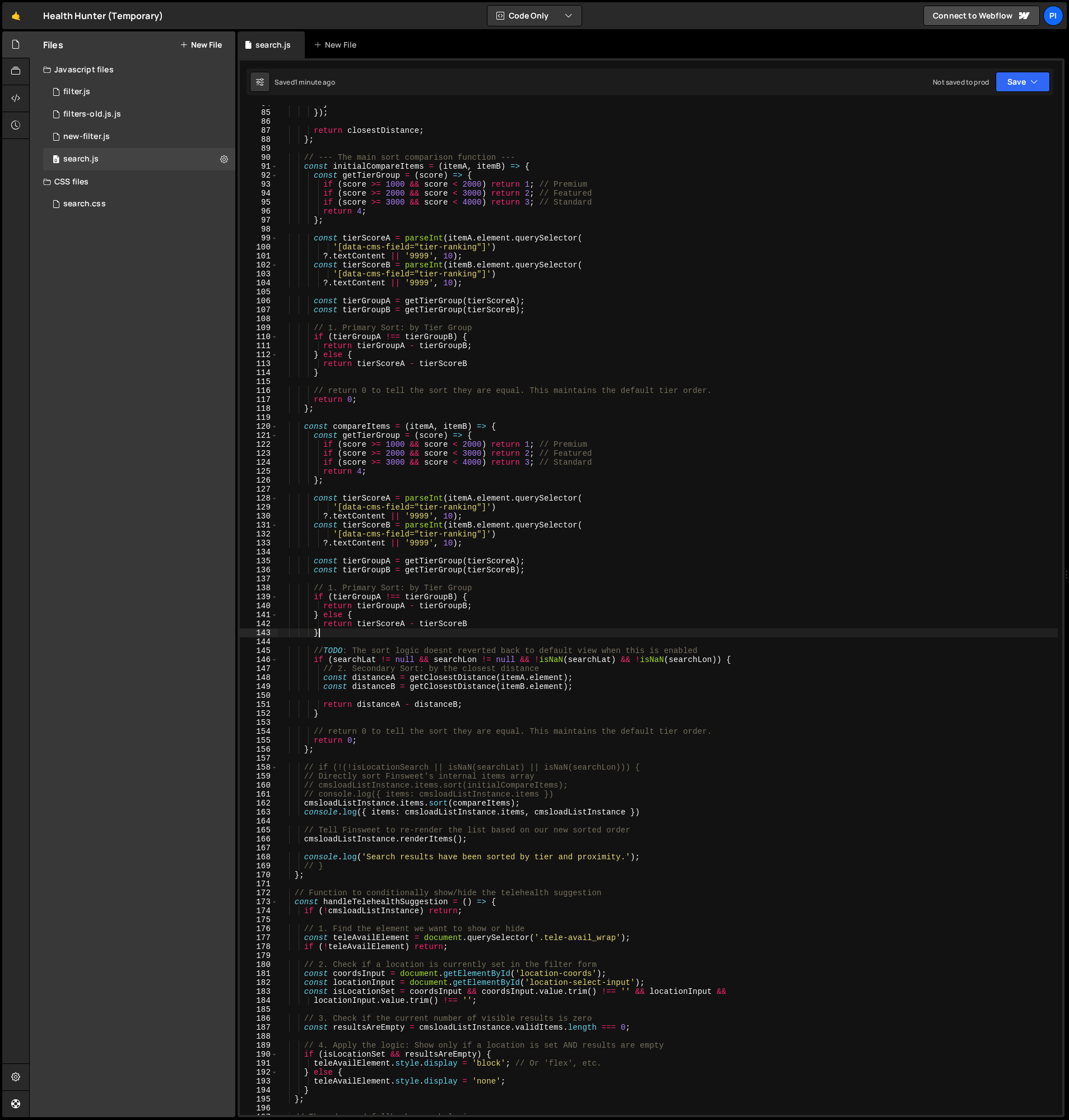
type textarea "}"
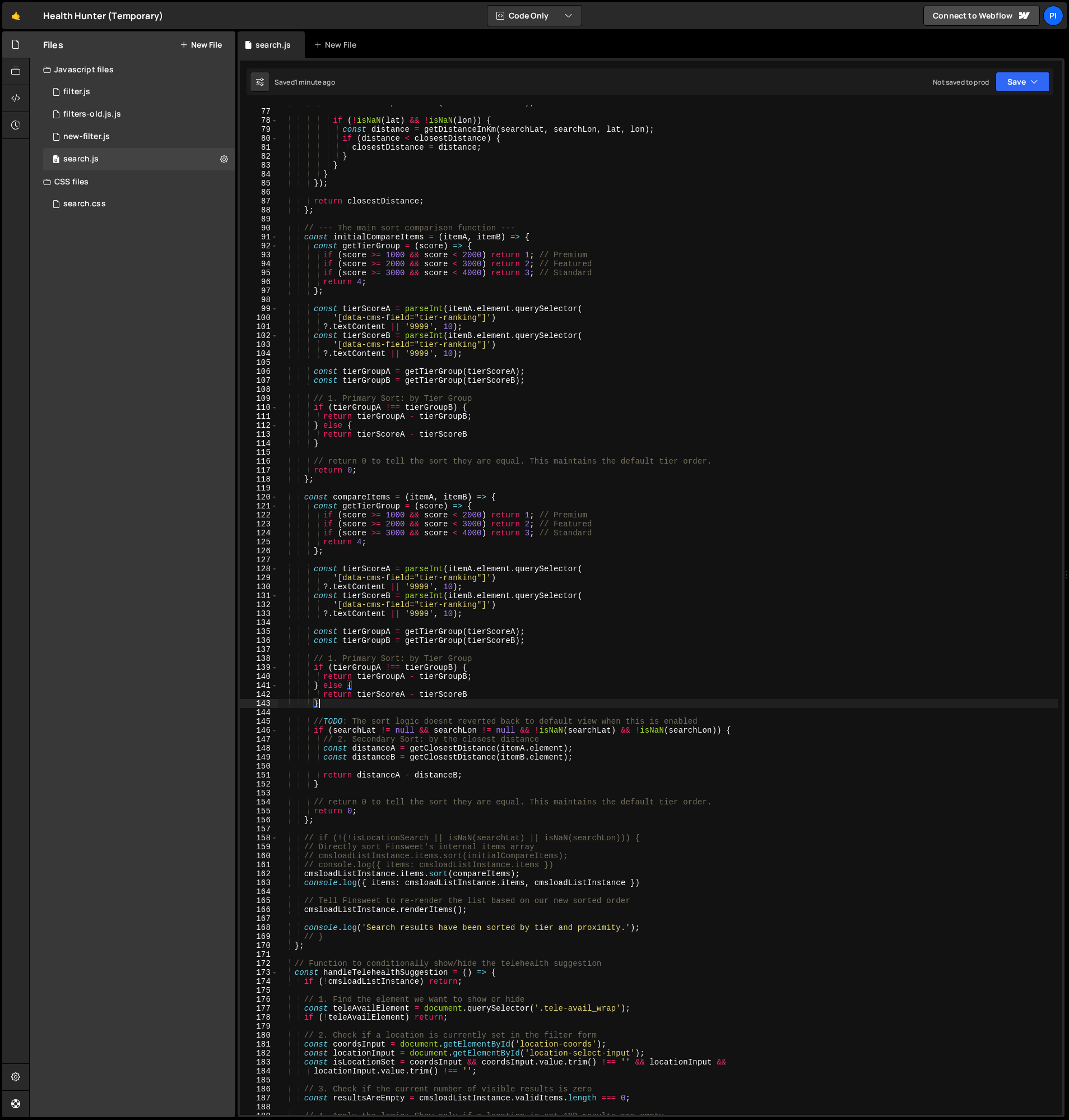
scroll to position [650, 0]
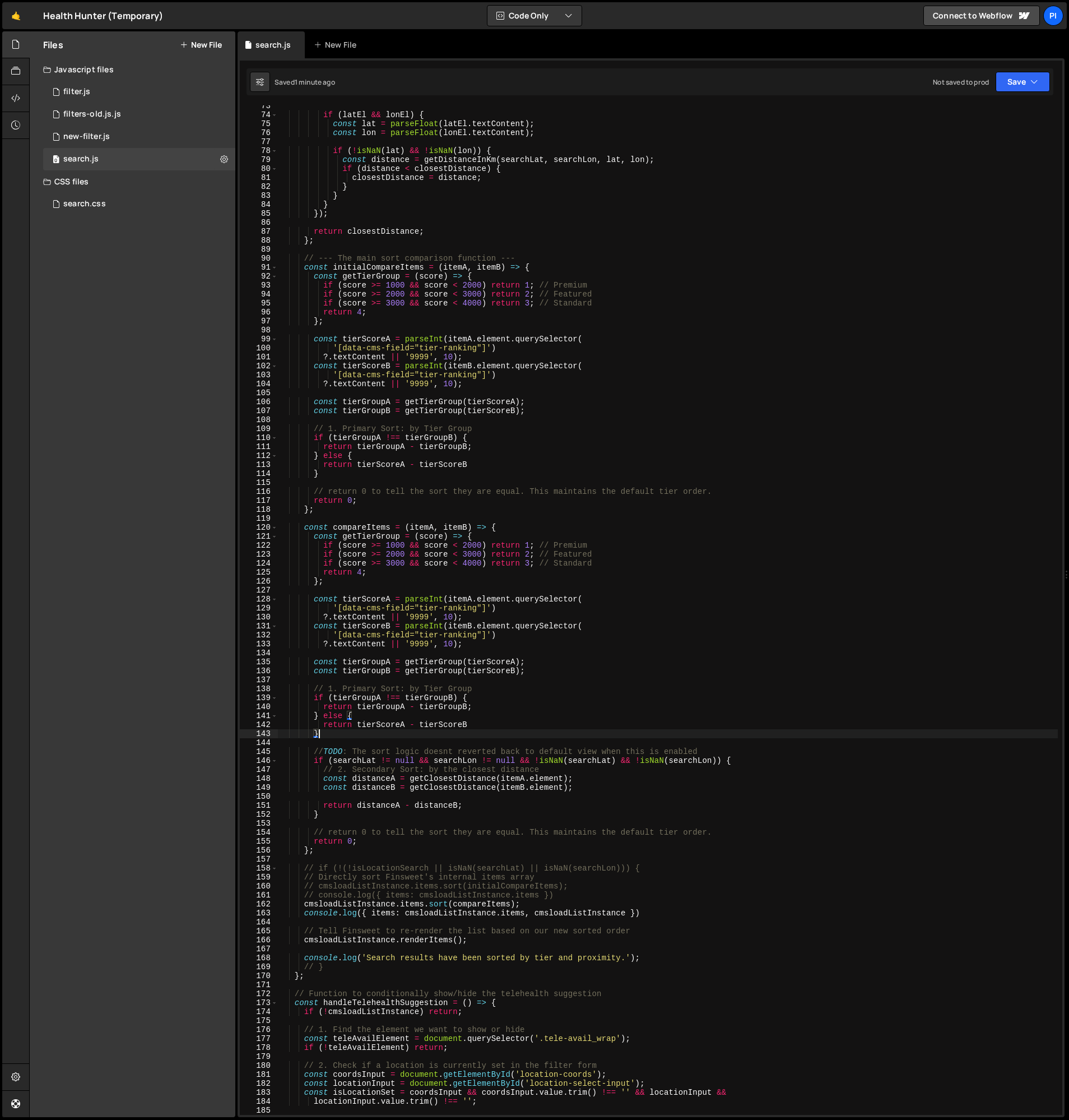
click at [325, 517] on div "if ( latEl && lonEl ) { const lat = parseFloat ( latEl . textContent ) ; const …" at bounding box center [668, 615] width 780 height 1028
click at [325, 511] on div "if ( latEl && lonEl ) { const lat = parseFloat ( latEl . textContent ) ; const …" at bounding box center [668, 615] width 780 height 1028
click at [303, 251] on div "if ( latEl && lonEl ) { const lat = parseFloat ( latEl . textContent ) ; const …" at bounding box center [668, 615] width 780 height 1028
type textarea "// --- The main sort comparison function ---"
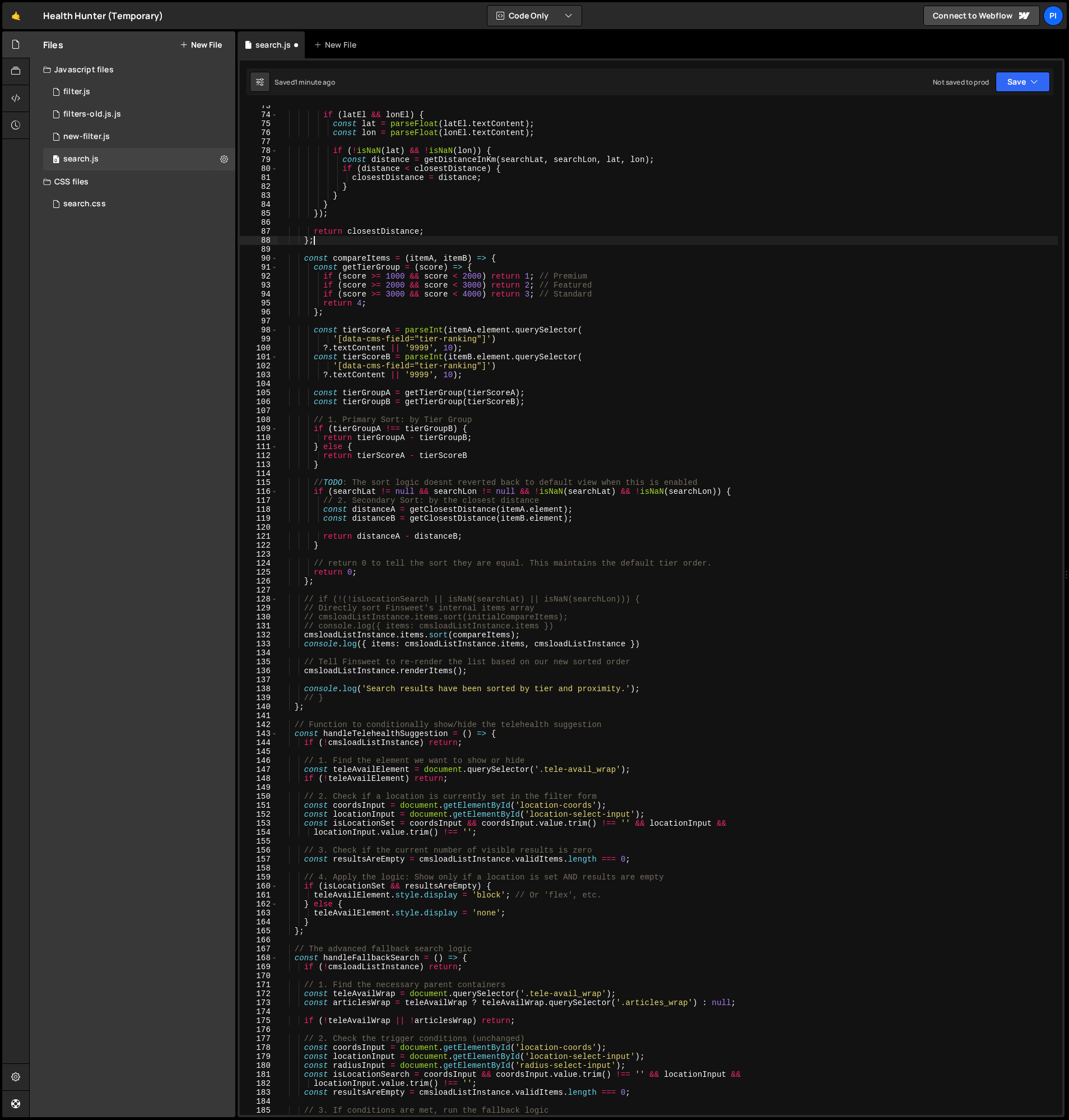
click at [445, 416] on div "if ( latEl && lonEl ) { const lat = parseFloat ( latEl . textContent ) ; const …" at bounding box center [668, 615] width 780 height 1028
click at [508, 433] on div "if ( latEl && lonEl ) { const lat = parseFloat ( latEl . textContent ) ; const …" at bounding box center [668, 615] width 780 height 1028
click at [486, 417] on div "if ( latEl && lonEl ) { const lat = parseFloat ( latEl . textContent ) ; const …" at bounding box center [668, 615] width 780 height 1028
drag, startPoint x: 483, startPoint y: 446, endPoint x: 482, endPoint y: 440, distance: 6.1
click at [482, 446] on div "if ( latEl && lonEl ) { const lat = parseFloat ( latEl . textContent ) ; const …" at bounding box center [668, 615] width 780 height 1028
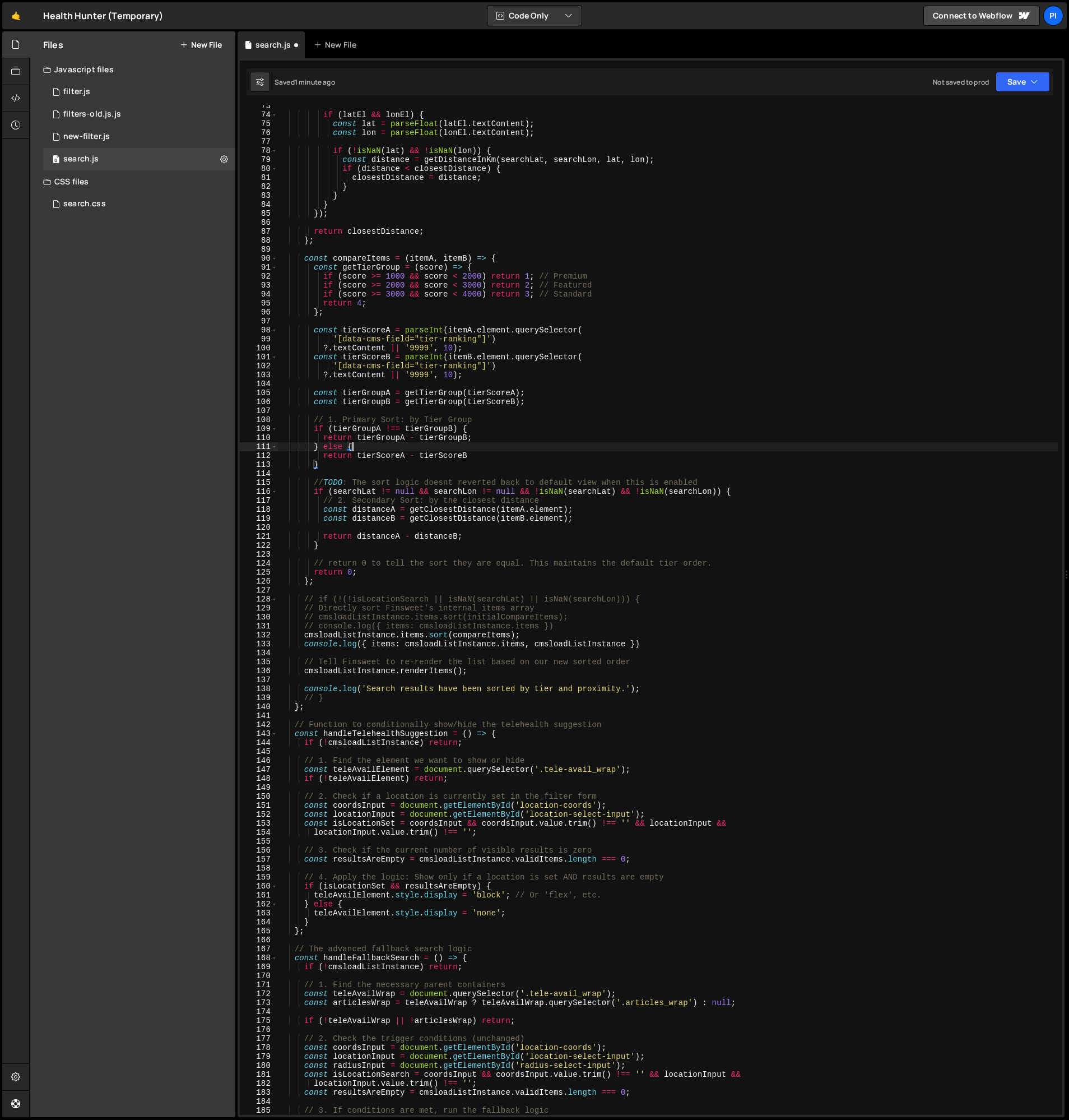
click at [478, 416] on div "if ( latEl && lonEl ) { const lat = parseFloat ( latEl . textContent ) ; const …" at bounding box center [668, 615] width 780 height 1028
type textarea "// 1. Primary Sort: by Tier Group"
click at [478, 407] on div "if ( latEl && lonEl ) { const lat = parseFloat ( latEl . textContent ) ; const …" at bounding box center [668, 615] width 780 height 1028
click at [347, 448] on div "if ( latEl && lonEl ) { const lat = parseFloat ( latEl . textContent ) ; const …" at bounding box center [668, 615] width 780 height 1028
click at [489, 674] on div "if ( latEl && lonEl ) { const lat = parseFloat ( latEl . textContent ) ; const …" at bounding box center [668, 615] width 780 height 1028
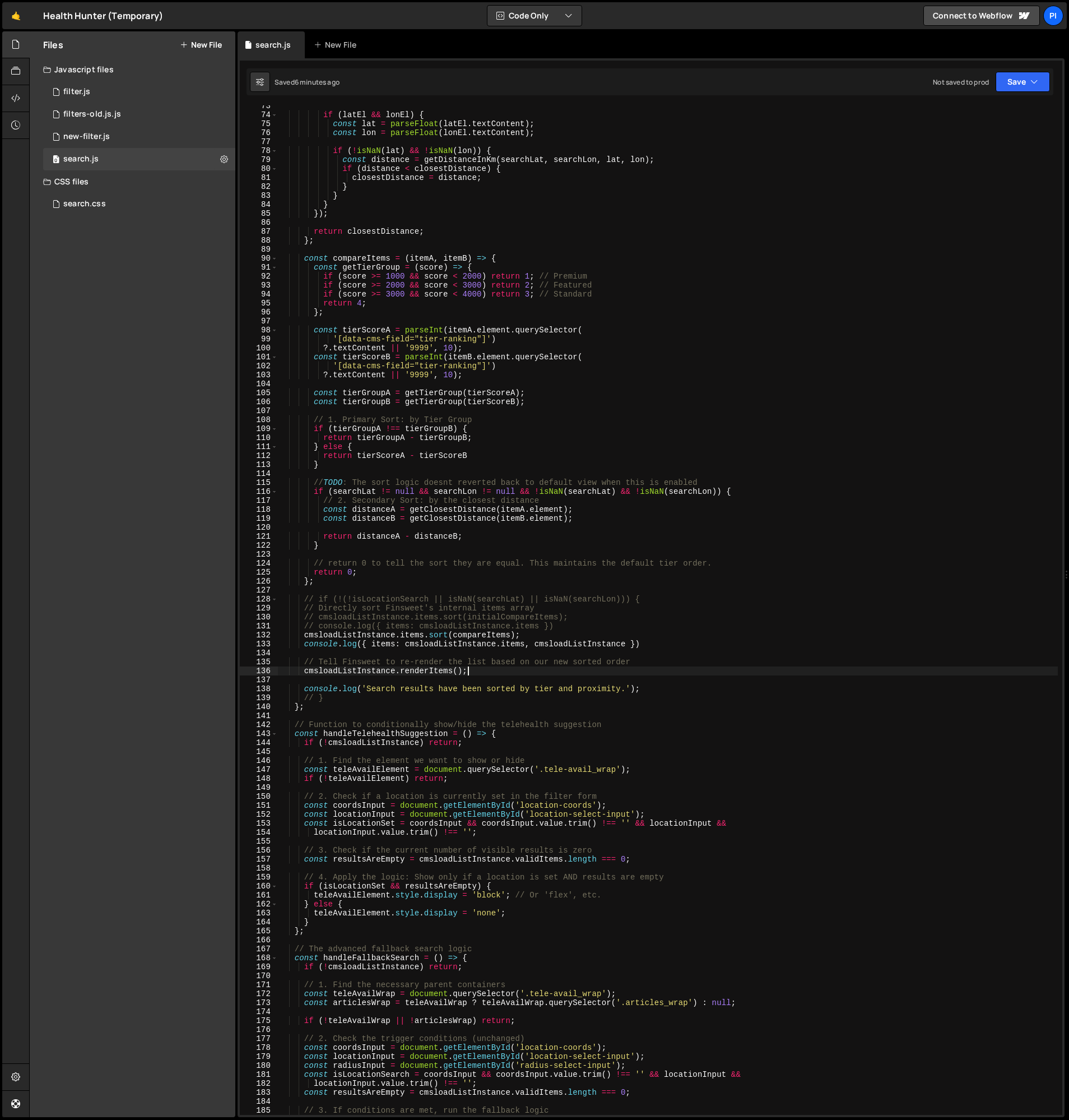
click at [517, 642] on div "if ( latEl && lonEl ) { const lat = parseFloat ( latEl . textContent ) ; const …" at bounding box center [668, 615] width 780 height 1028
click at [534, 634] on div "if ( latEl && lonEl ) { const lat = parseFloat ( latEl . textContent ) ; const …" at bounding box center [668, 615] width 780 height 1028
click at [537, 644] on div "if ( latEl && lonEl ) { const lat = parseFloat ( latEl . textContent ) ; const …" at bounding box center [668, 615] width 780 height 1028
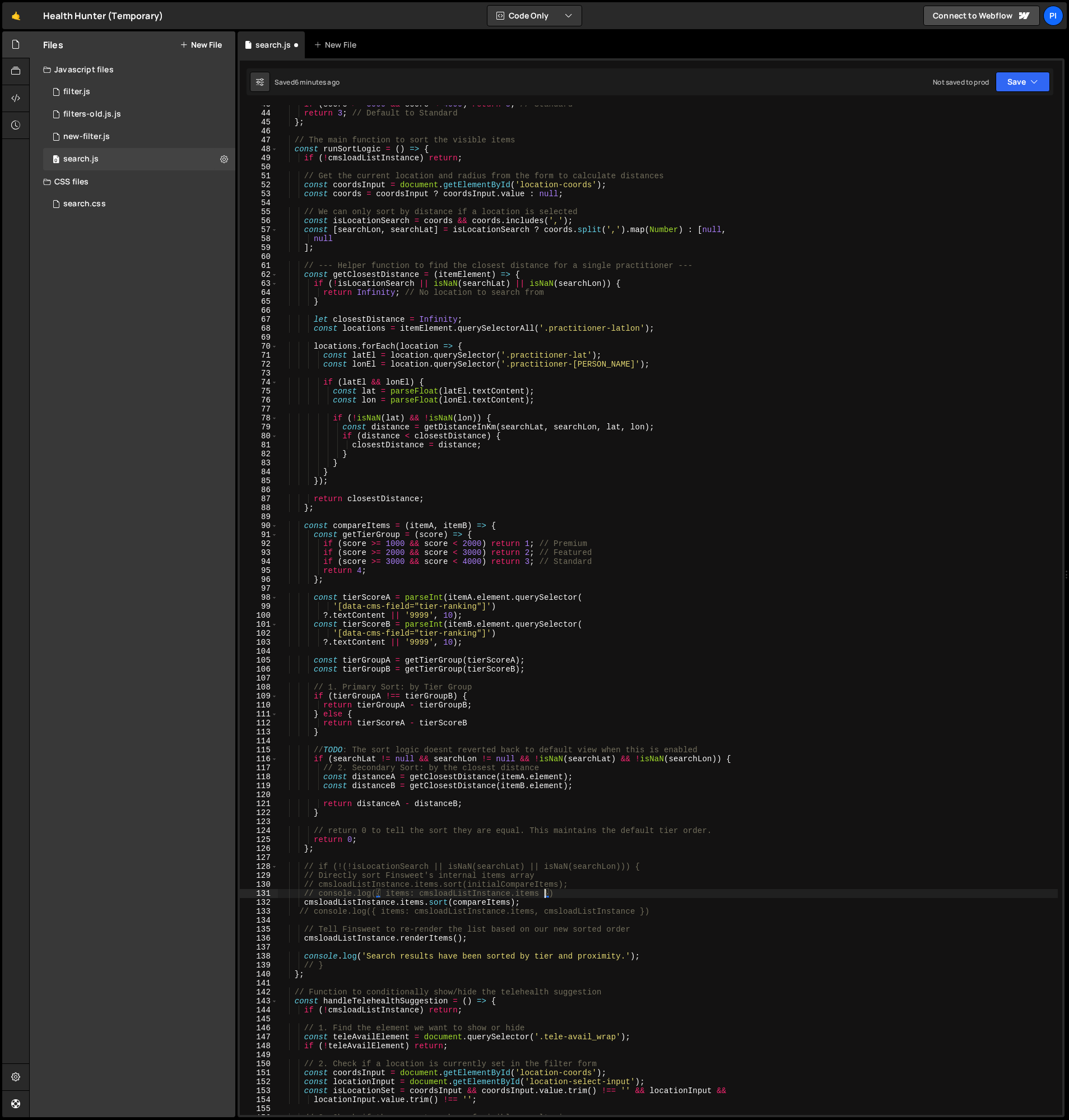
scroll to position [392, 0]
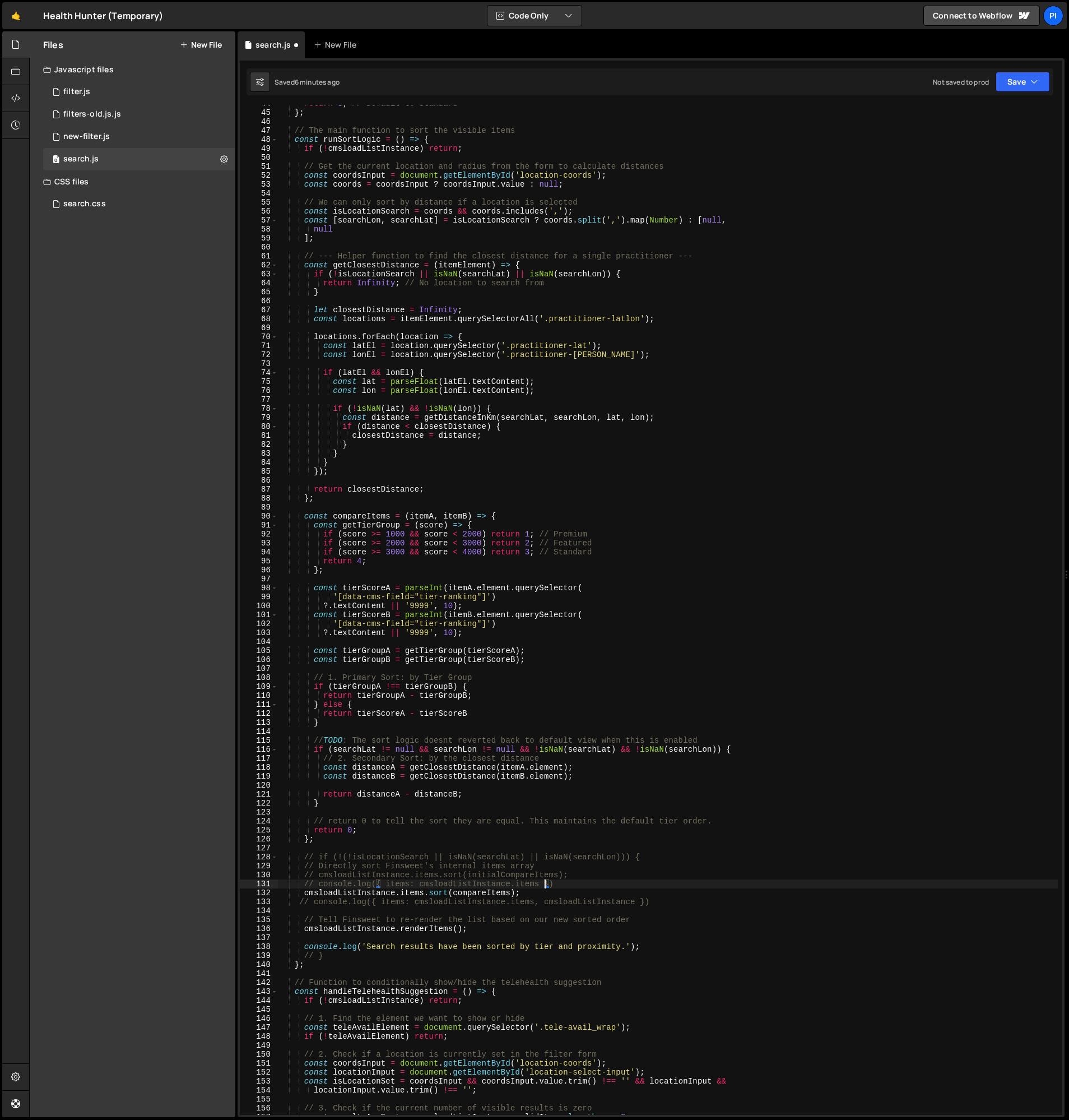
click at [585, 883] on div "return 3 ; // Default to Standard } ; // The main function to sort the visible …" at bounding box center [668, 613] width 780 height 1028
click at [595, 876] on div "return 3 ; // Default to Standard } ; // The main function to sort the visible …" at bounding box center [668, 613] width 780 height 1028
click at [568, 888] on div "return 3 ; // Default to Standard } ; // The main function to sort the visible …" at bounding box center [668, 613] width 780 height 1028
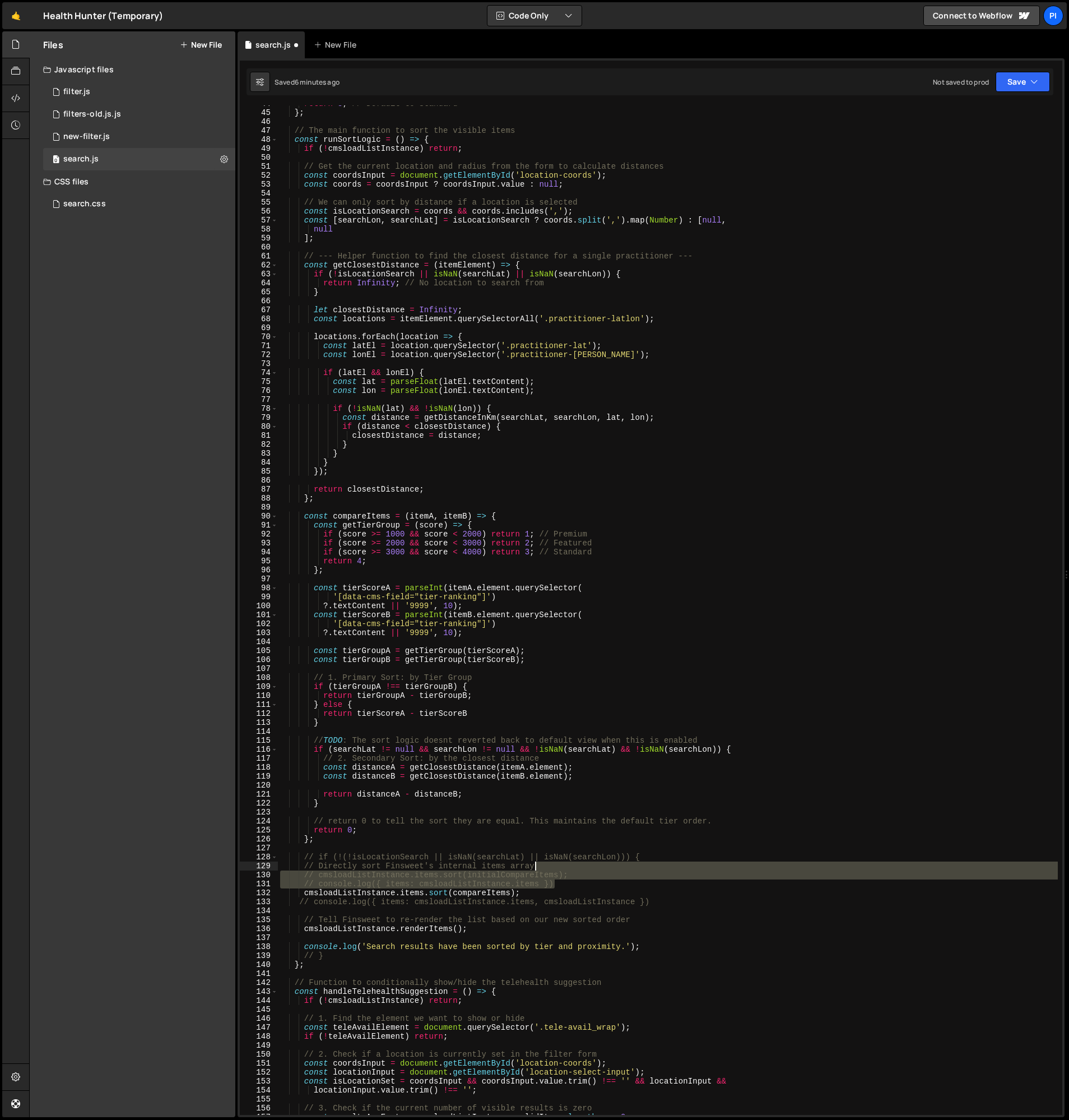
click at [580, 863] on div "return 3 ; // Default to Standard } ; // The main function to sort the visible …" at bounding box center [668, 613] width 780 height 1028
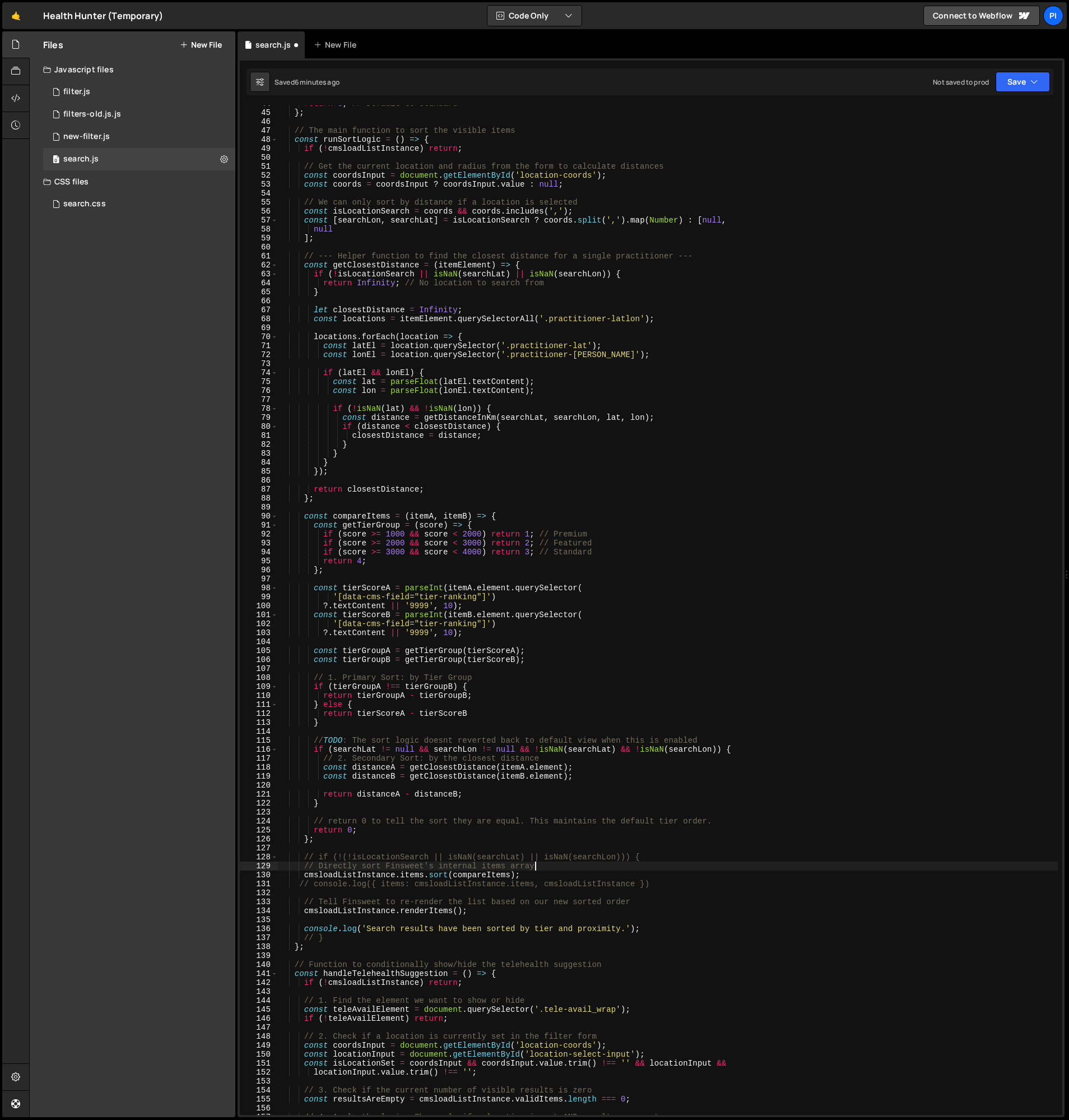
click at [661, 886] on div "return 3 ; // Default to Standard } ; // The main function to sort the visible …" at bounding box center [668, 613] width 780 height 1028
click at [655, 875] on div "return 3 ; // Default to Standard } ; // The main function to sort the visible …" at bounding box center [668, 613] width 780 height 1028
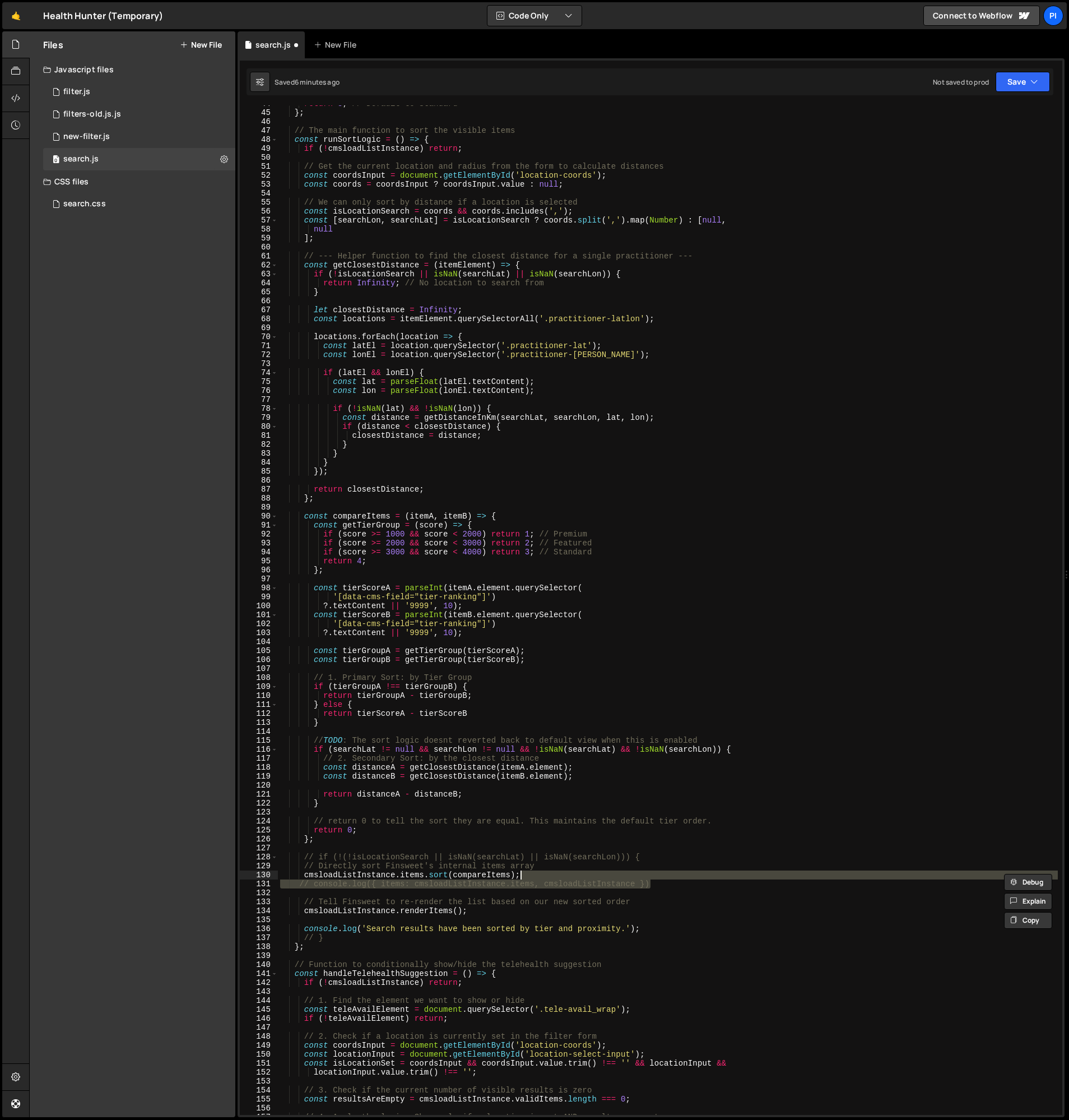
type textarea "cmsloadListInstance.items.sort(compareItems);"
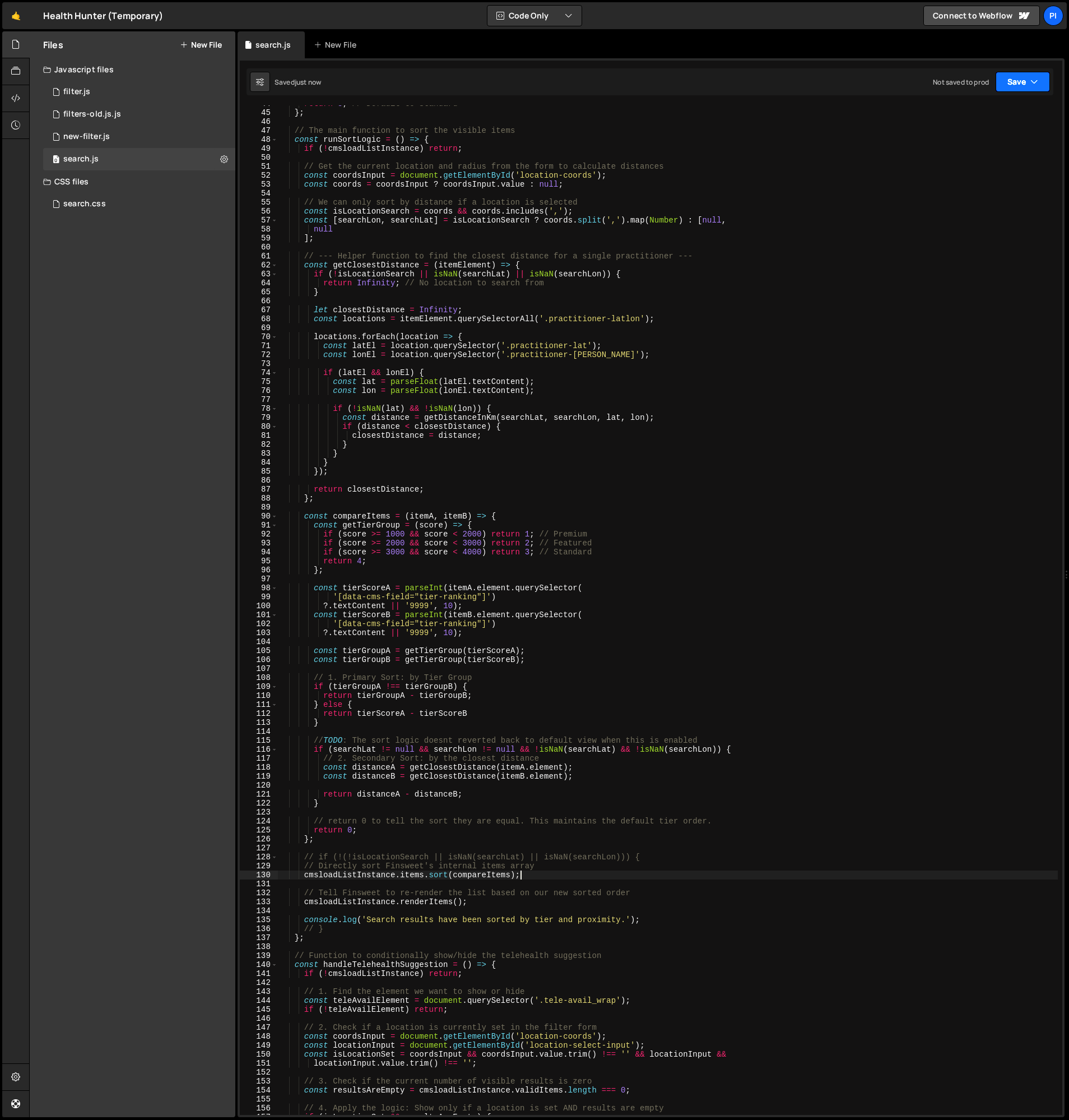
click at [1040, 77] on button "Save" at bounding box center [1023, 82] width 54 height 20
click at [673, 248] on div "return 3 ; // Default to Standard } ; // The main function to sort the visible …" at bounding box center [668, 613] width 780 height 1028
